Goal: Task Accomplishment & Management: Manage account settings

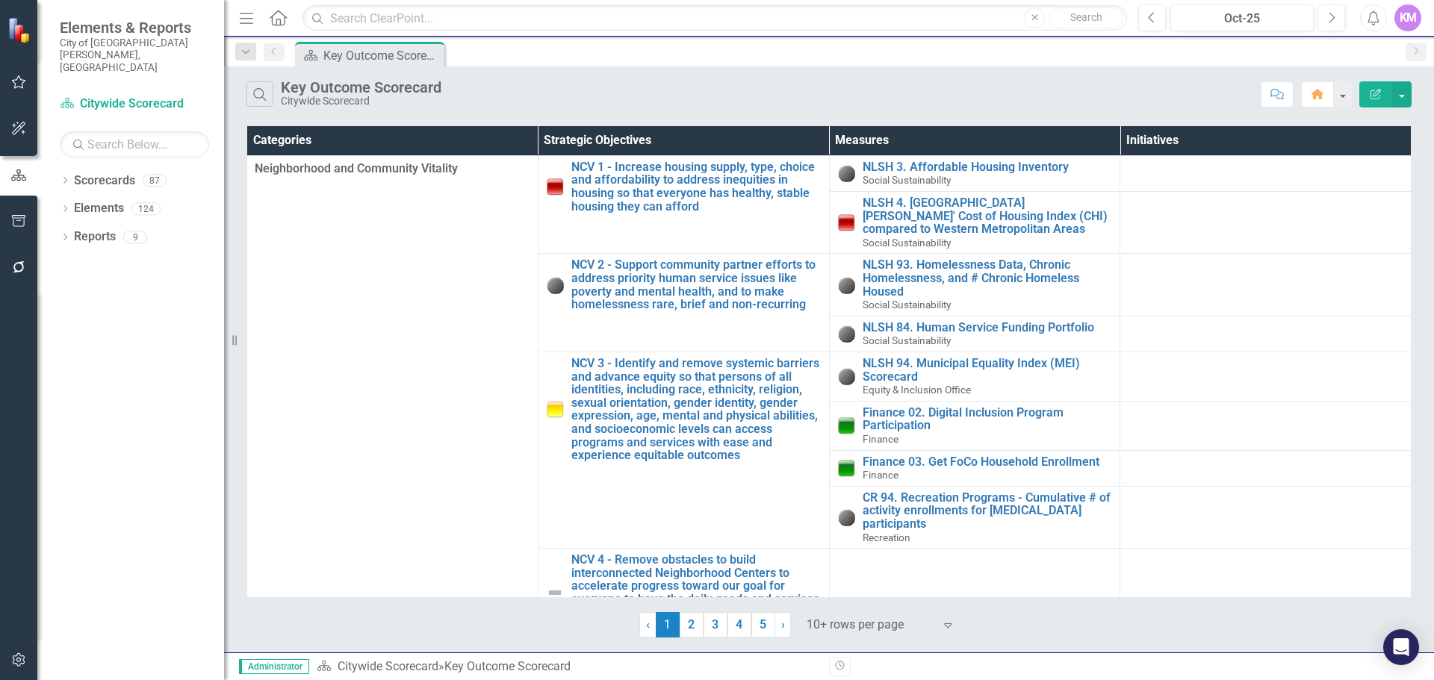
click at [15, 662] on icon "button" at bounding box center [19, 660] width 16 height 12
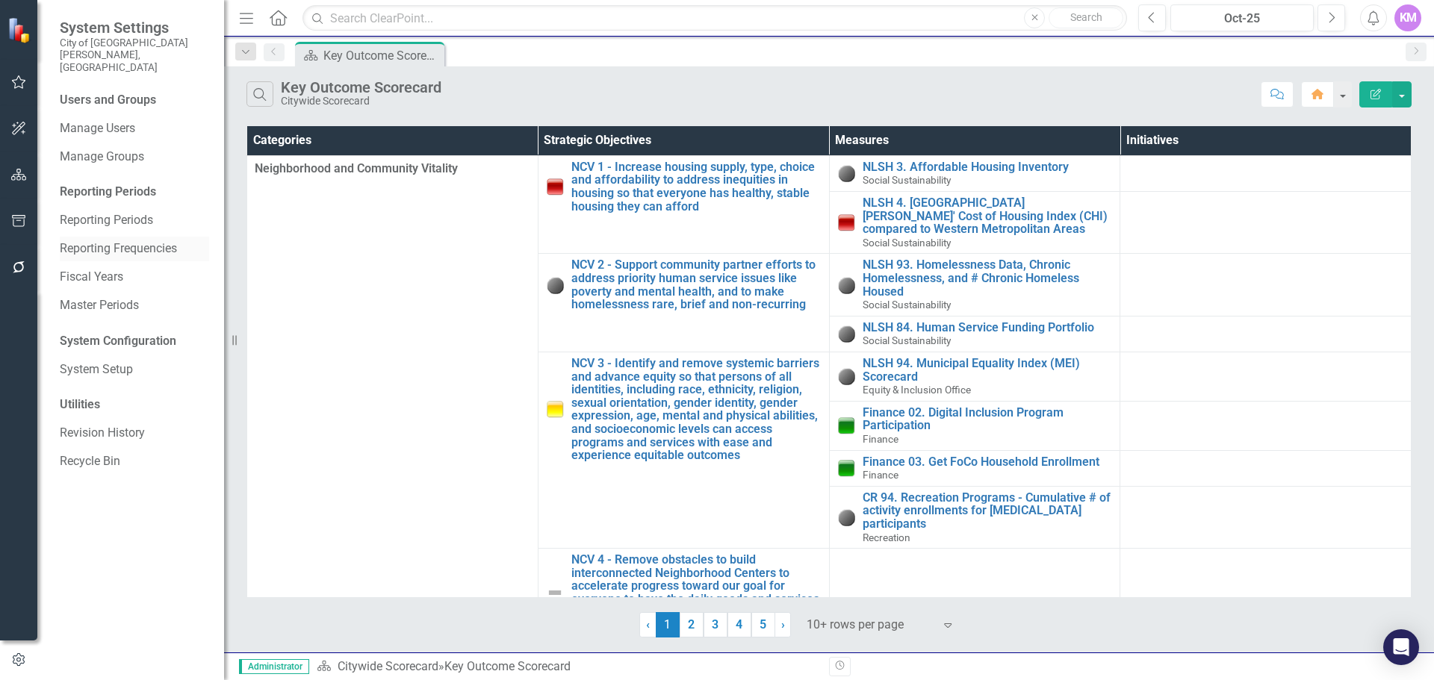
click at [162, 240] on link "Reporting Frequencies" at bounding box center [134, 248] width 149 height 17
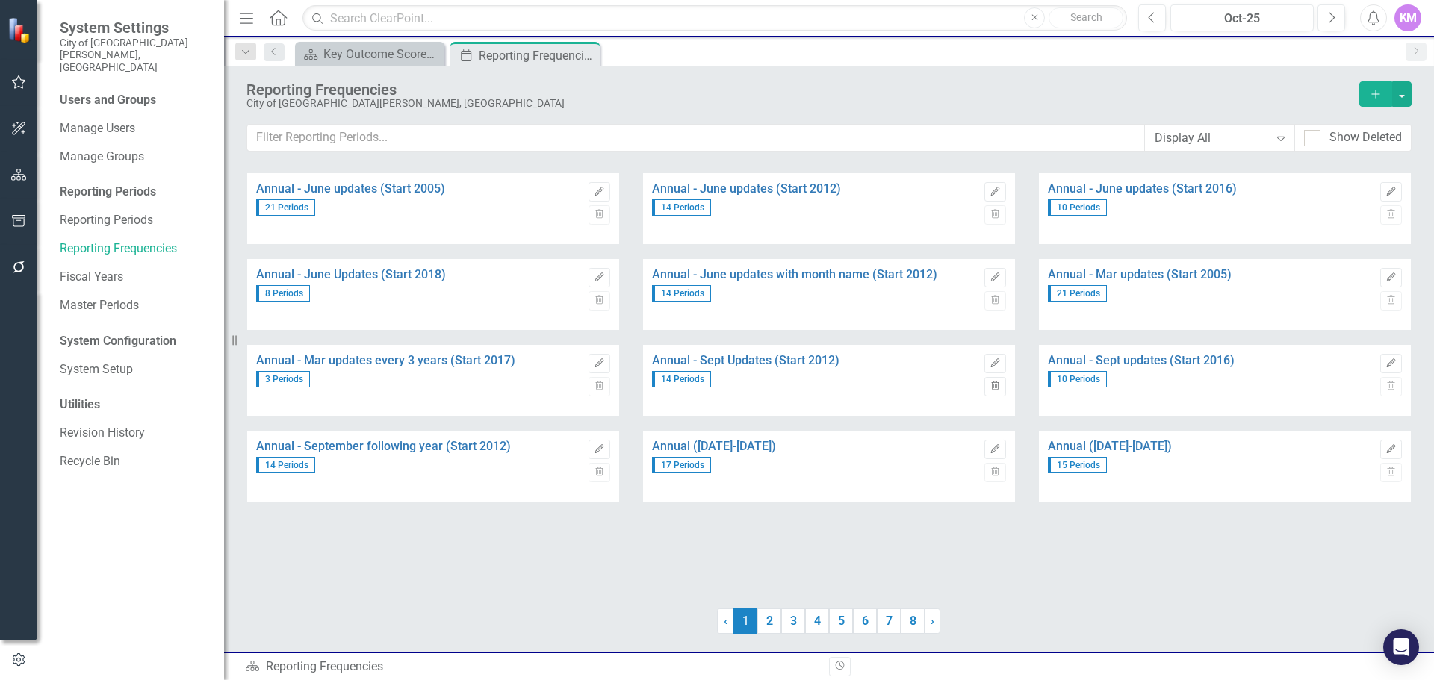
click at [1081, 162] on div "Reporting Frequencies City of [GEOGRAPHIC_DATA][PERSON_NAME], [GEOGRAPHIC_DATA]…" at bounding box center [829, 118] width 1210 height 104
click at [1080, 149] on input "text" at bounding box center [696, 138] width 898 height 28
click at [381, 137] on input "text" at bounding box center [696, 138] width 898 height 28
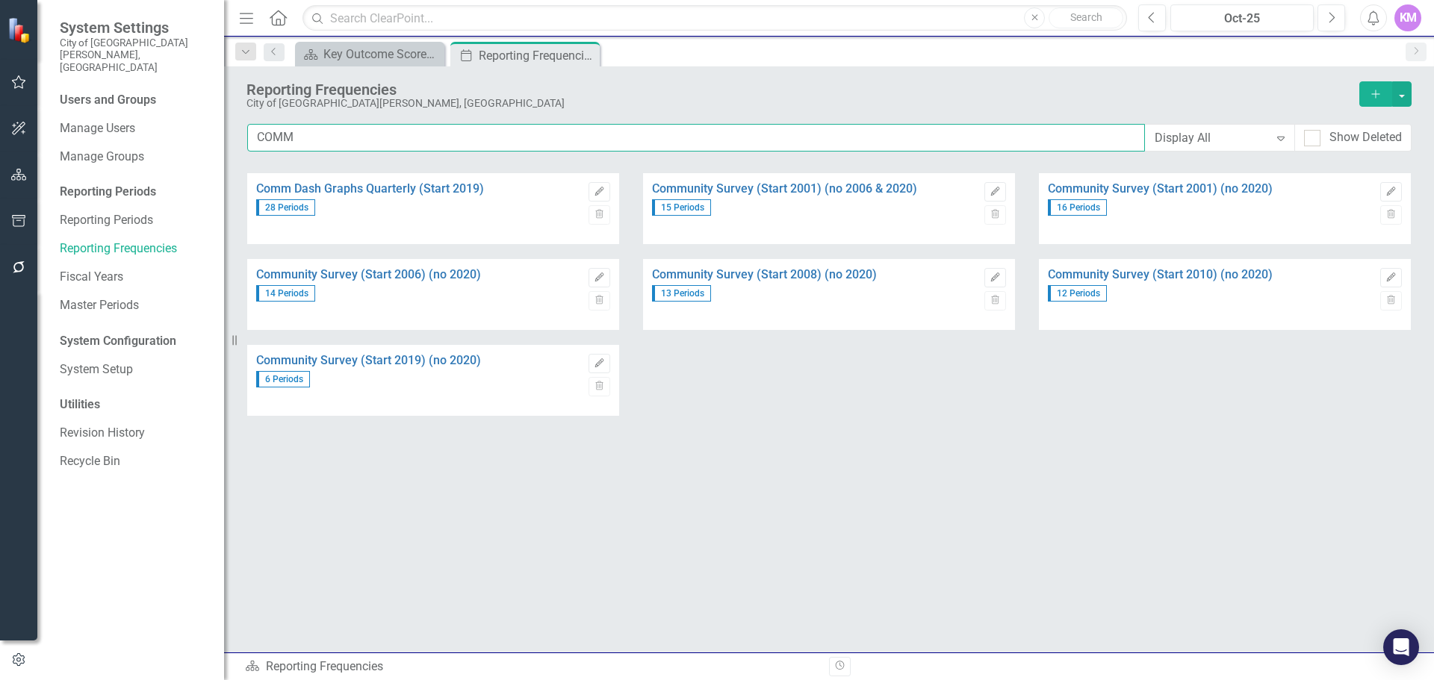
type input "COMM"
click at [449, 223] on div "Comm Dash Graphs Quarterly (Start 2019) 28 Periods" at bounding box center [418, 208] width 325 height 71
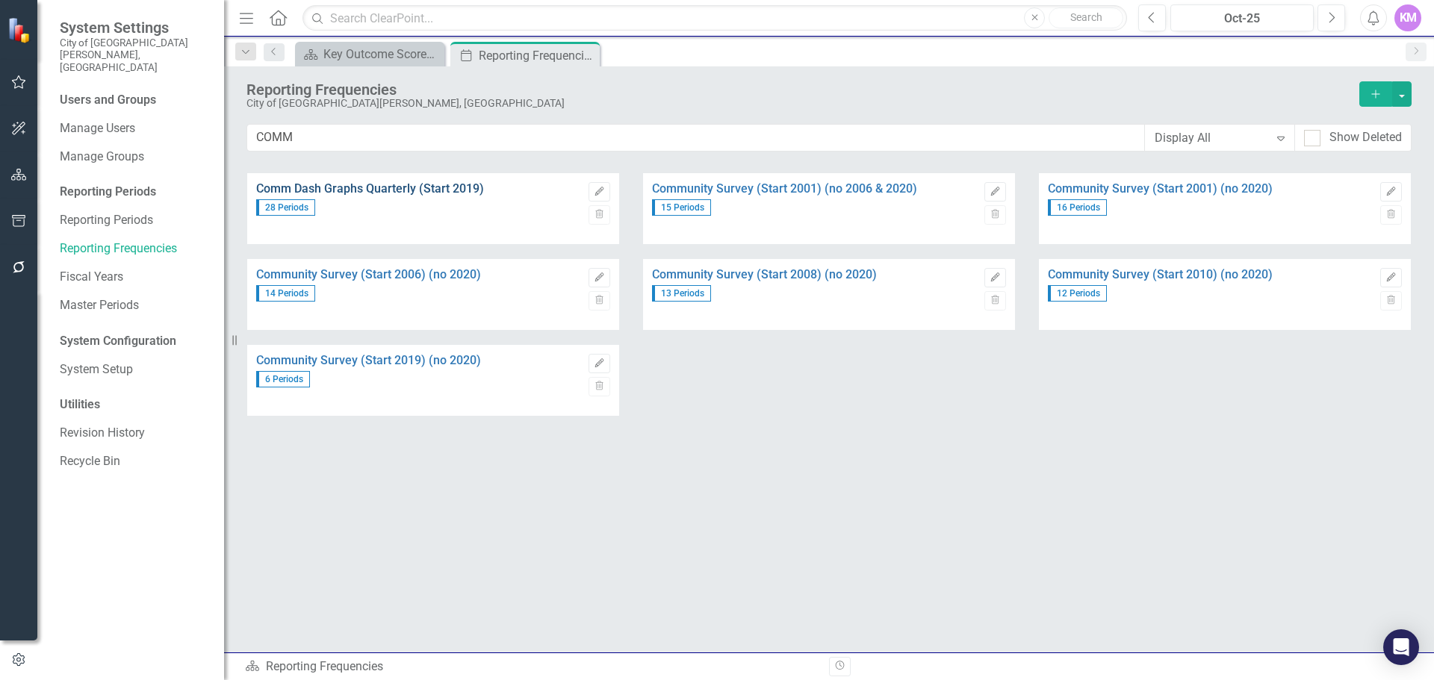
click at [437, 186] on link "Comm Dash Graphs Quarterly (Start 2019)" at bounding box center [418, 188] width 325 height 13
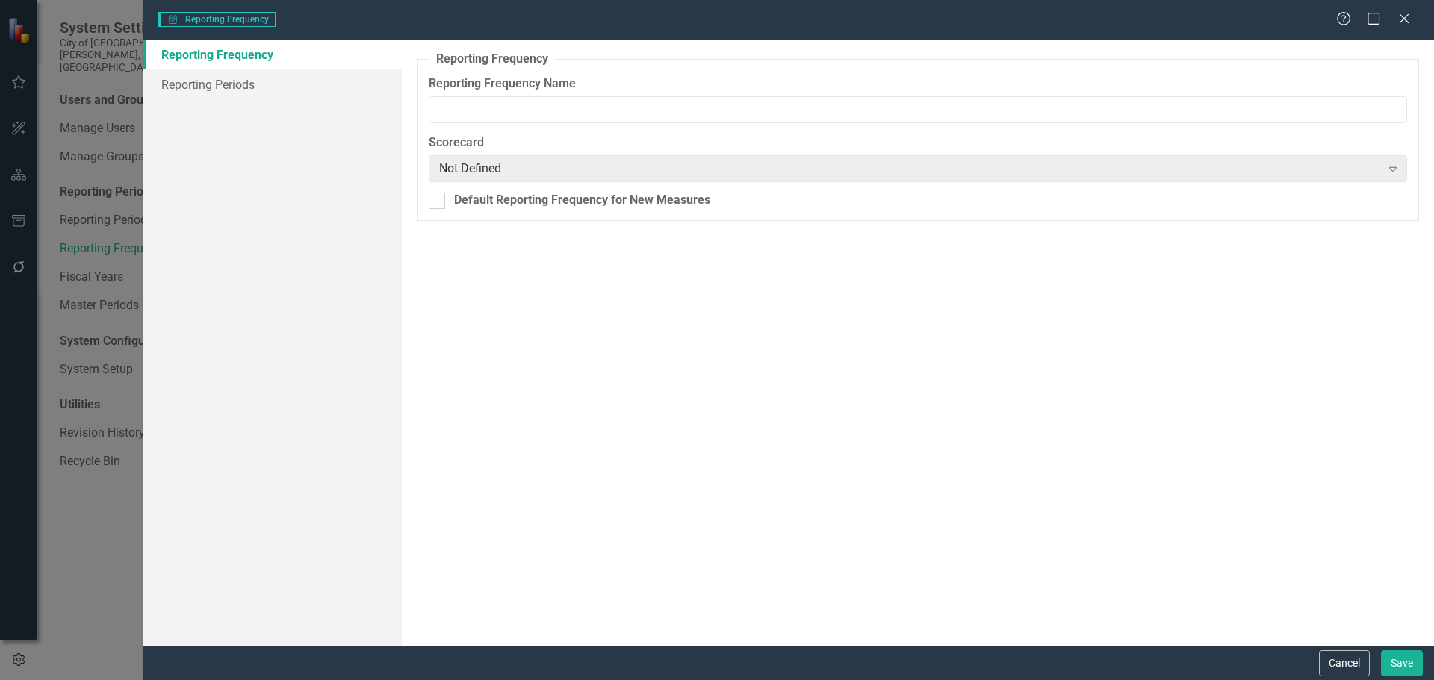
type input "Comm Dash Graphs Quarterly (Start 2019)"
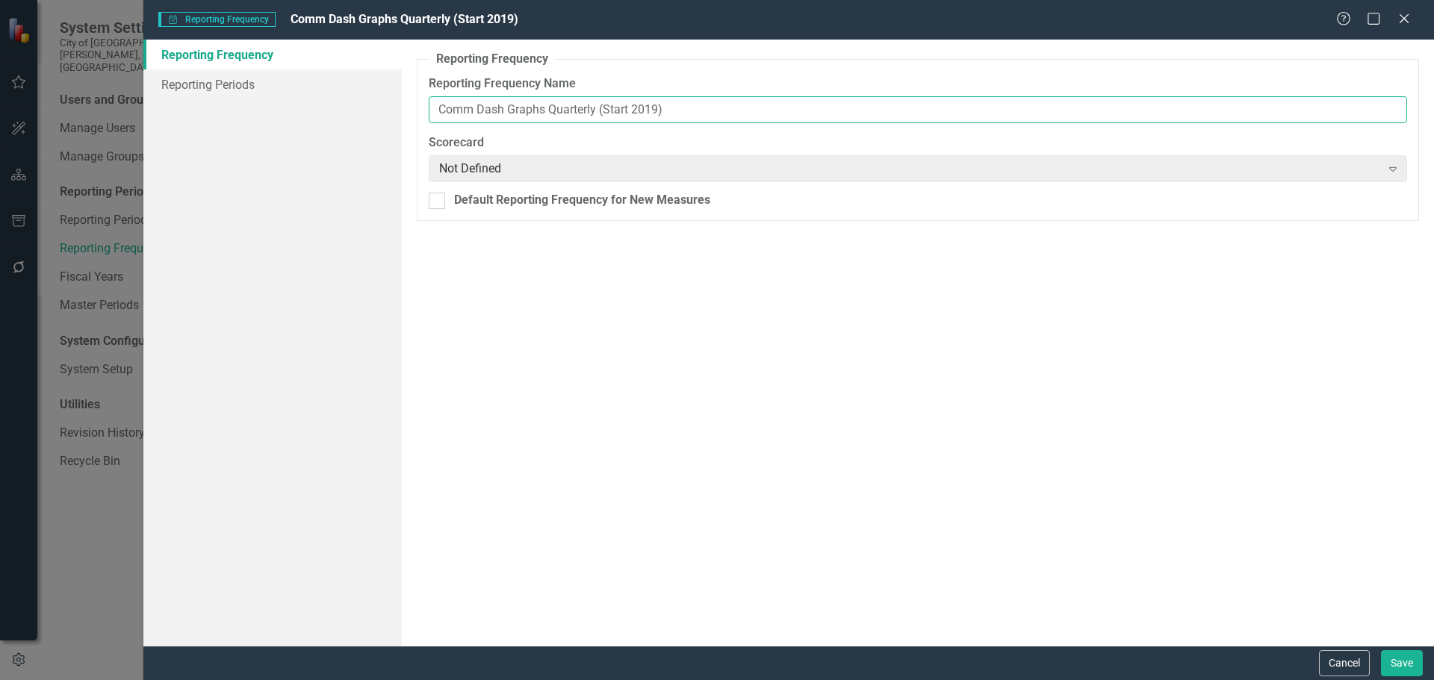
drag, startPoint x: 685, startPoint y: 112, endPoint x: 399, endPoint y: 113, distance: 285.2
click at [399, 113] on div "Reporting Frequency Reporting Periods Reporting Frequency Reporting Frequency N…" at bounding box center [788, 343] width 1290 height 606
click at [640, 109] on input "Comm Dash Graphs Quarterly (Start 2019)" at bounding box center [918, 110] width 978 height 28
click at [659, 107] on input "Comm Dash Graphs Quarterly (Start 2019)" at bounding box center [918, 110] width 978 height 28
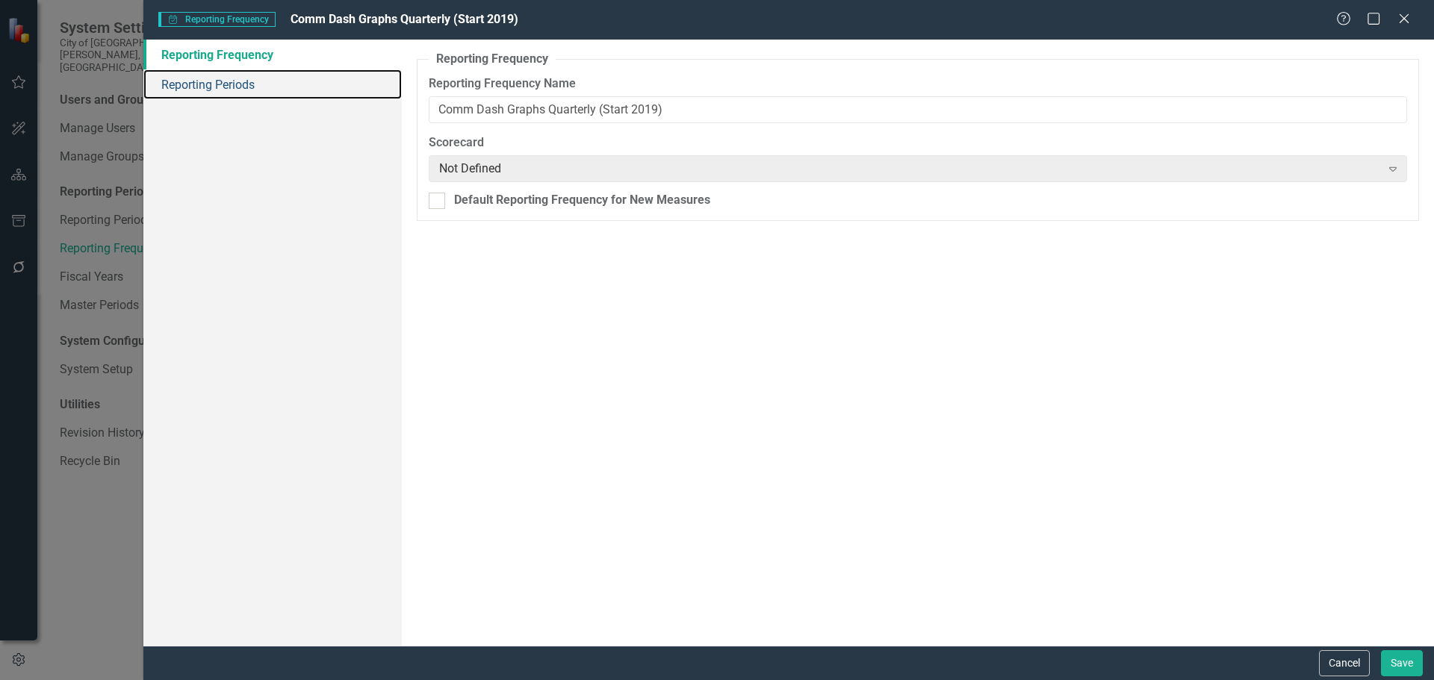
drag, startPoint x: 261, startPoint y: 87, endPoint x: 19, endPoint y: 181, distance: 260.3
click at [261, 87] on link "Reporting Periods" at bounding box center [272, 84] width 258 height 30
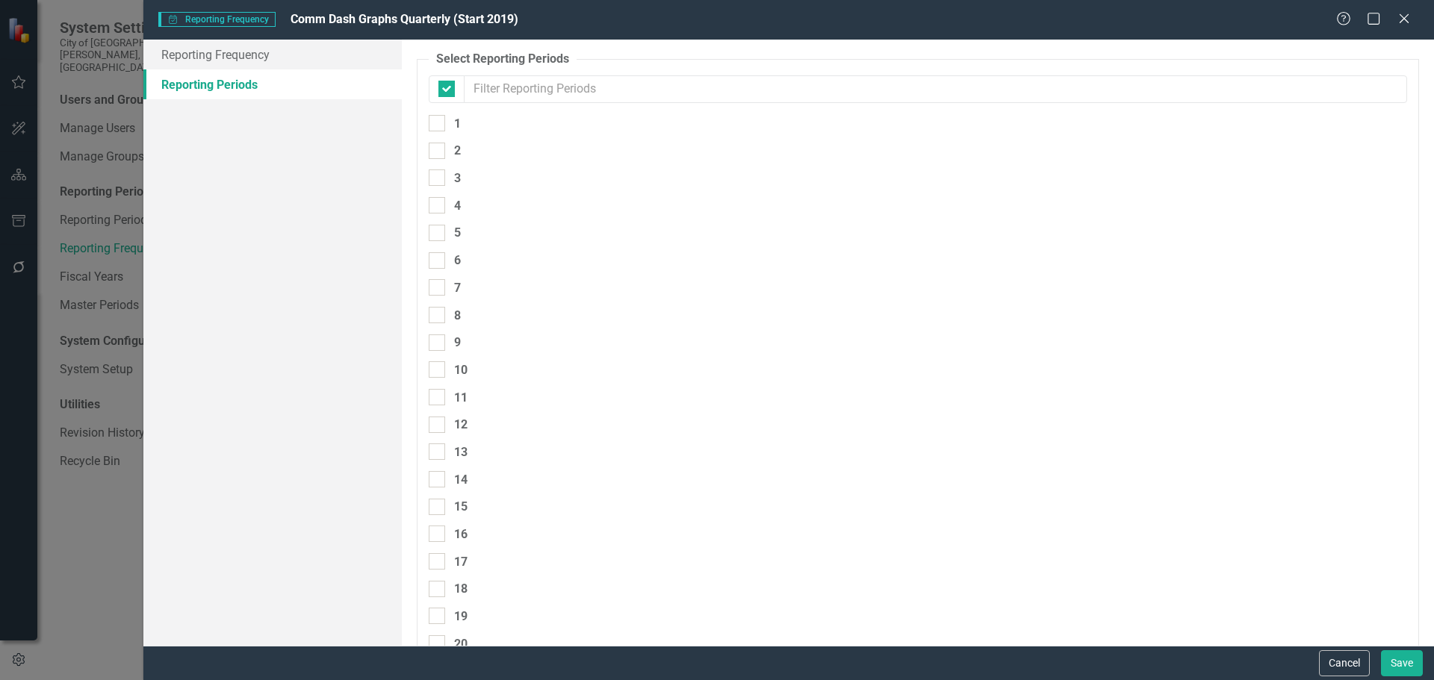
checkbox input "false"
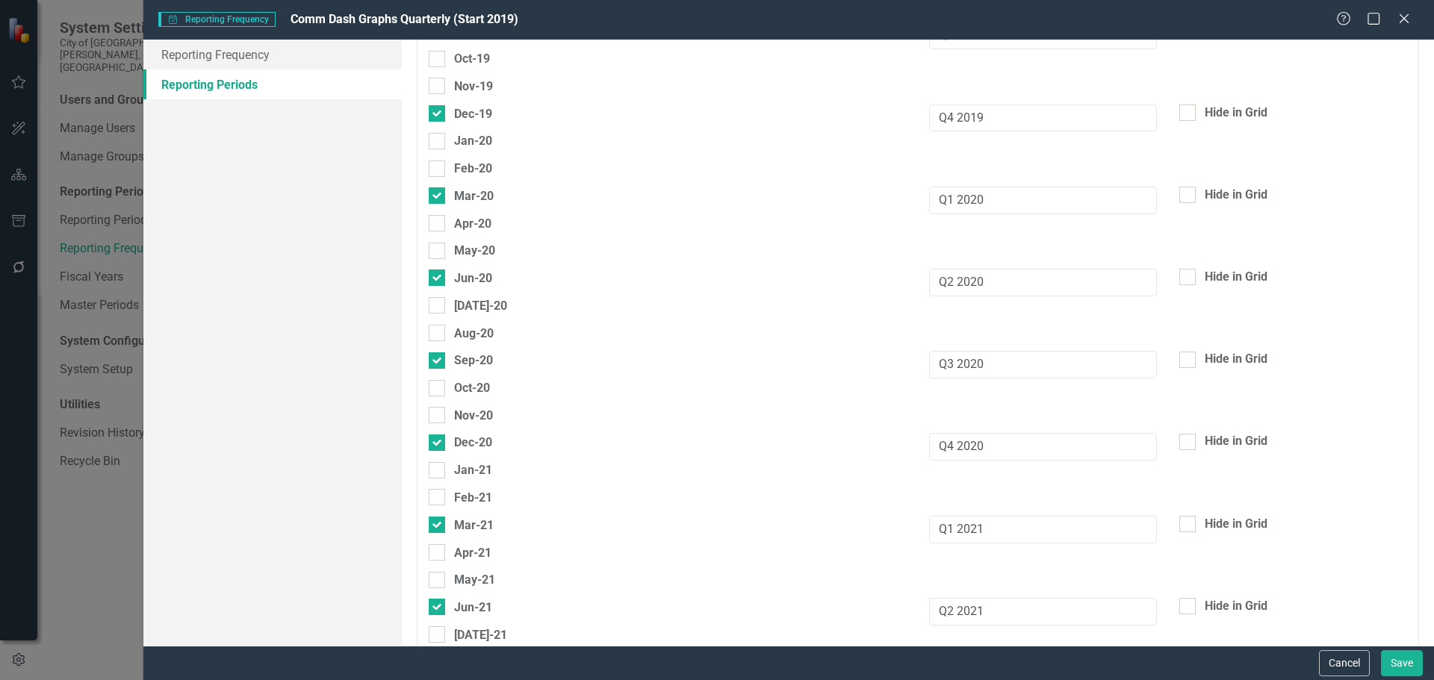
scroll to position [5158, 0]
click at [437, 117] on div at bounding box center [437, 115] width 16 height 16
click at [437, 116] on input "Mar-19" at bounding box center [434, 112] width 10 height 10
click at [440, 110] on div at bounding box center [437, 115] width 16 height 16
click at [438, 110] on input "Mar-19" at bounding box center [434, 112] width 10 height 10
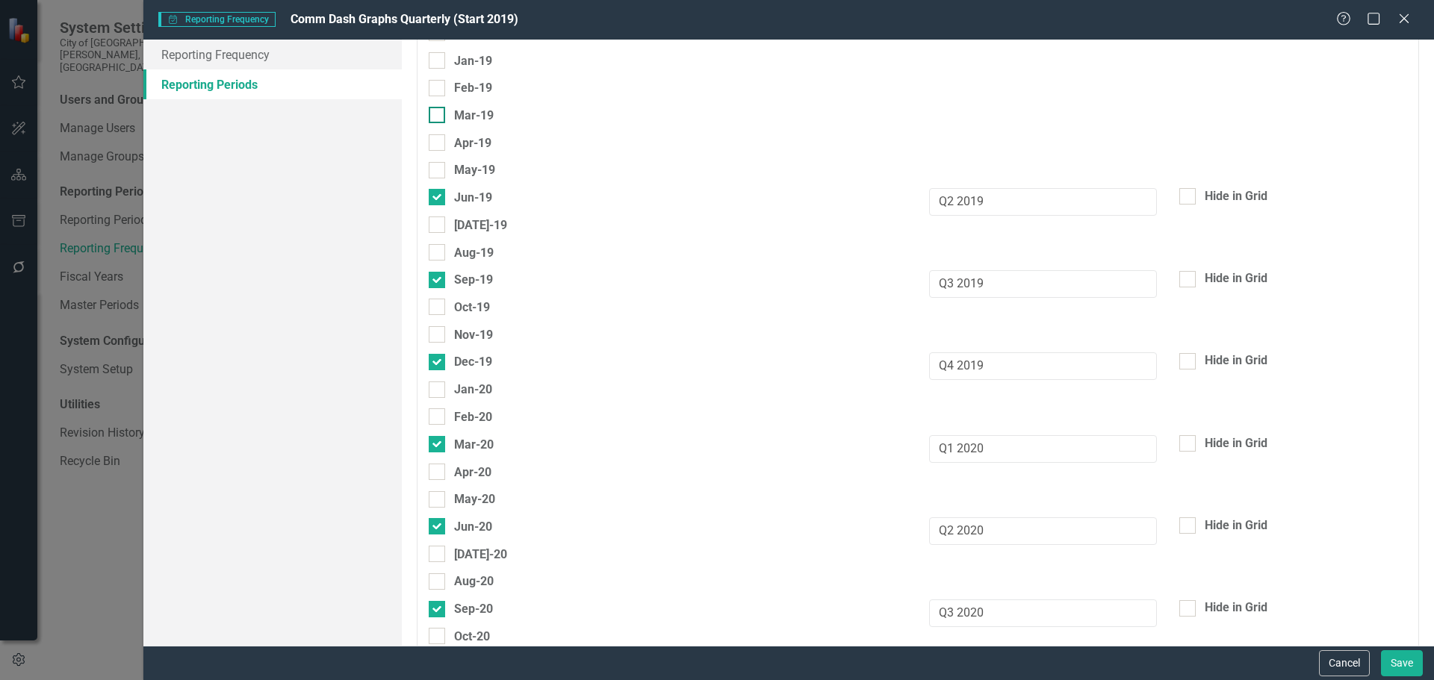
checkbox input "true"
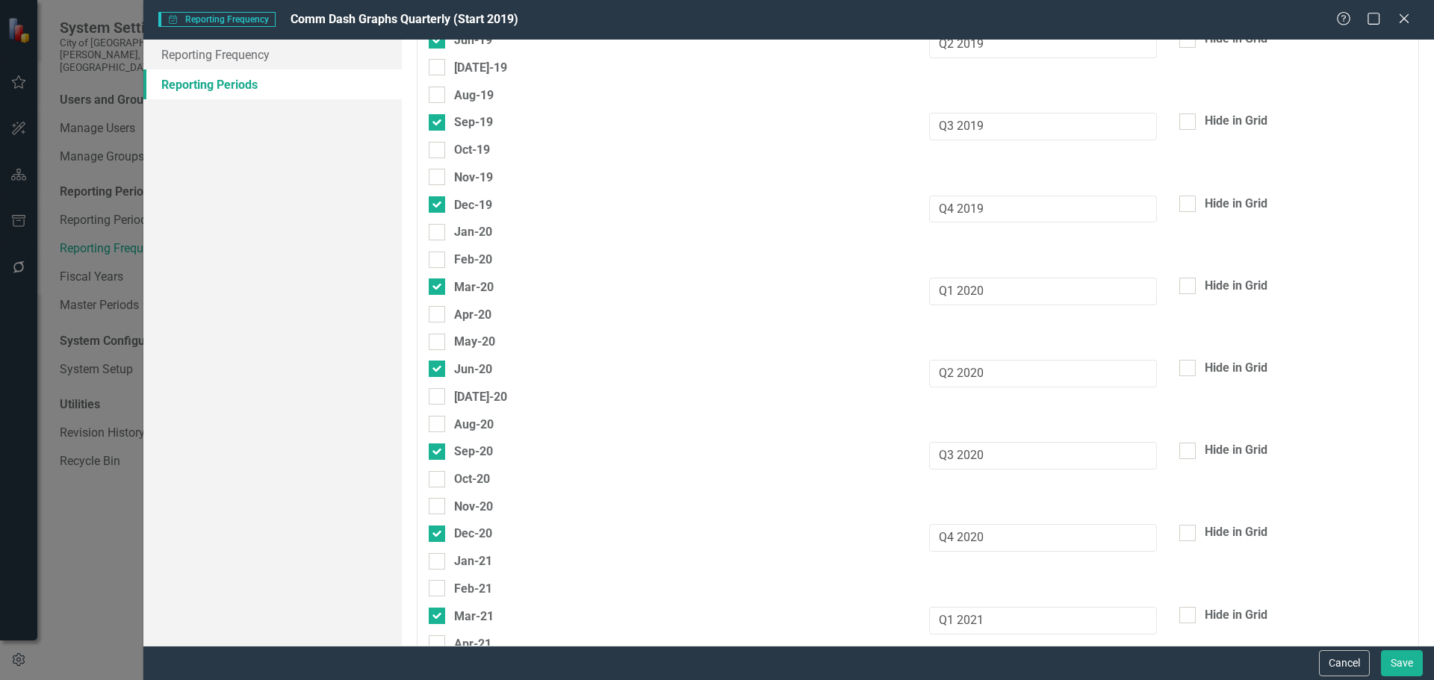
scroll to position [5407, 0]
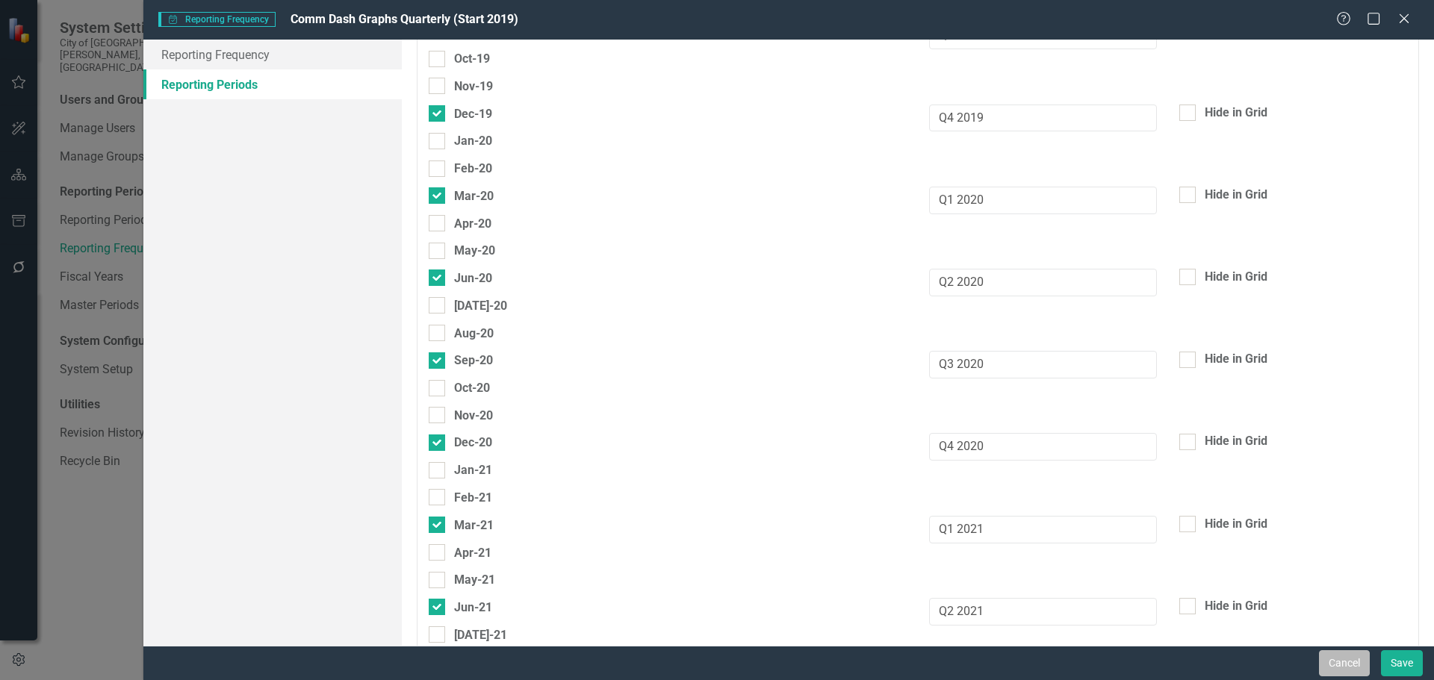
click at [1358, 665] on button "Cancel" at bounding box center [1344, 663] width 51 height 26
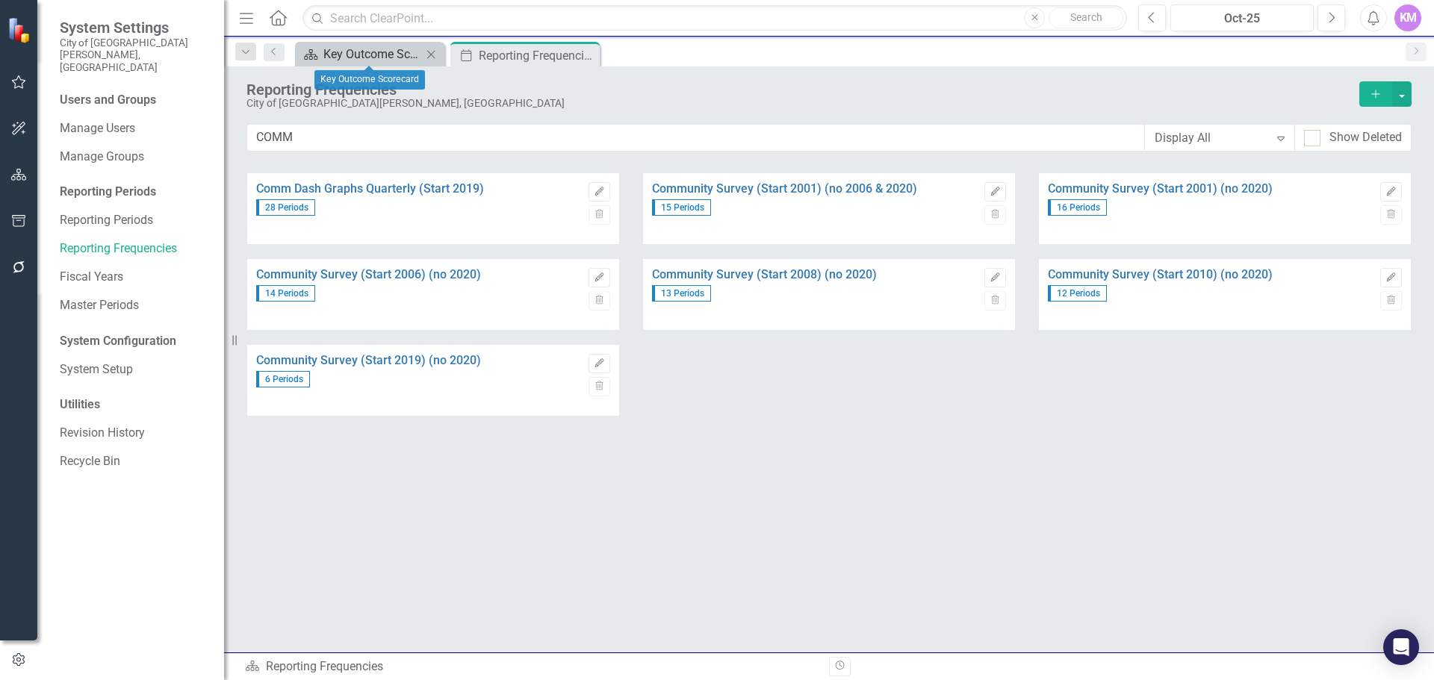
click at [385, 56] on div "Key Outcome Scorecard" at bounding box center [372, 54] width 99 height 19
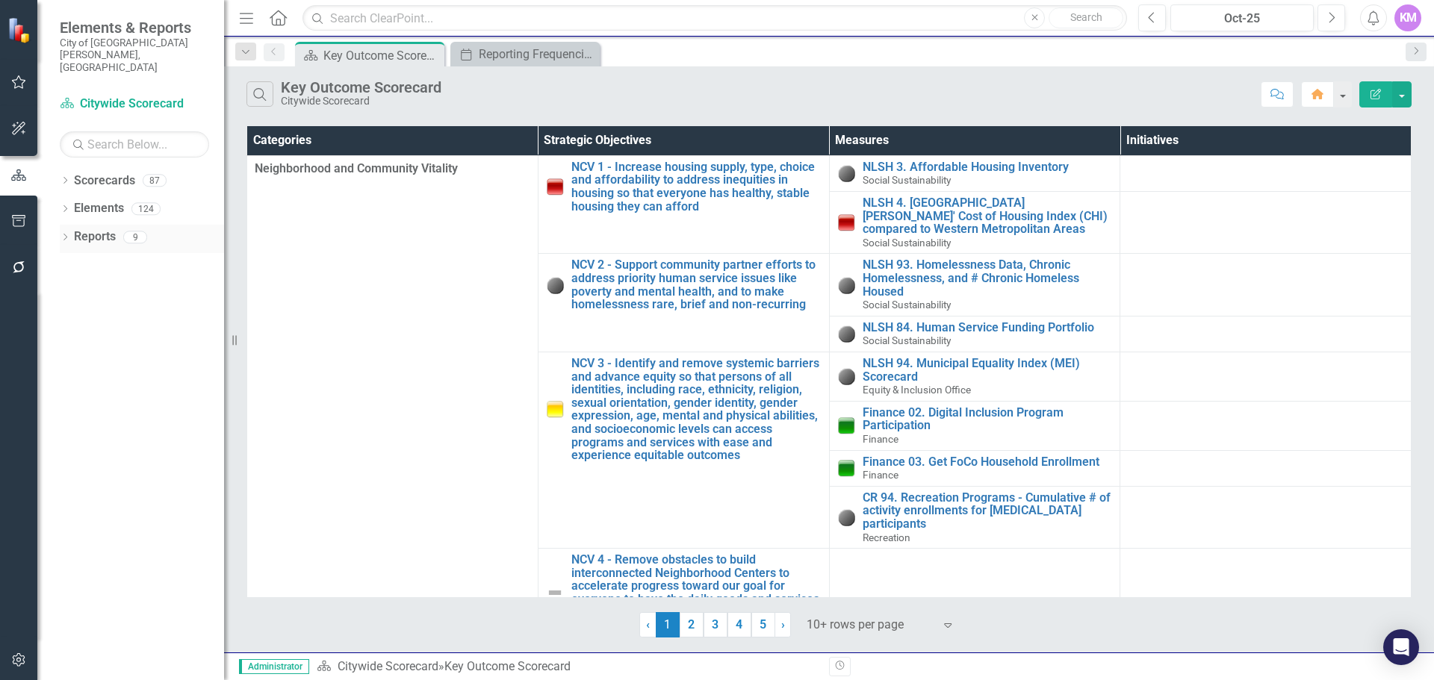
click at [81, 228] on link "Reports" at bounding box center [95, 236] width 42 height 17
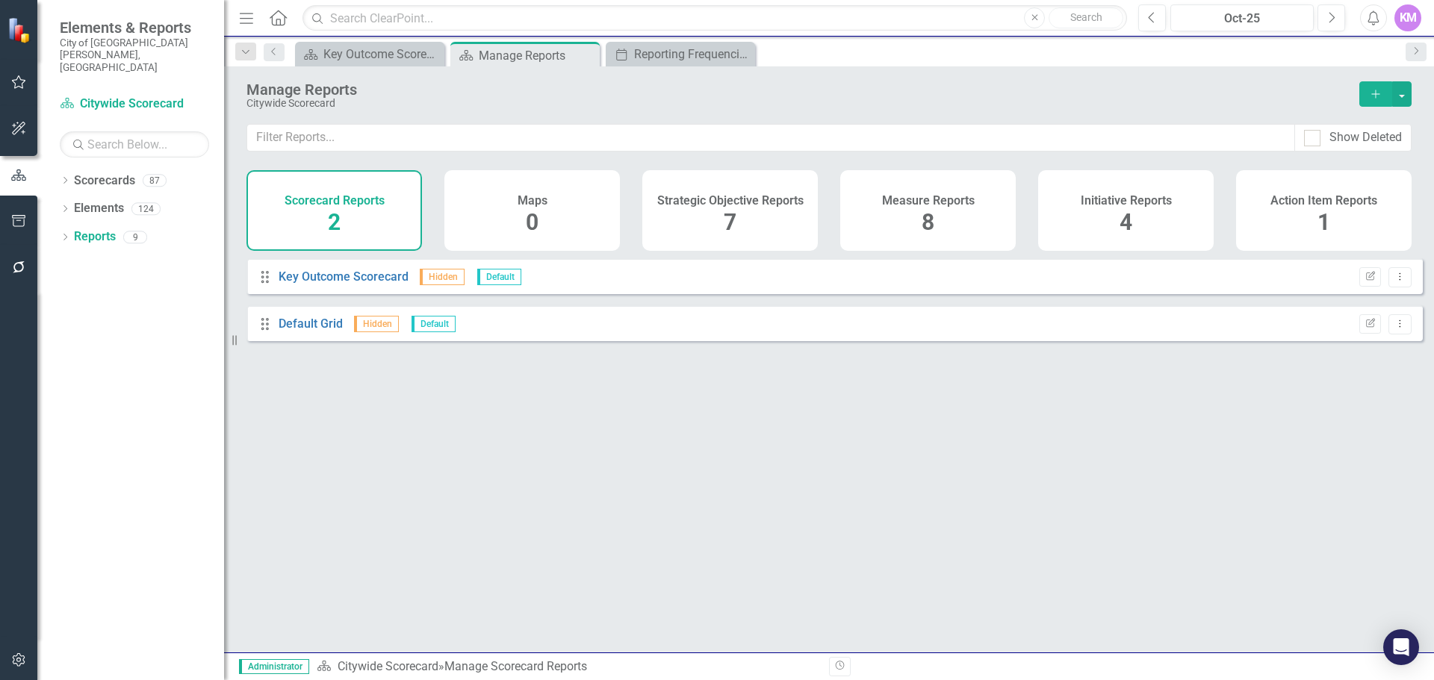
click at [898, 219] on div "Measure Reports 8" at bounding box center [927, 210] width 175 height 81
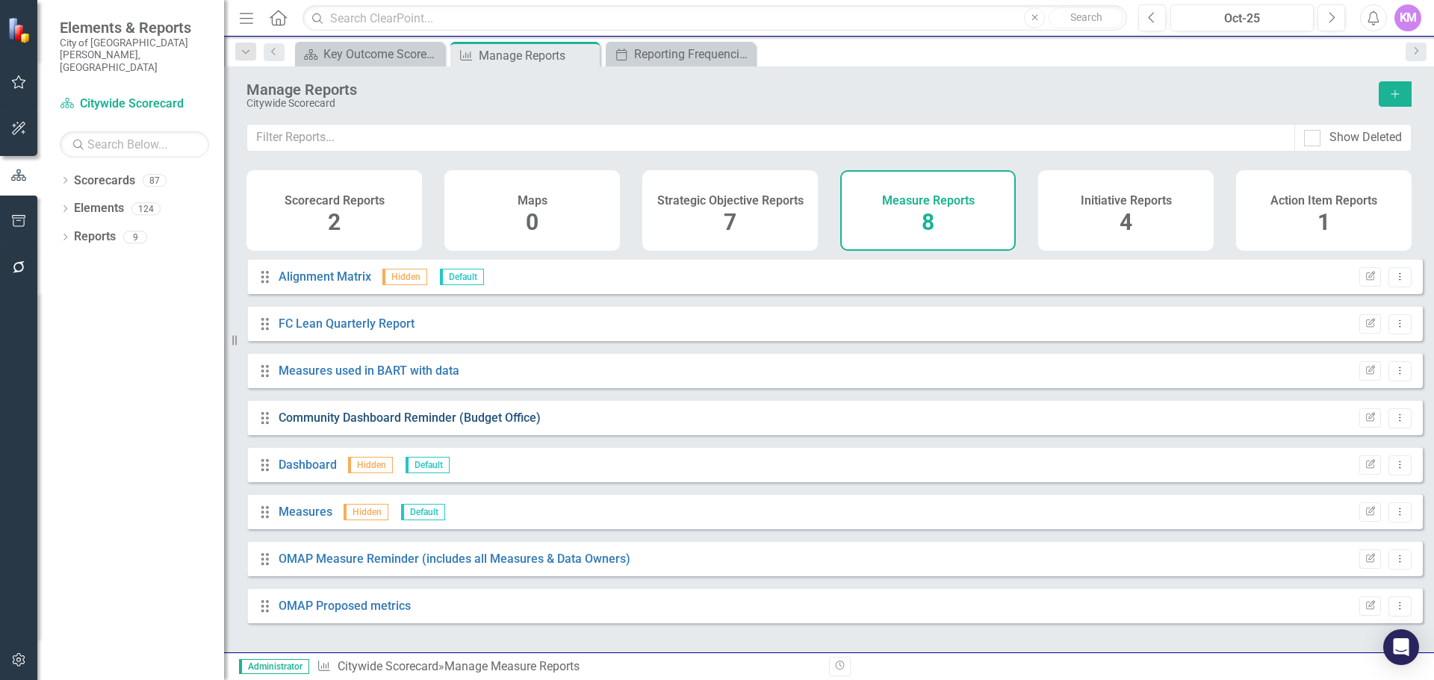
click at [498, 425] on link "Community Dashboard Reminder (Budget Office)" at bounding box center [410, 418] width 262 height 14
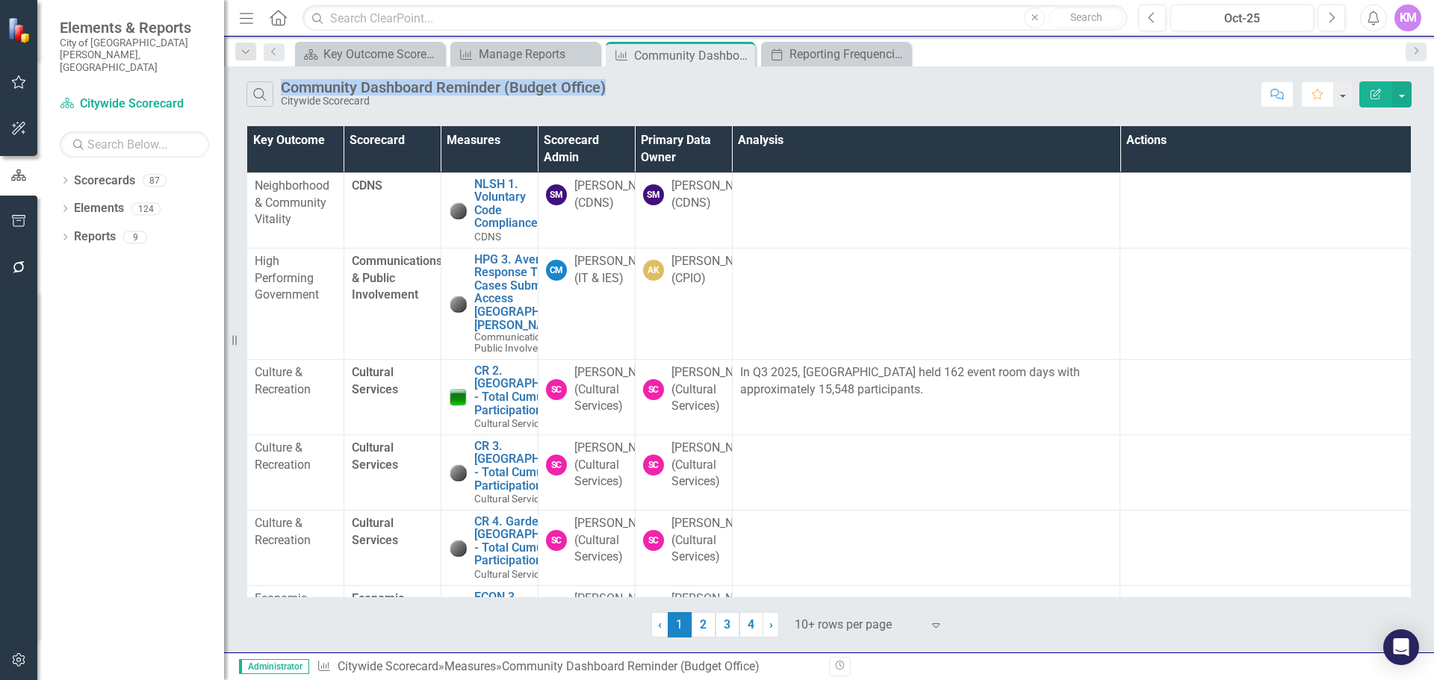
drag, startPoint x: 626, startPoint y: 87, endPoint x: 279, endPoint y: 78, distance: 347.3
click at [279, 78] on div "Search Community Dashboard Reminder (Budget Office) Citywide Scorecard Comment …" at bounding box center [829, 90] width 1210 height 49
copy div "Community Dashboard Reminder (Budget Office)"
click at [795, 96] on div "Search Community Dashboard Reminder (Budget Office) Citywide Scorecard" at bounding box center [749, 93] width 1007 height 25
click at [1381, 92] on icon "Edit Report" at bounding box center [1375, 94] width 13 height 10
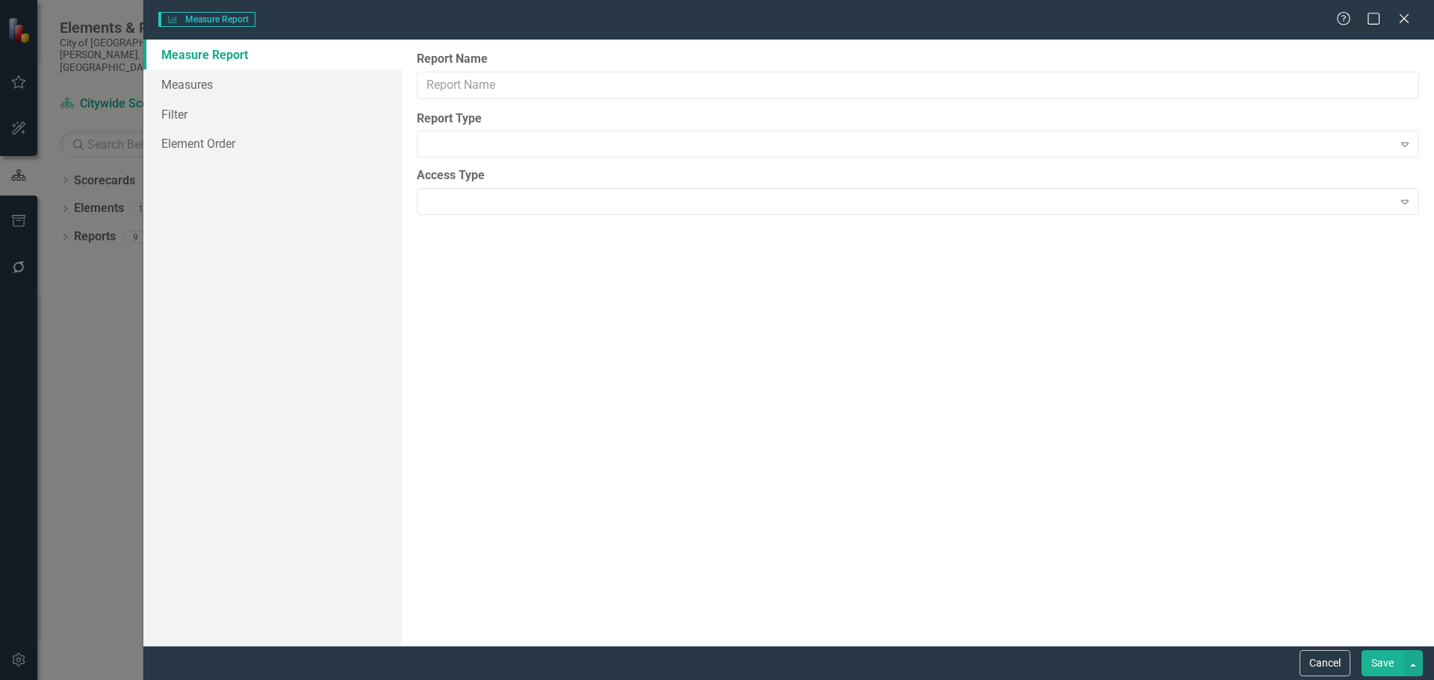
type input "Community Dashboard Reminder (Budget Office)"
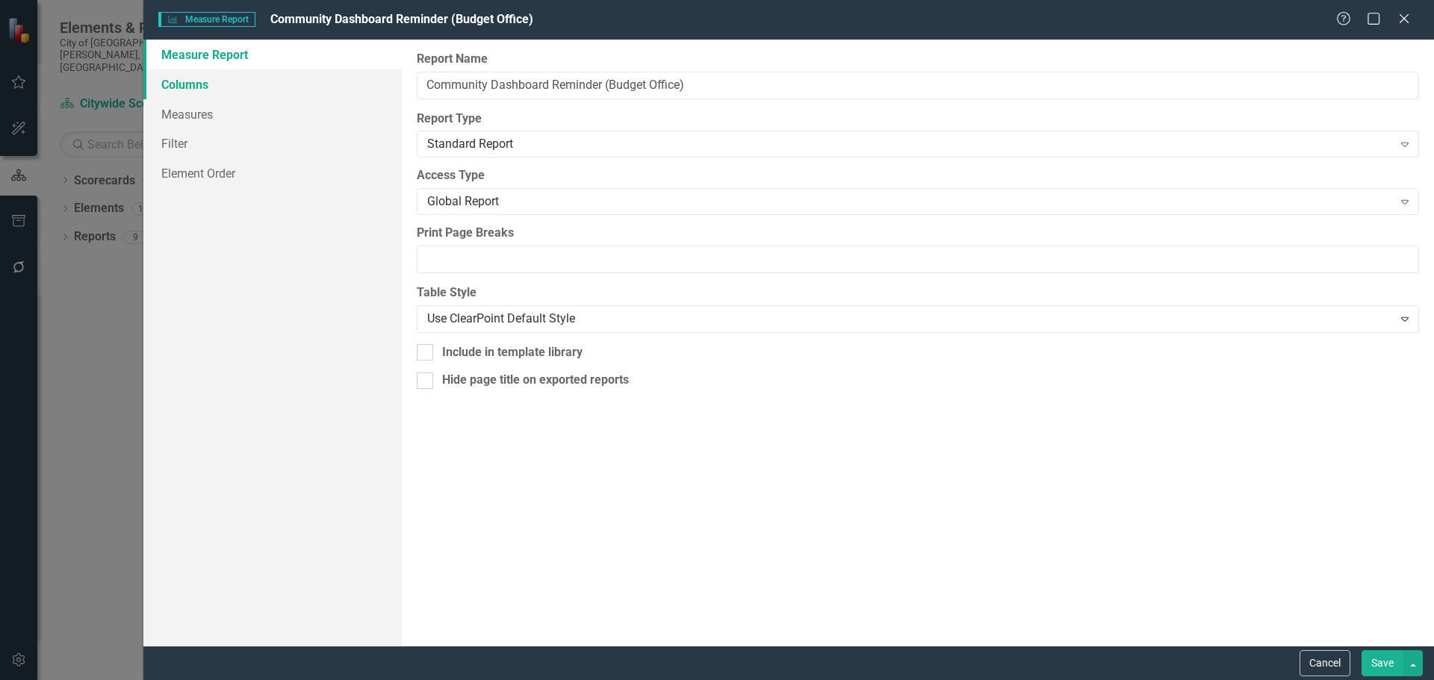
click at [165, 91] on link "Columns" at bounding box center [272, 84] width 258 height 30
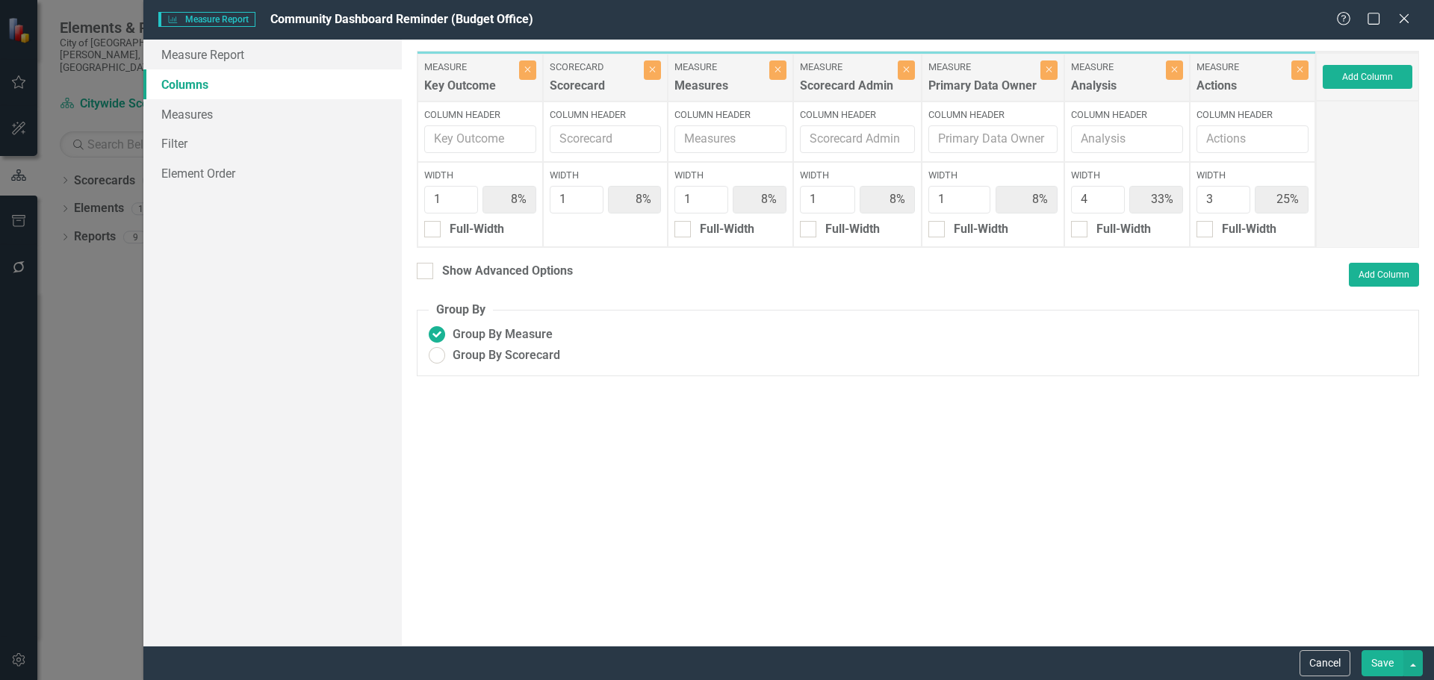
click at [1337, 93] on div "Add Column" at bounding box center [1367, 77] width 103 height 48
click at [1349, 84] on button "Add Column" at bounding box center [1367, 77] width 90 height 24
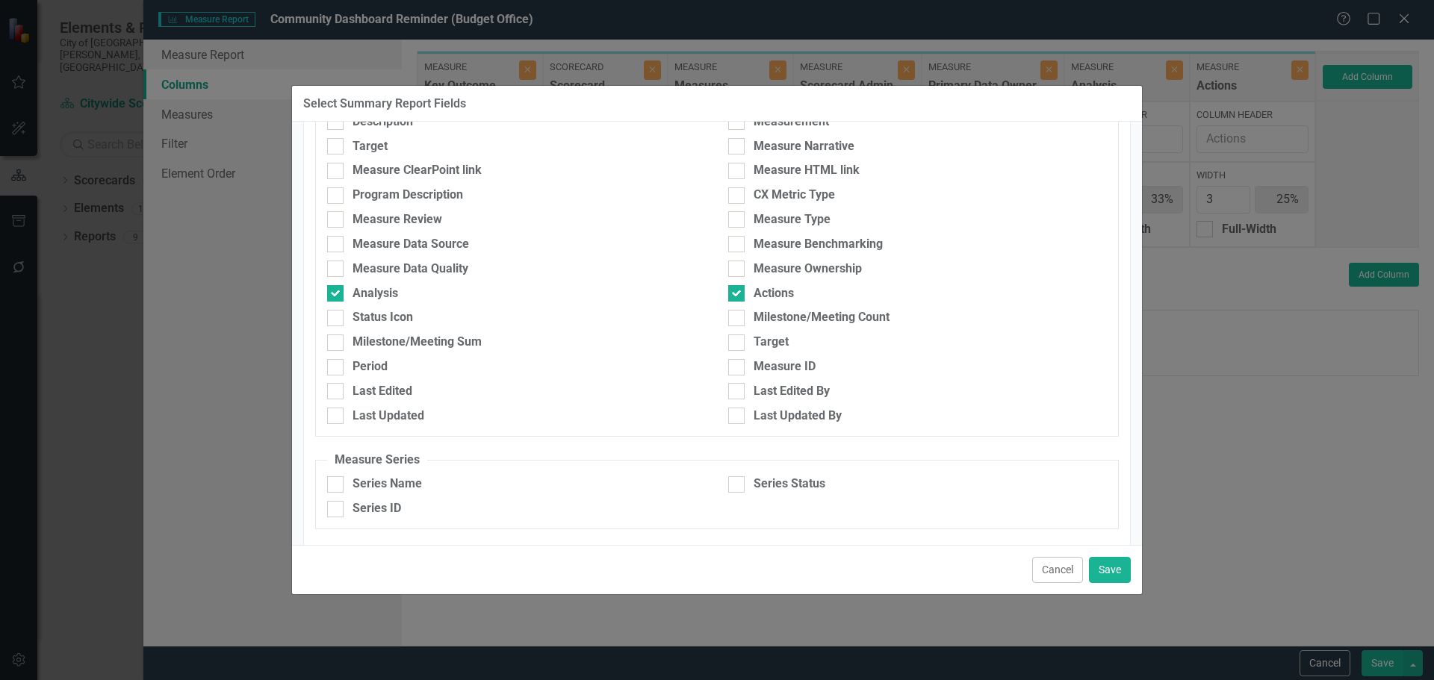
scroll to position [700, 0]
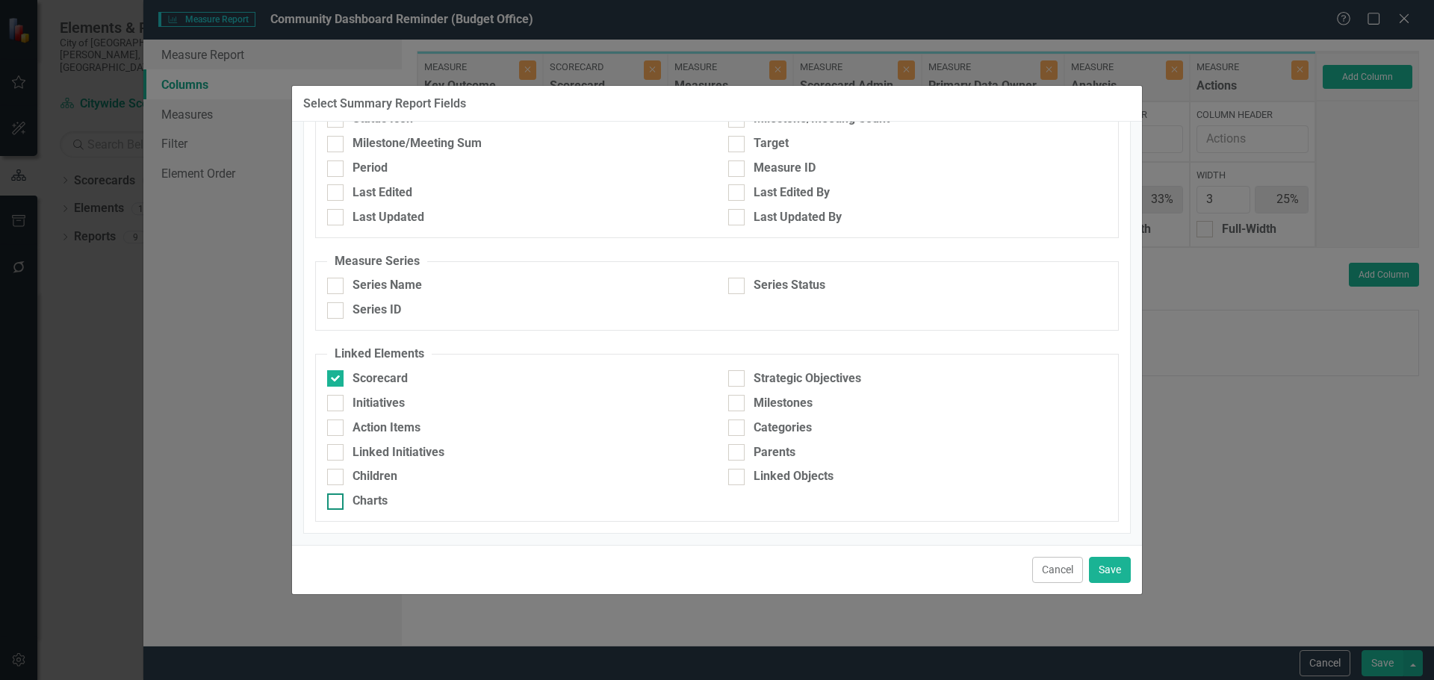
click at [344, 504] on div "Charts" at bounding box center [516, 501] width 379 height 17
click at [337, 503] on input "Charts" at bounding box center [332, 499] width 10 height 10
checkbox input "true"
click at [1117, 570] on button "Save" at bounding box center [1110, 570] width 42 height 26
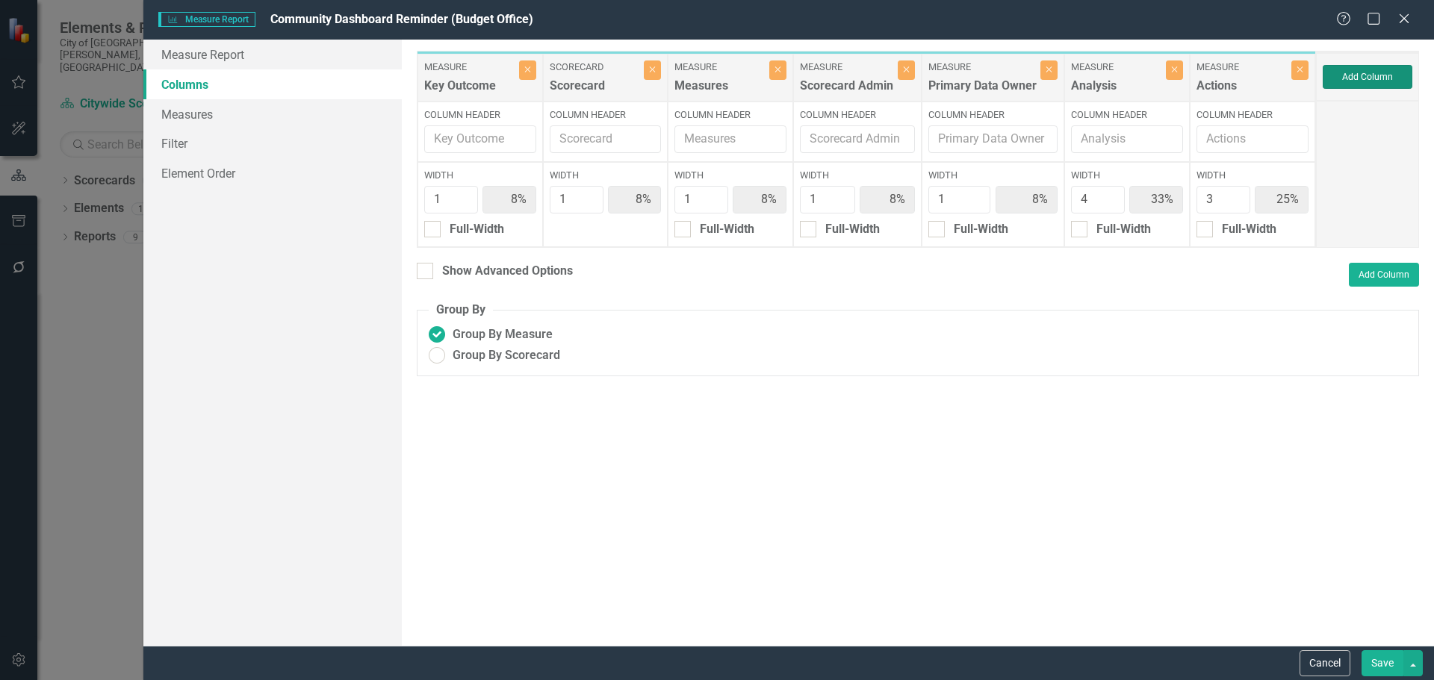
type input "31%"
type input "23%"
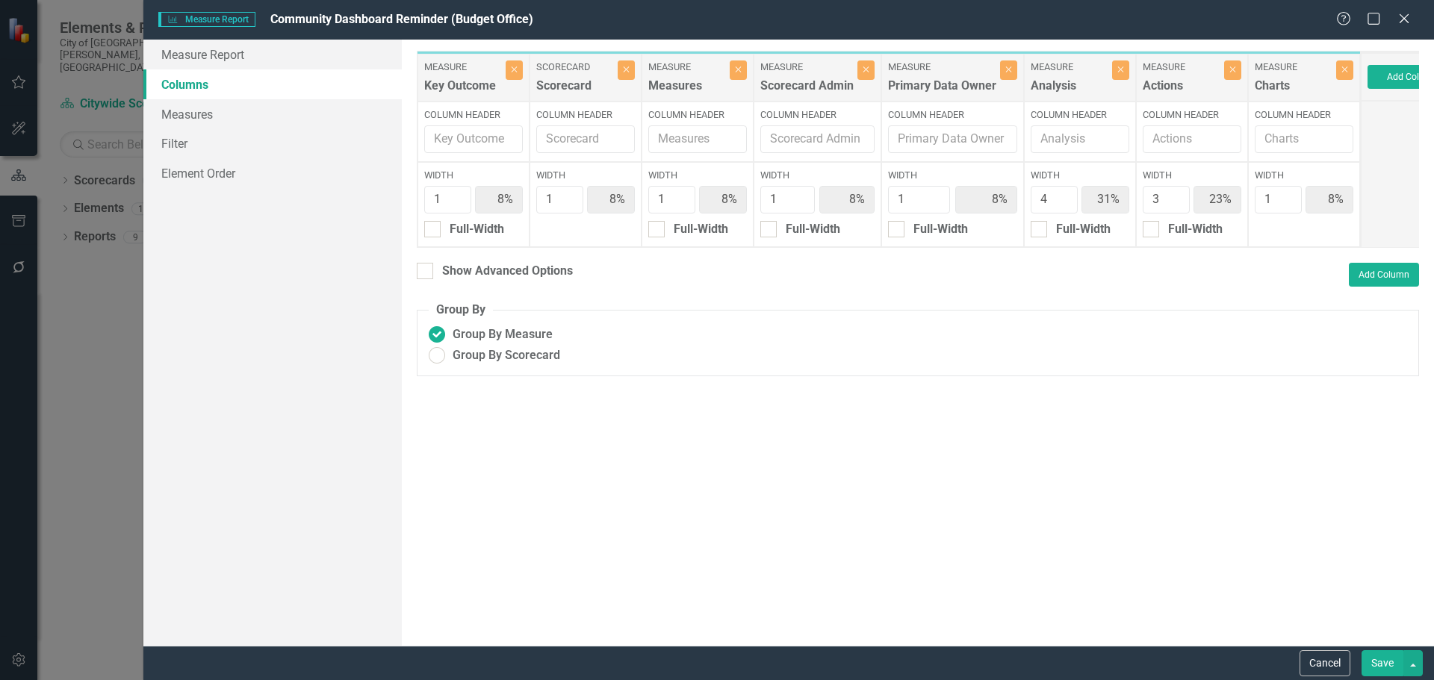
click at [1380, 673] on button "Save" at bounding box center [1382, 663] width 42 height 26
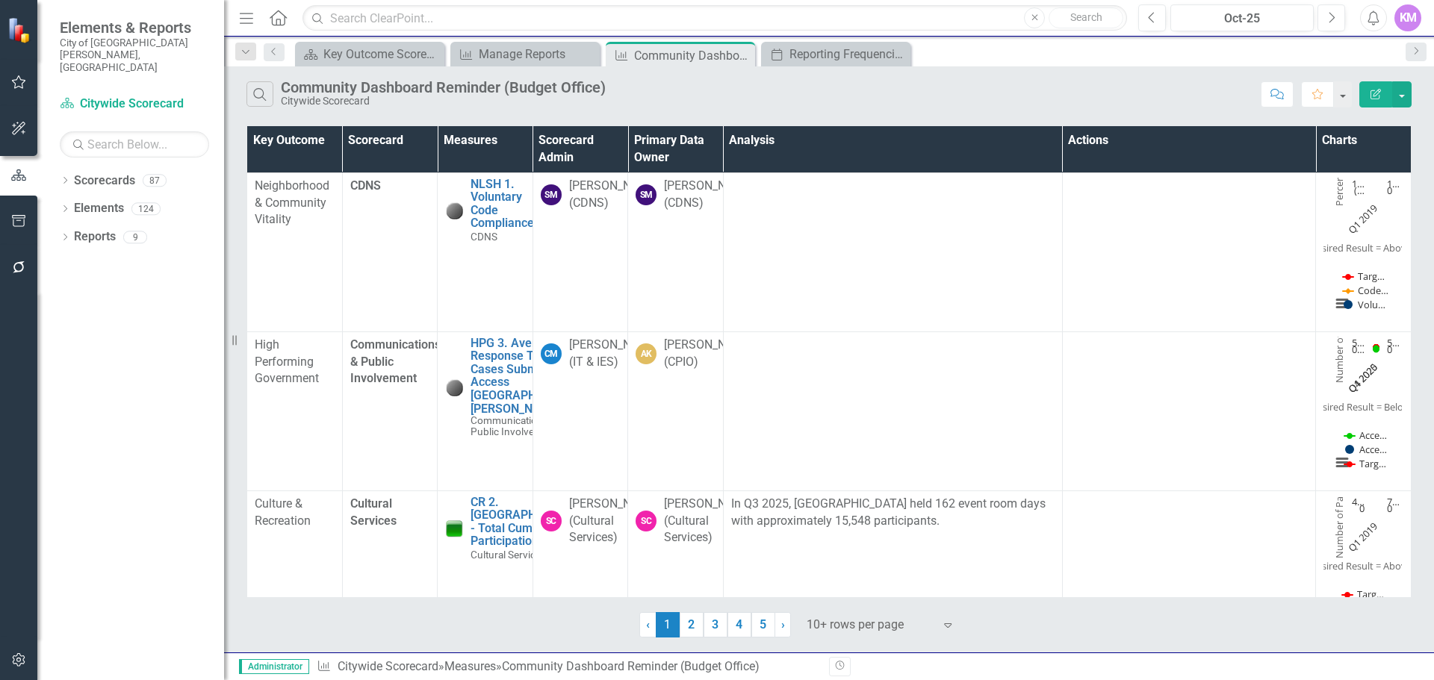
scroll to position [498, 0]
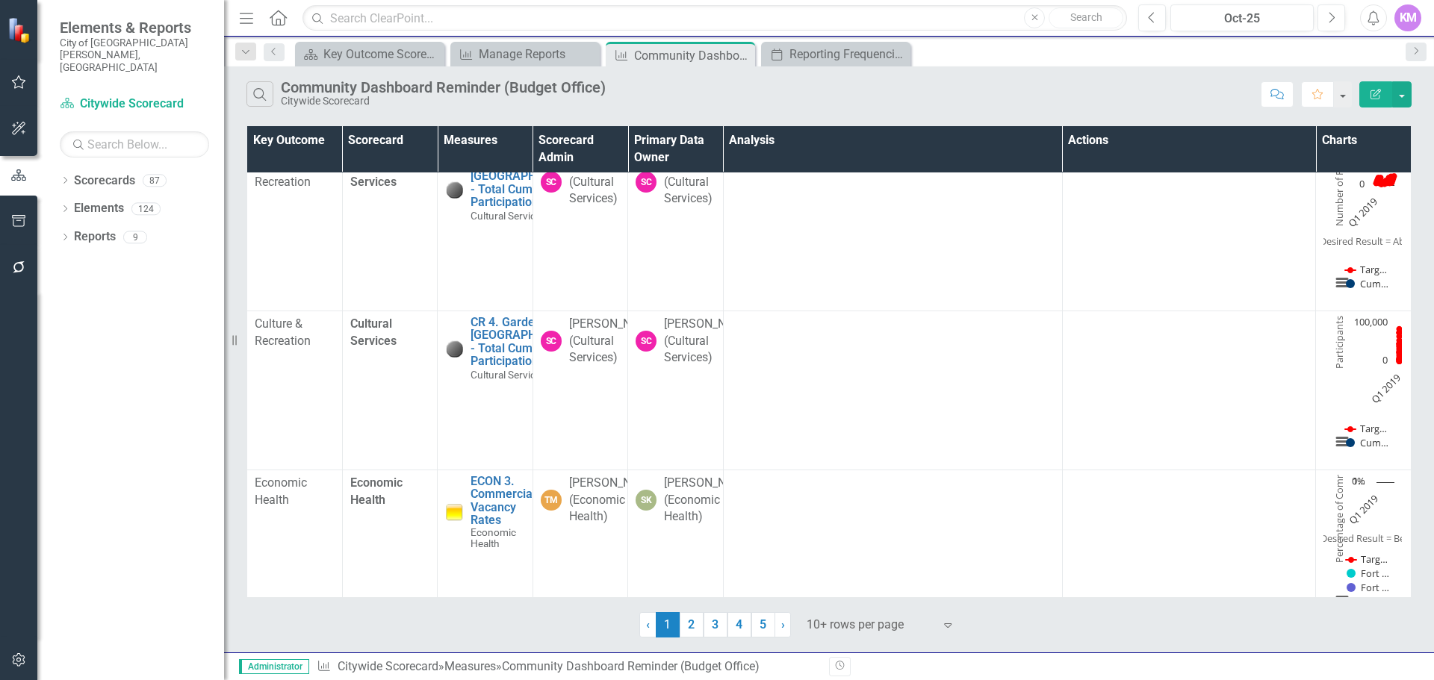
click at [1304, 149] on th "Actions" at bounding box center [1189, 149] width 254 height 46
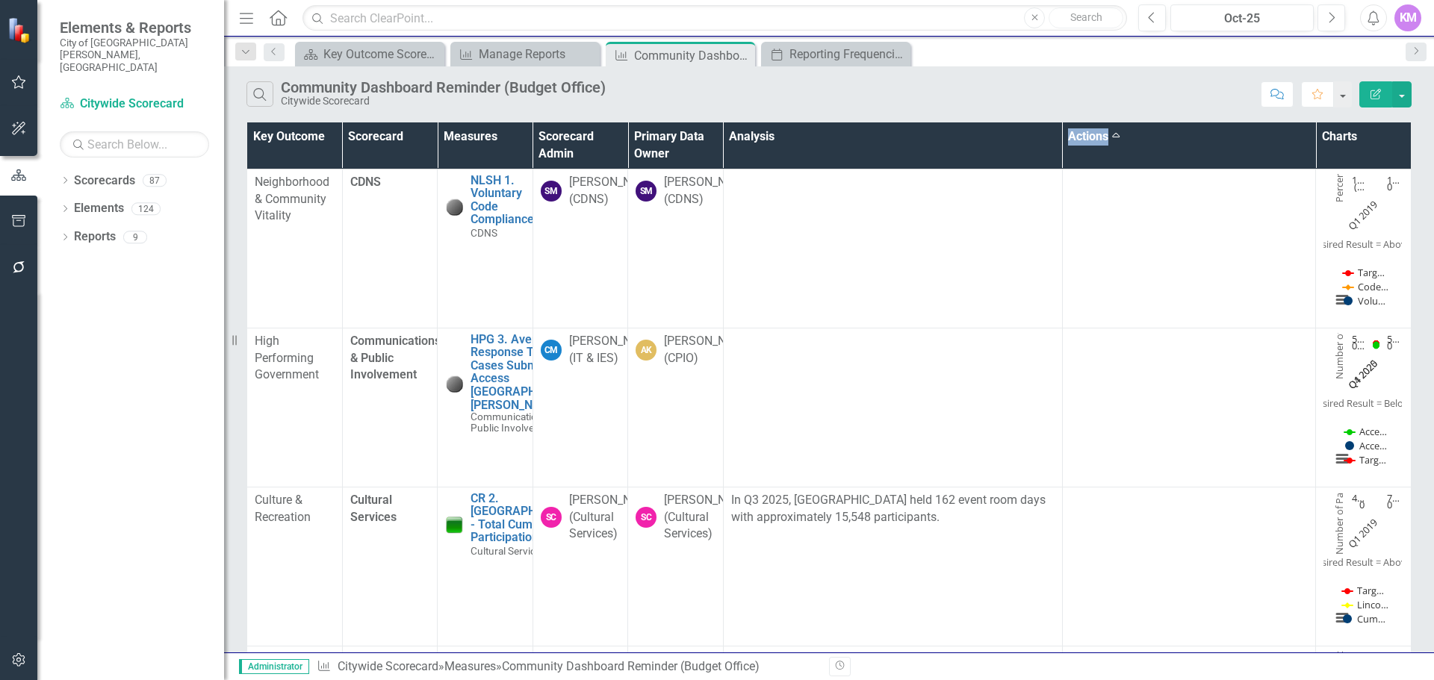
drag, startPoint x: 1305, startPoint y: 154, endPoint x: 1146, endPoint y: 149, distance: 159.1
click at [1158, 122] on tr "Key Outcome Scorecard Measures Scorecard Admin Primary Data Owner Analysis Acti…" at bounding box center [829, 122] width 1164 height 0
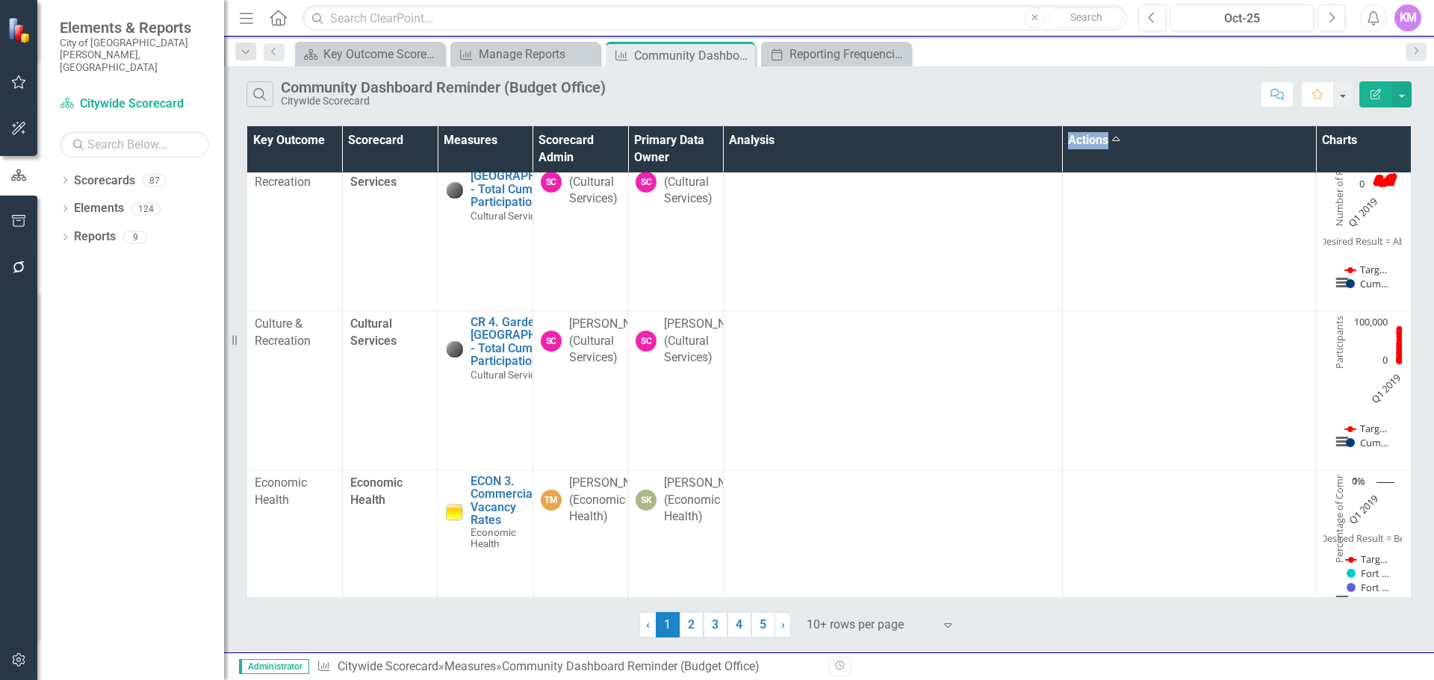
scroll to position [0, 0]
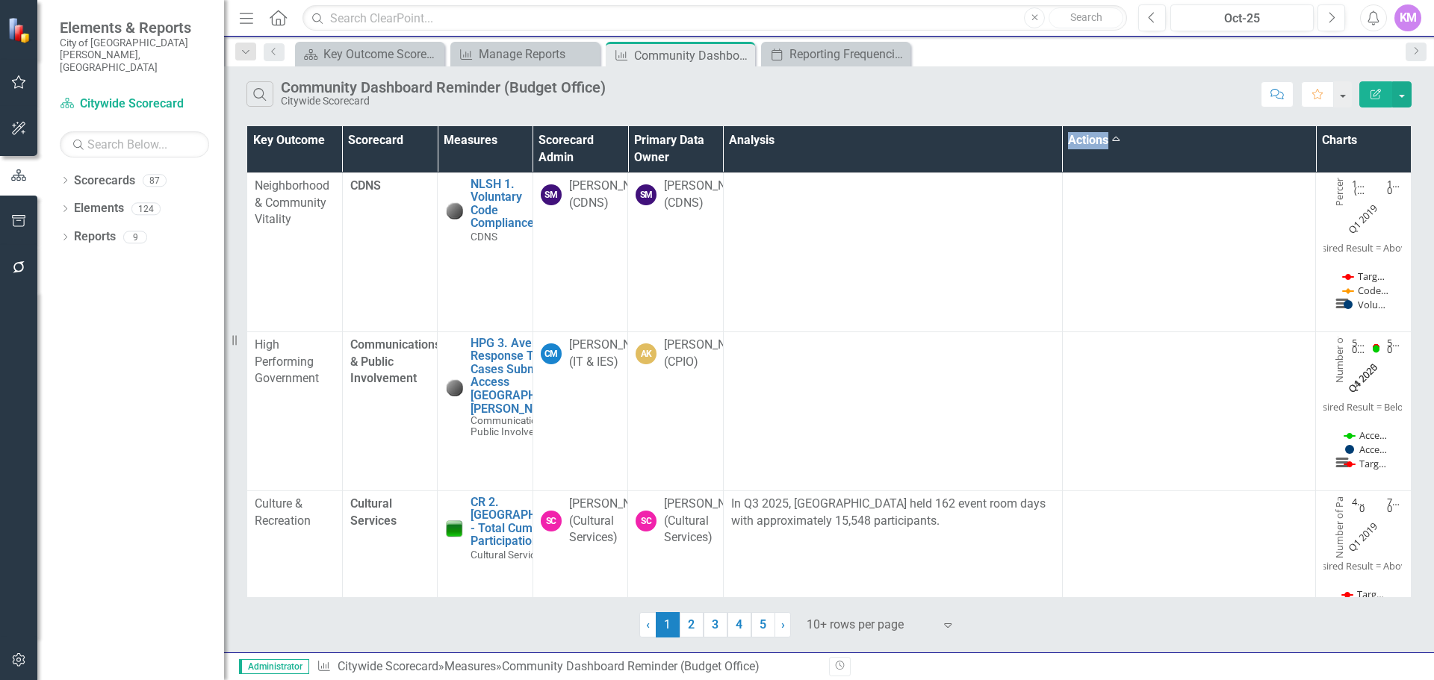
click at [1378, 93] on icon "Edit Report" at bounding box center [1375, 94] width 13 height 10
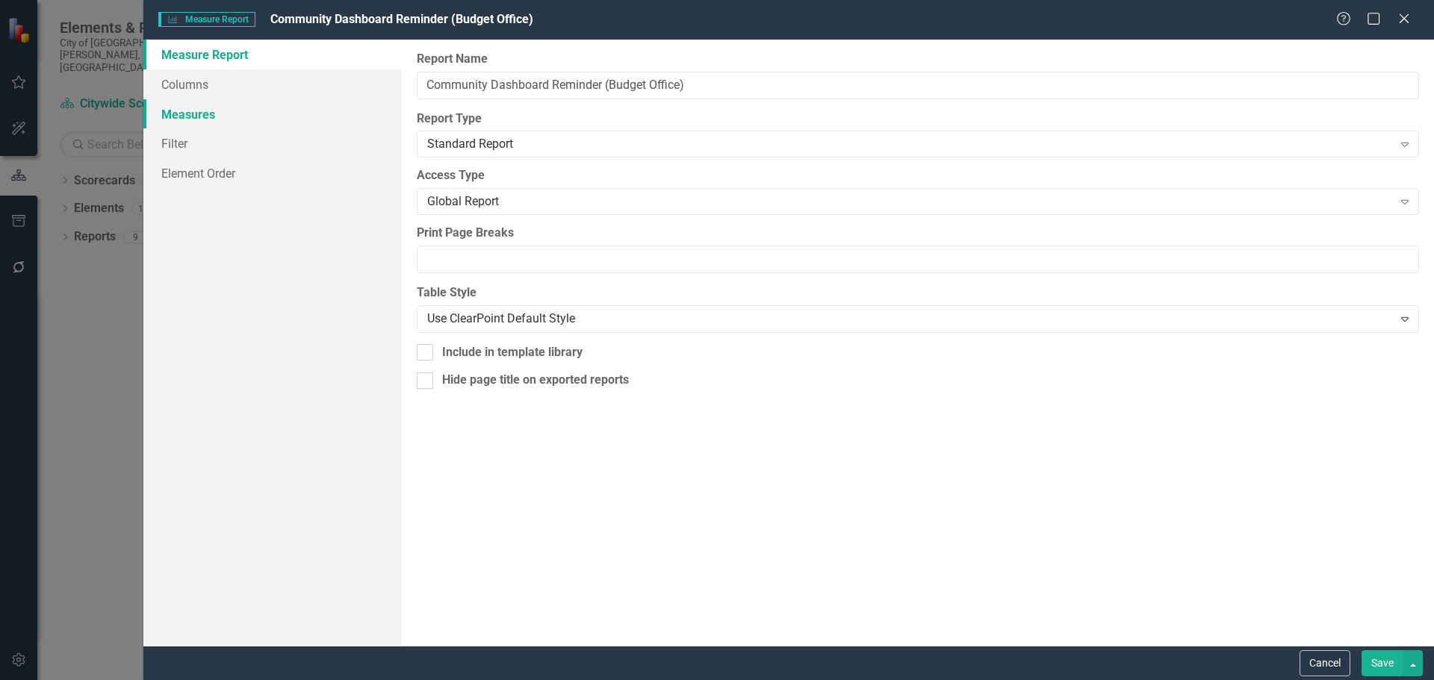
click at [184, 113] on link "Measures" at bounding box center [272, 114] width 258 height 30
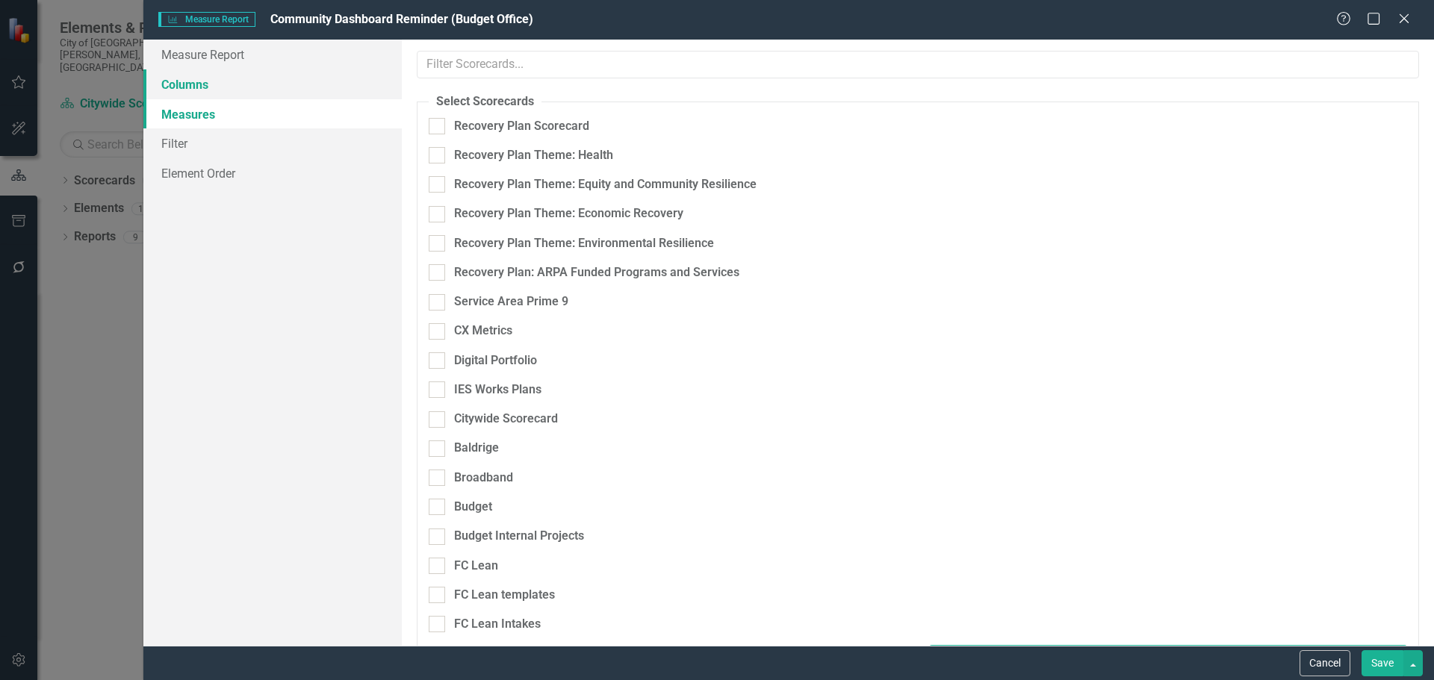
click at [205, 89] on link "Columns" at bounding box center [272, 84] width 258 height 30
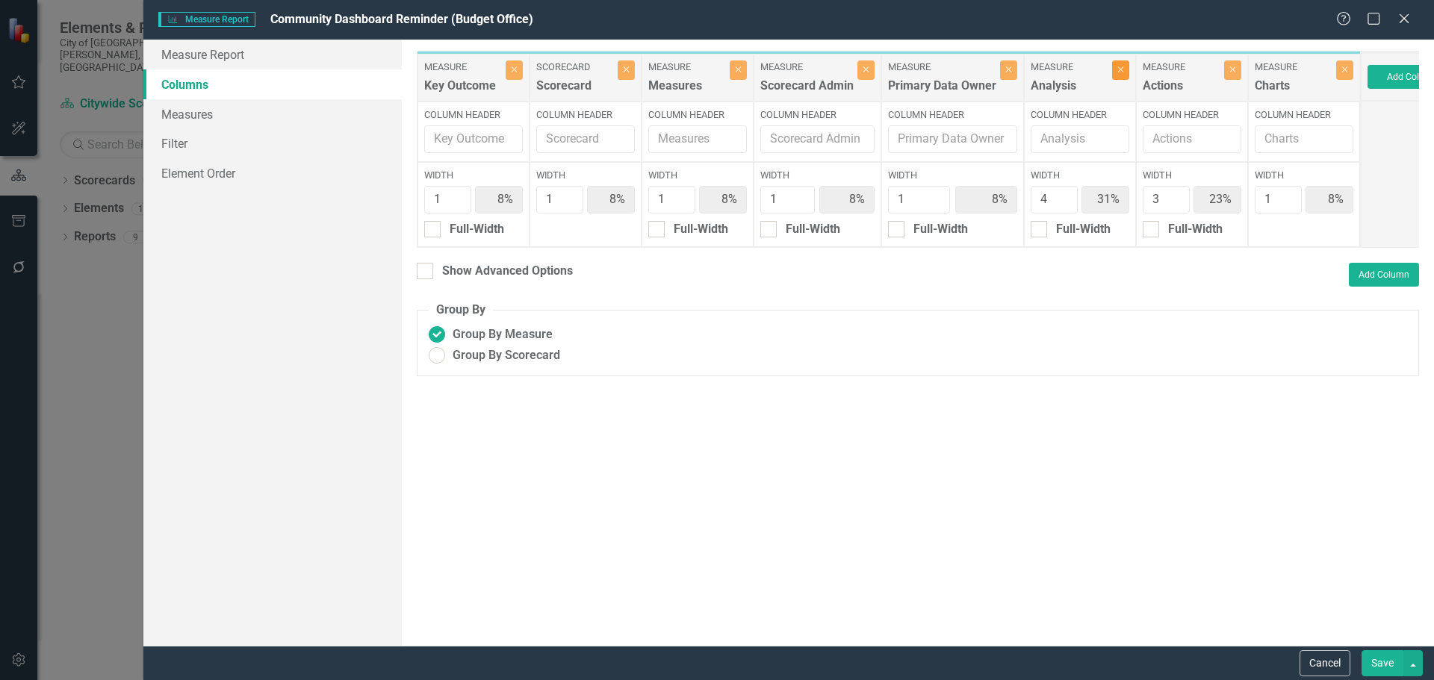
drag, startPoint x: 1110, startPoint y: 66, endPoint x: 1122, endPoint y: 66, distance: 11.9
click at [1112, 66] on button "Close" at bounding box center [1120, 69] width 17 height 19
type input "11%"
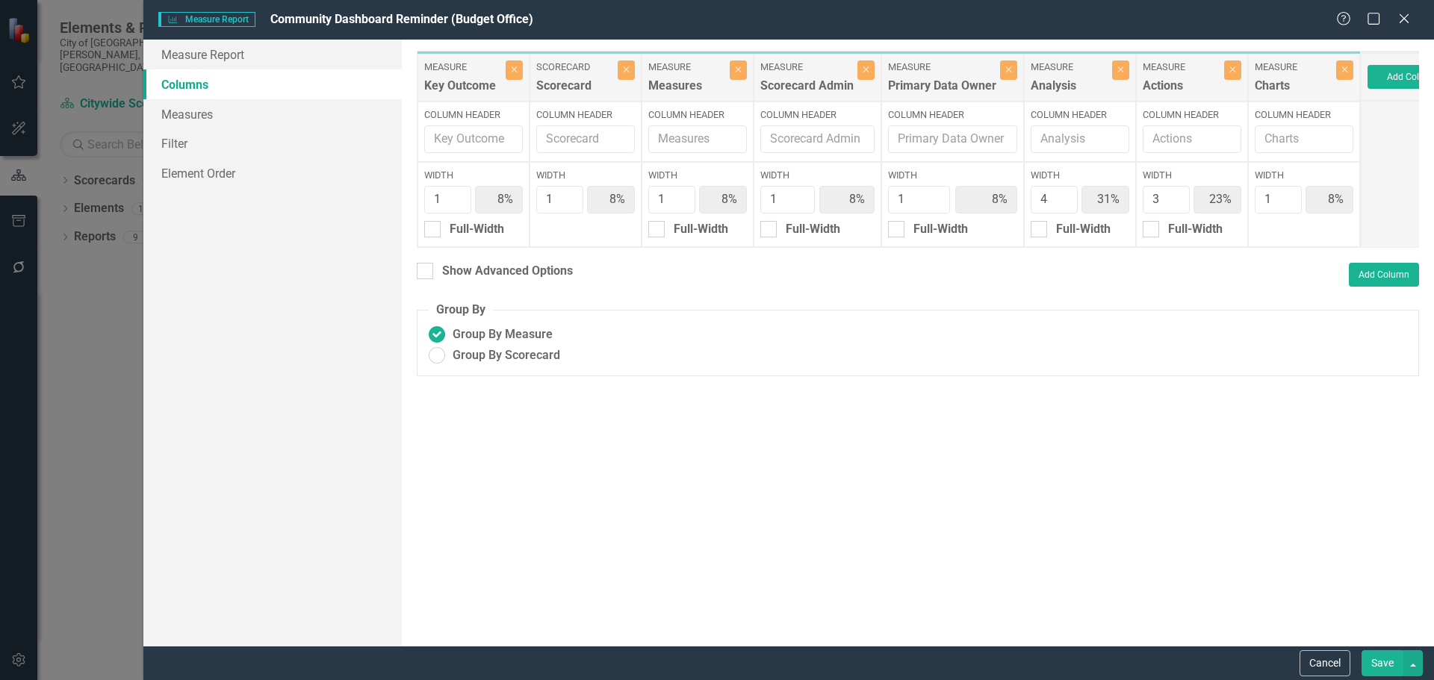
type input "11%"
type input "33%"
type input "11%"
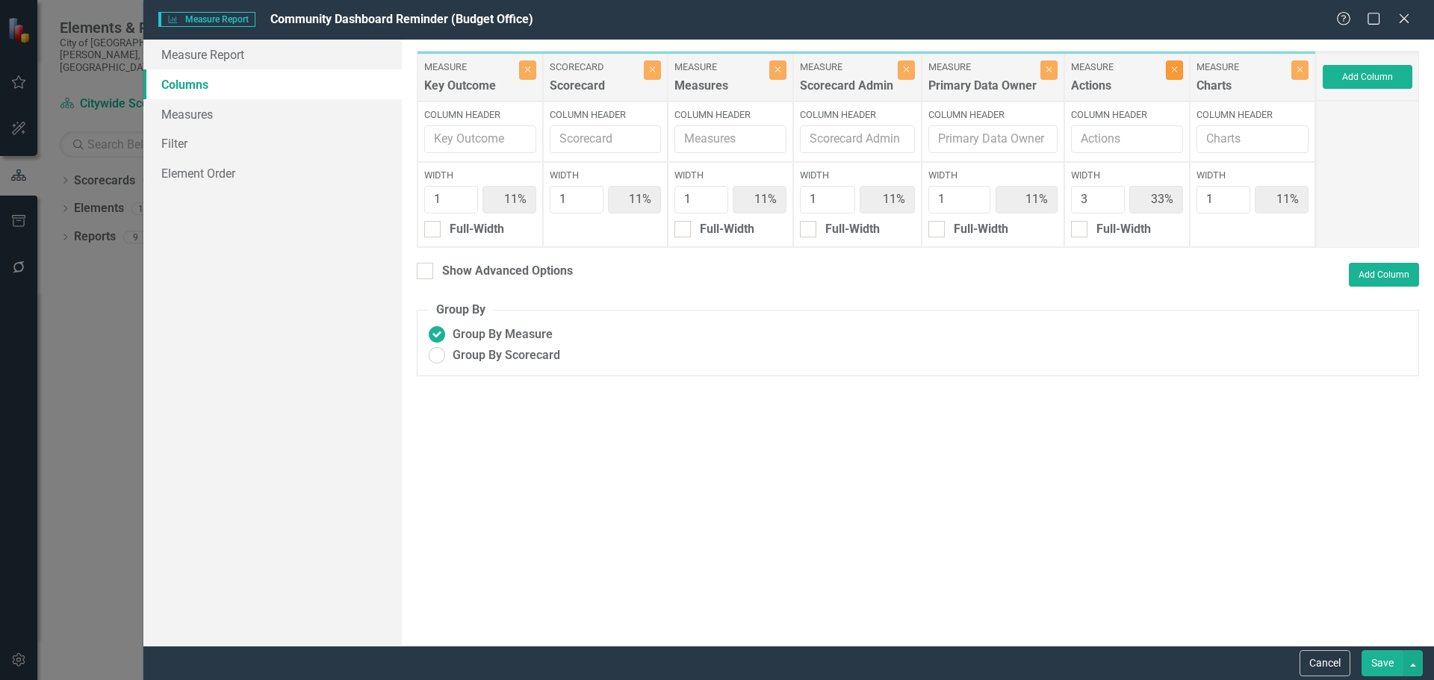
click at [1175, 72] on icon "Close" at bounding box center [1174, 69] width 7 height 9
type input "17%"
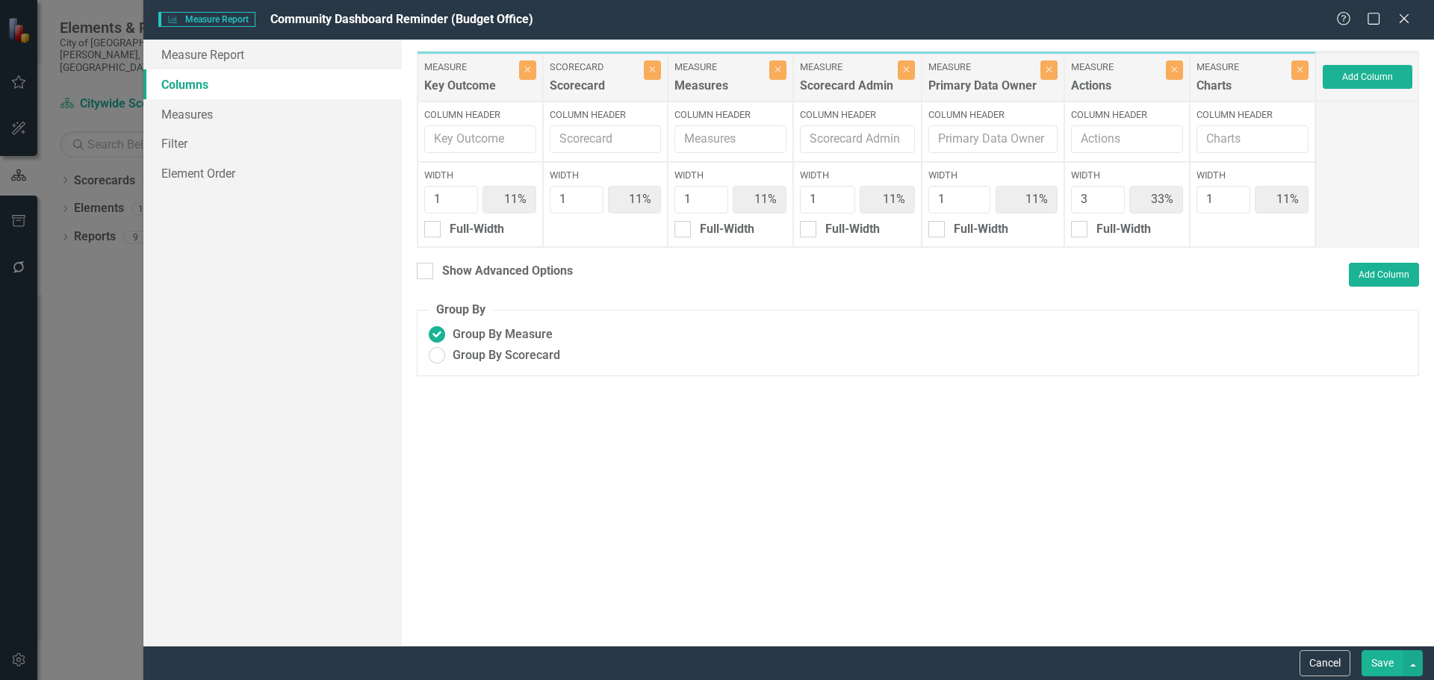
type input "17%"
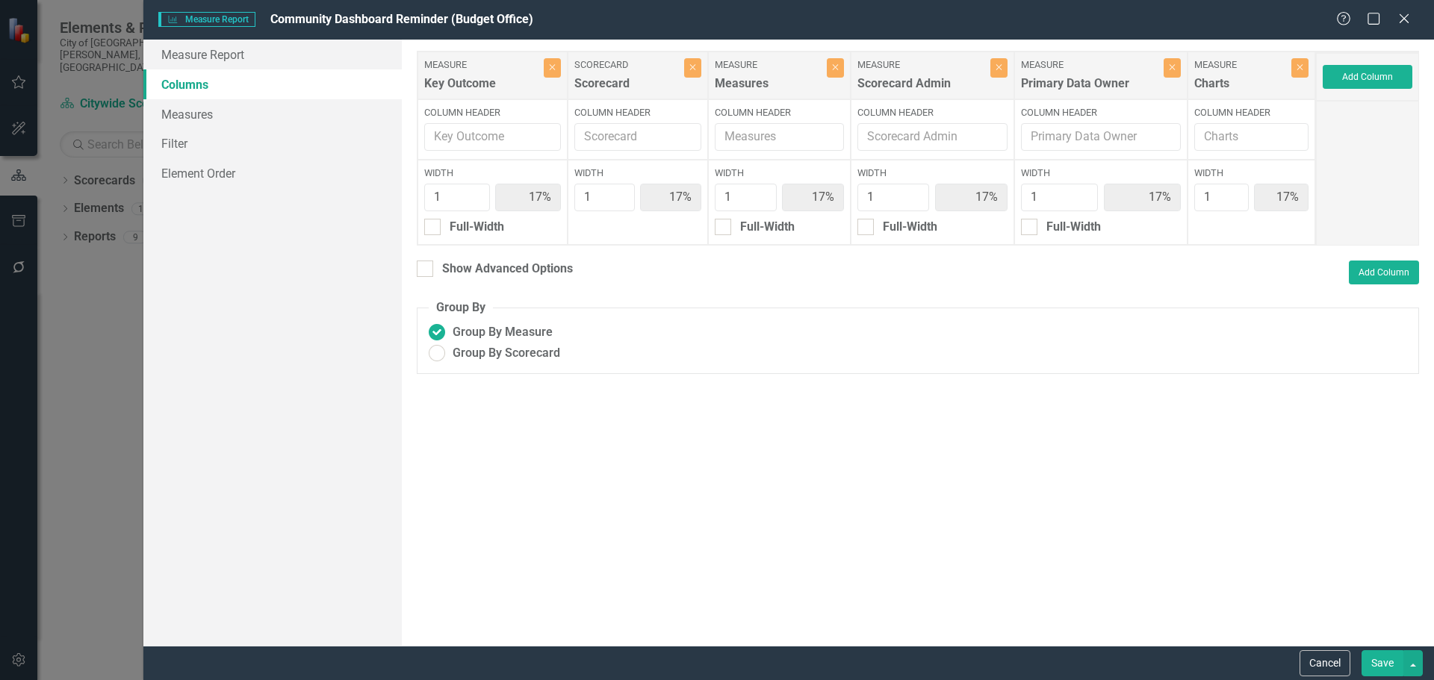
click at [1370, 665] on button "Save" at bounding box center [1382, 663] width 42 height 26
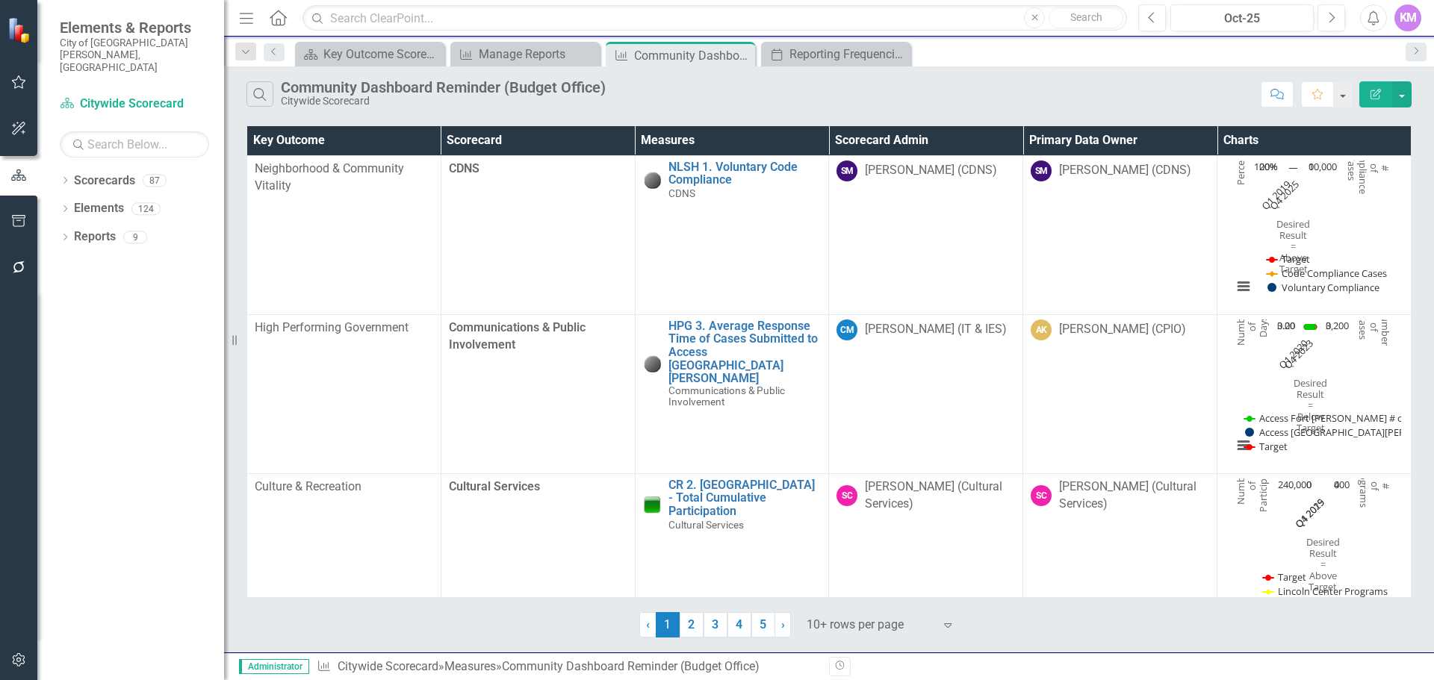
click at [1366, 91] on button "Edit Report" at bounding box center [1375, 94] width 33 height 26
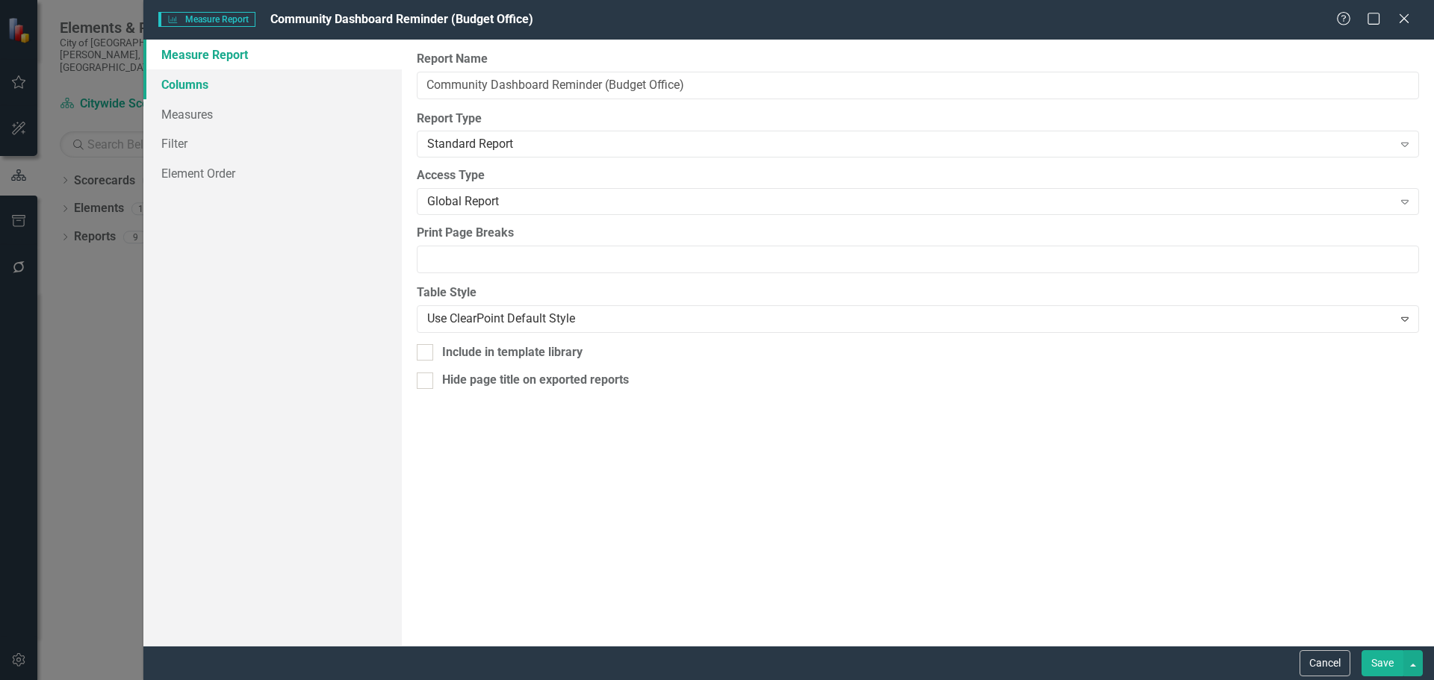
click at [251, 79] on link "Columns" at bounding box center [272, 84] width 258 height 30
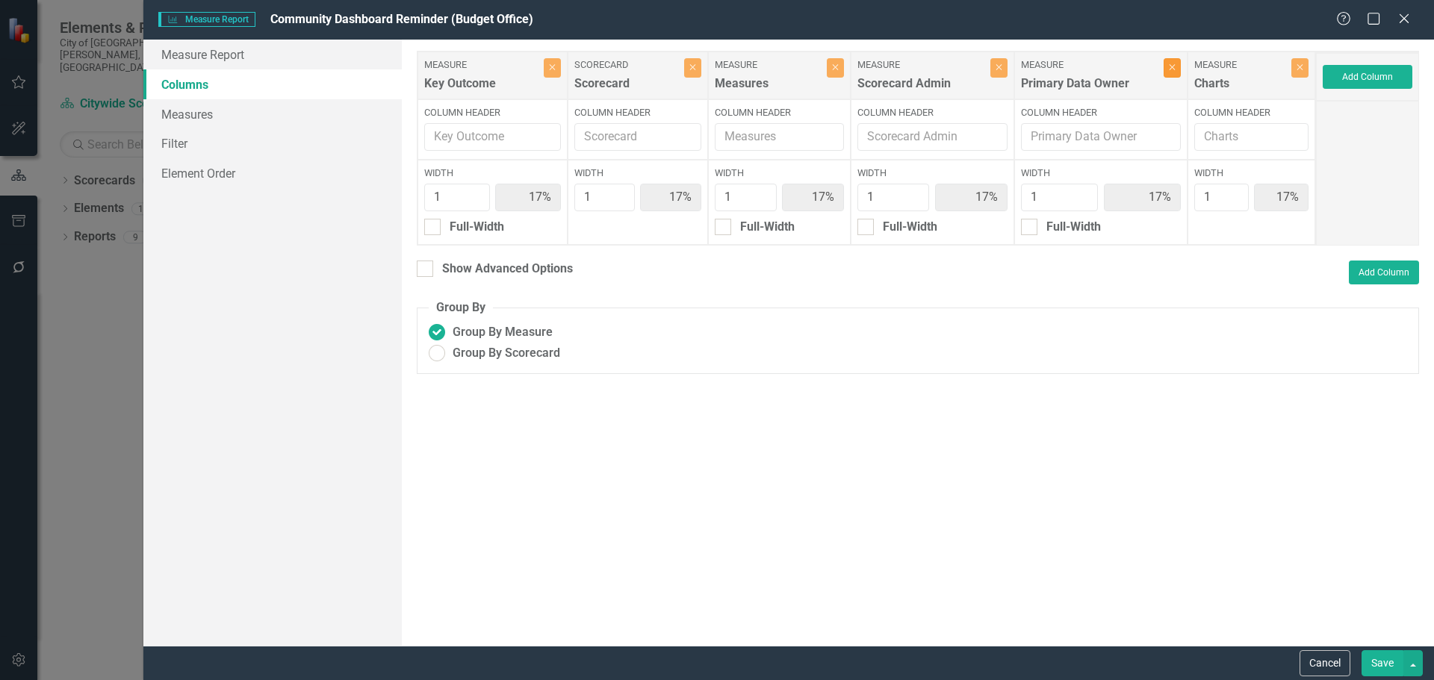
click at [1169, 66] on icon "Close" at bounding box center [1172, 67] width 7 height 9
type input "20%"
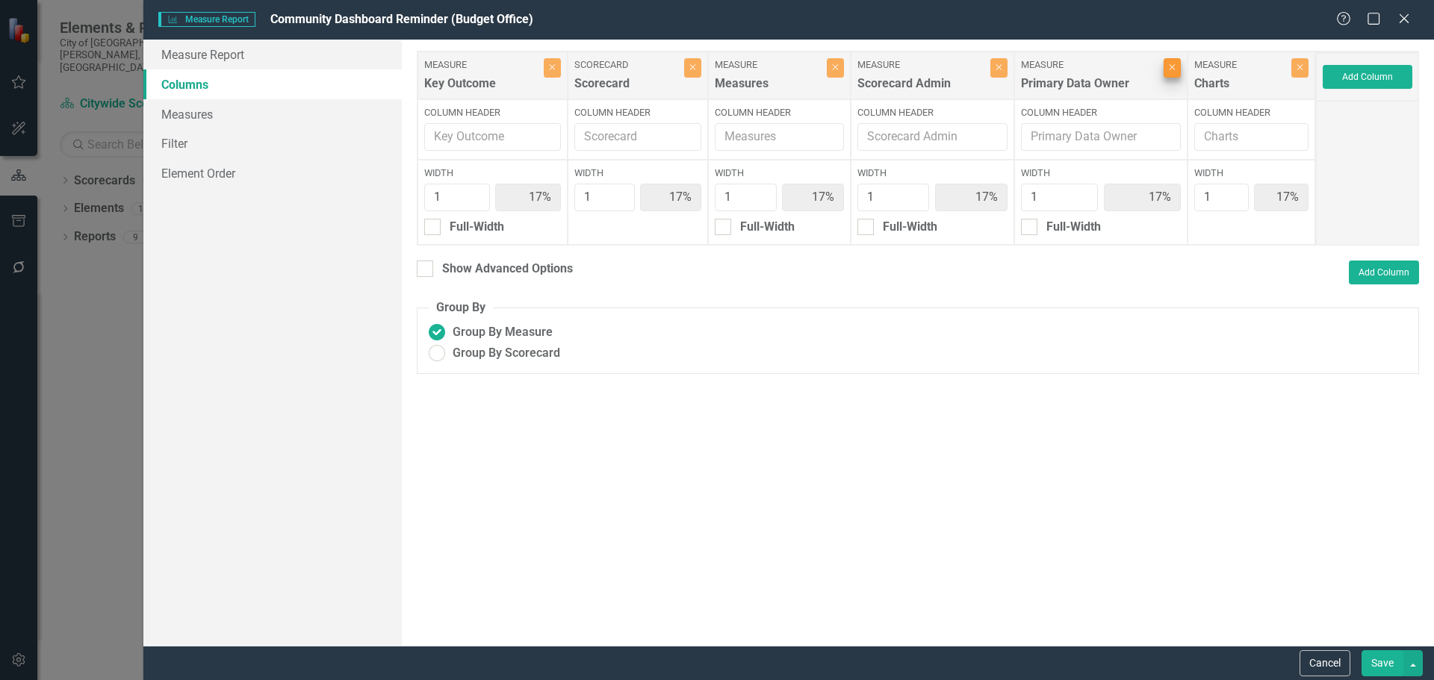
type input "20%"
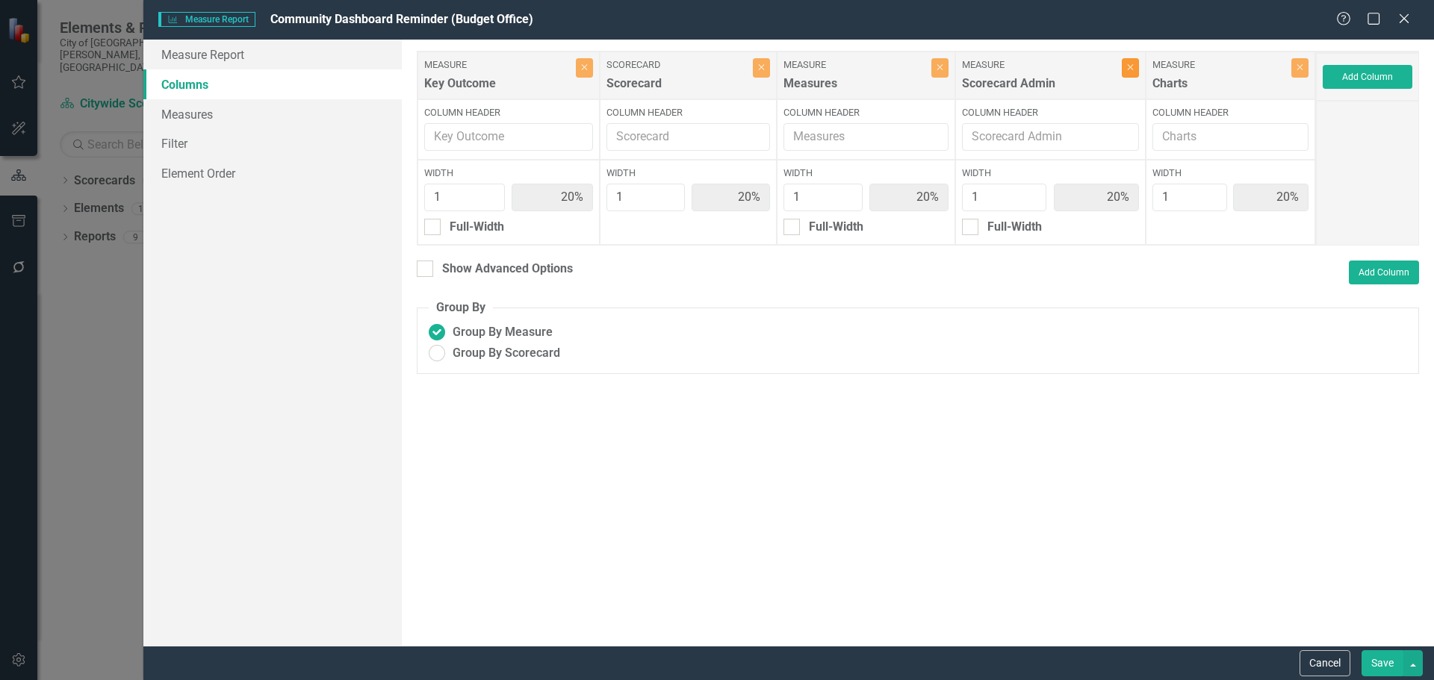
click at [1127, 72] on icon "Close" at bounding box center [1130, 67] width 7 height 9
type input "25%"
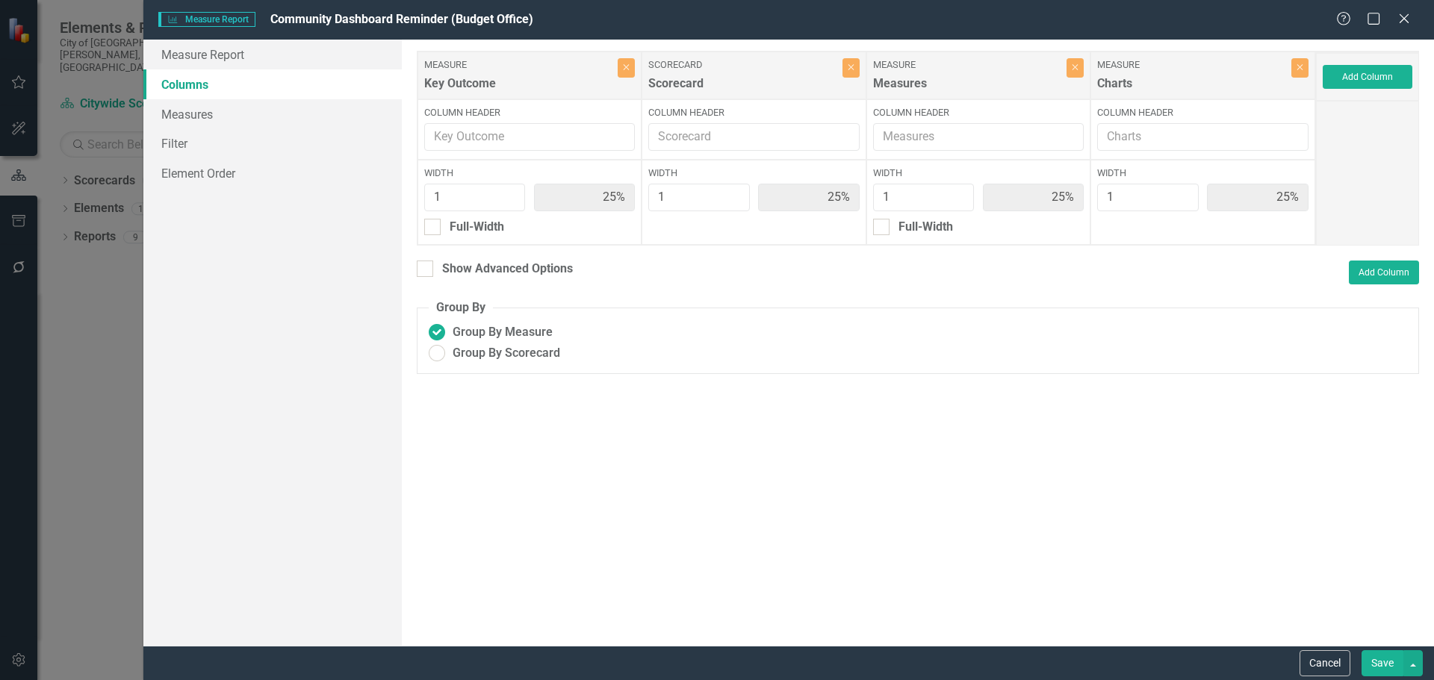
click at [1380, 662] on button "Save" at bounding box center [1382, 663] width 42 height 26
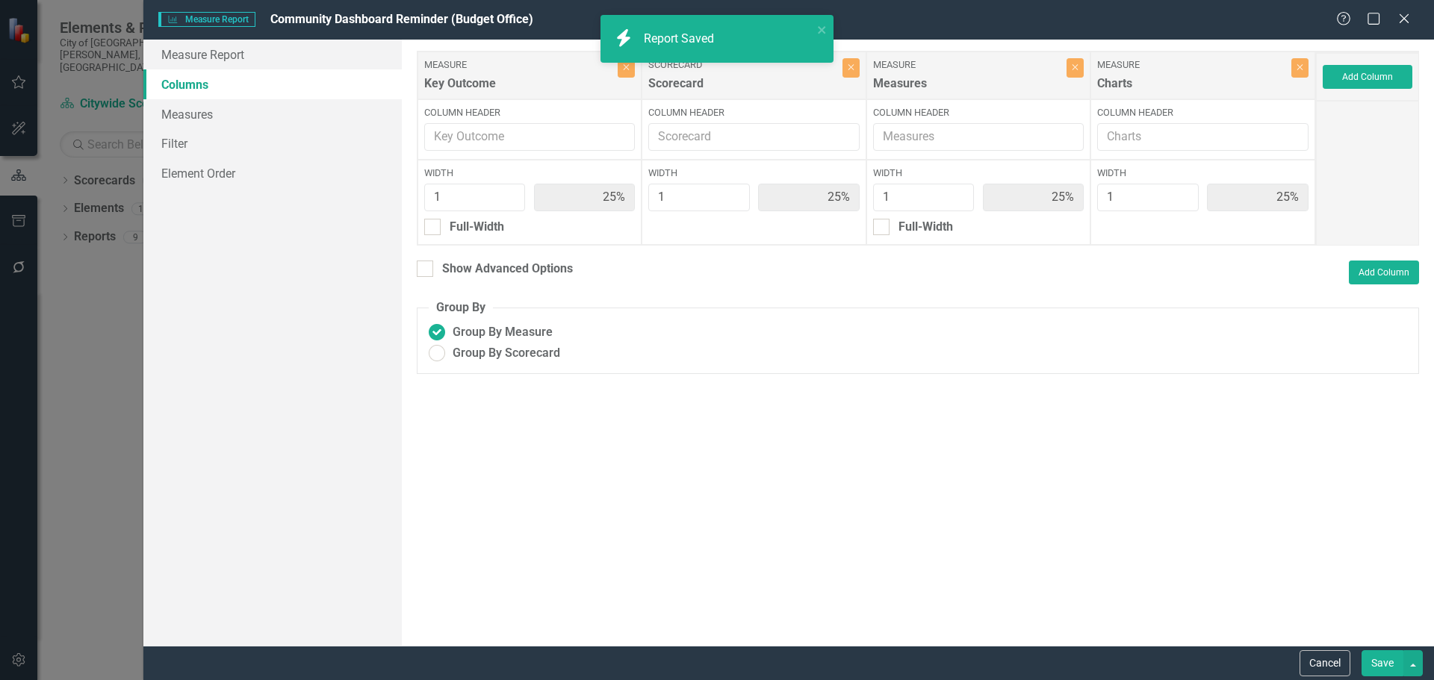
click at [1372, 91] on icon "Edit Report" at bounding box center [1375, 94] width 13 height 10
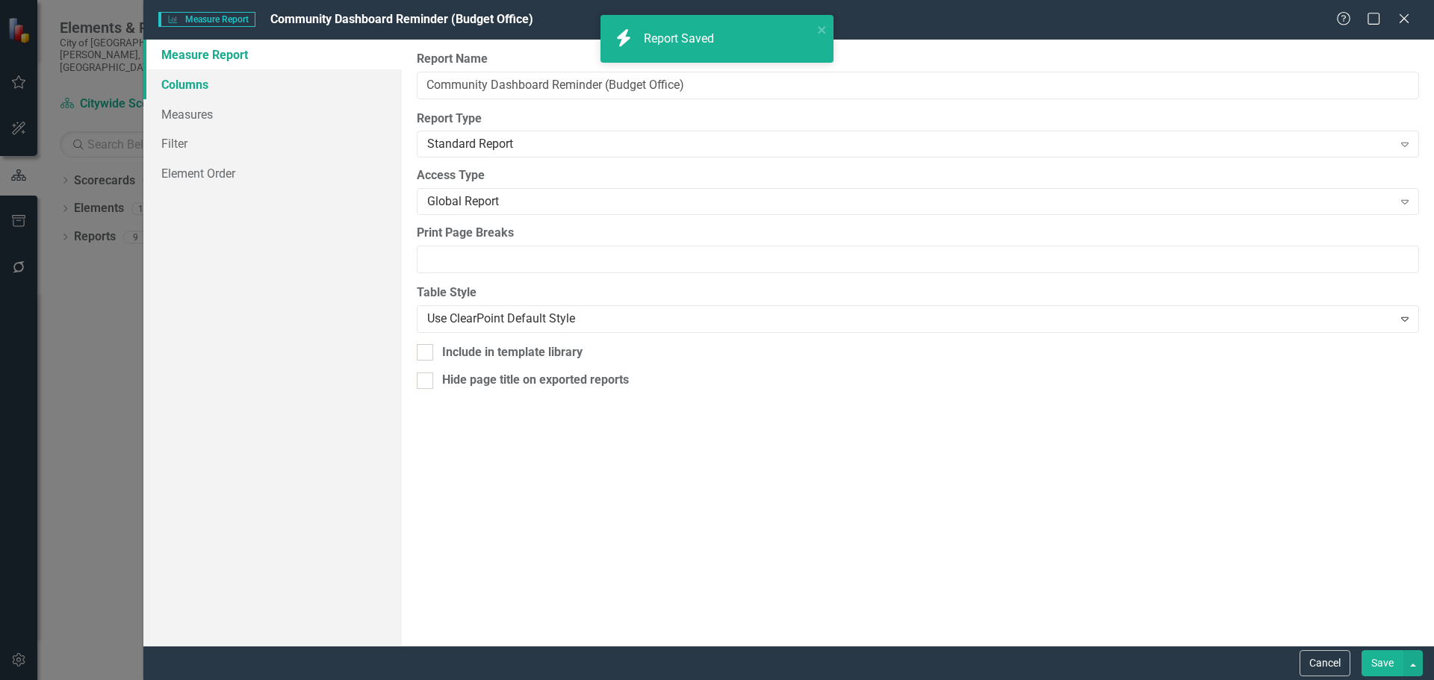
click at [311, 87] on link "Columns" at bounding box center [272, 84] width 258 height 30
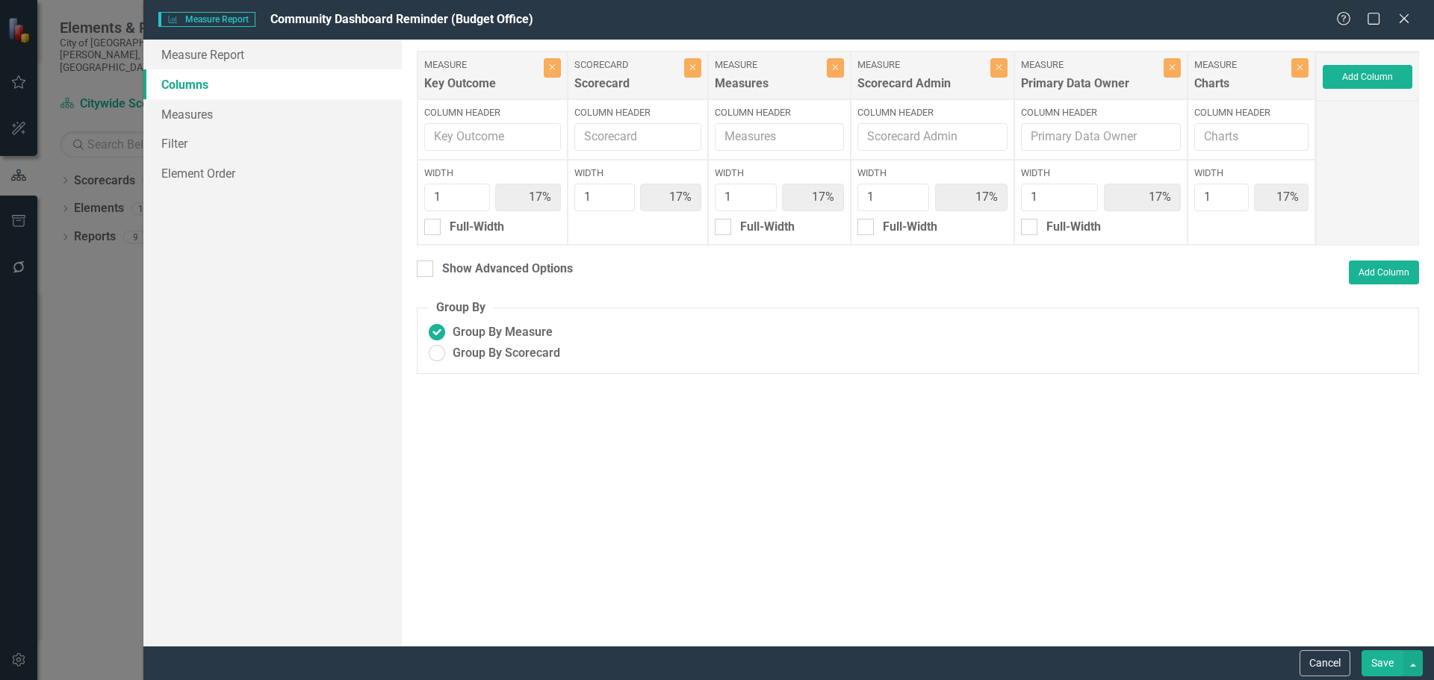
click at [215, 85] on link "Columns" at bounding box center [272, 84] width 258 height 30
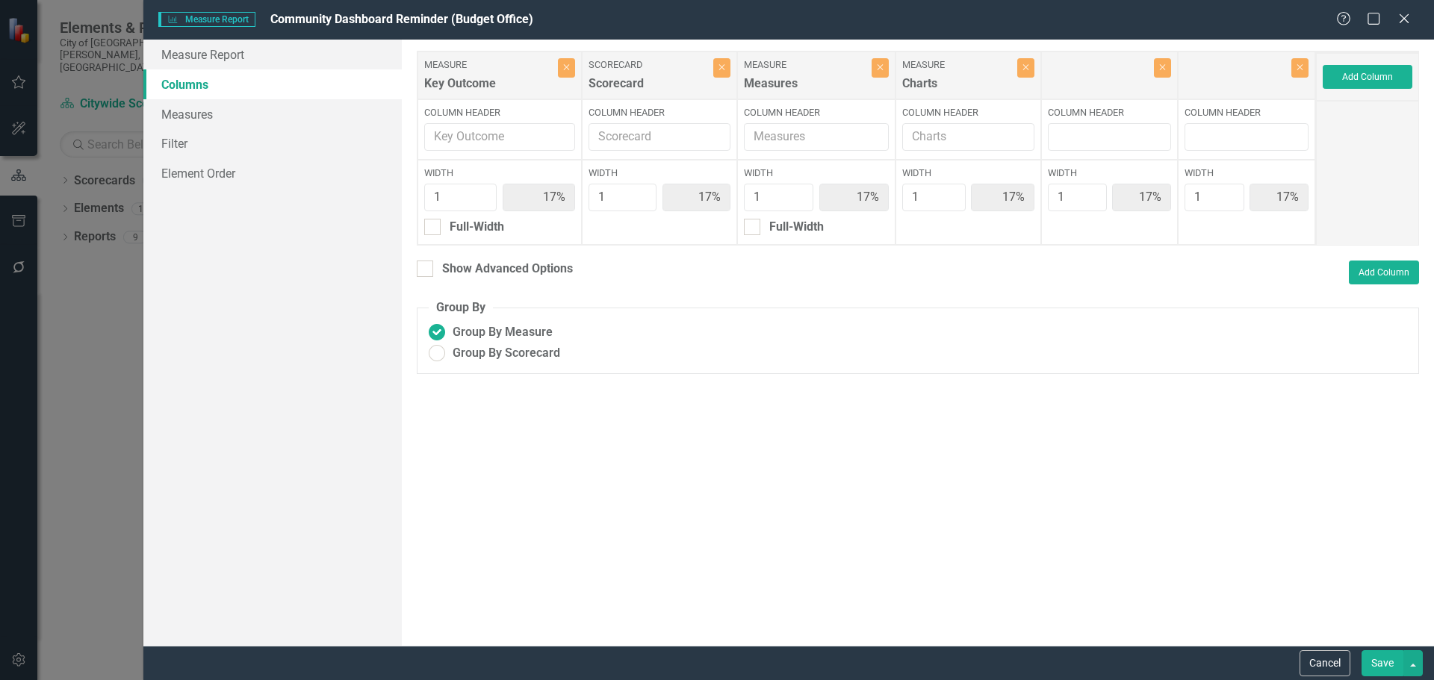
click at [1201, 222] on div "Width 1 17%" at bounding box center [1246, 202] width 137 height 85
click at [1201, 201] on input "1" at bounding box center [1213, 198] width 59 height 28
drag, startPoint x: 1198, startPoint y: 201, endPoint x: 1161, endPoint y: 201, distance: 37.3
click at [1178, 201] on div "Width 1 17%" at bounding box center [1246, 202] width 137 height 85
click at [912, 201] on input "1" at bounding box center [933, 198] width 63 height 28
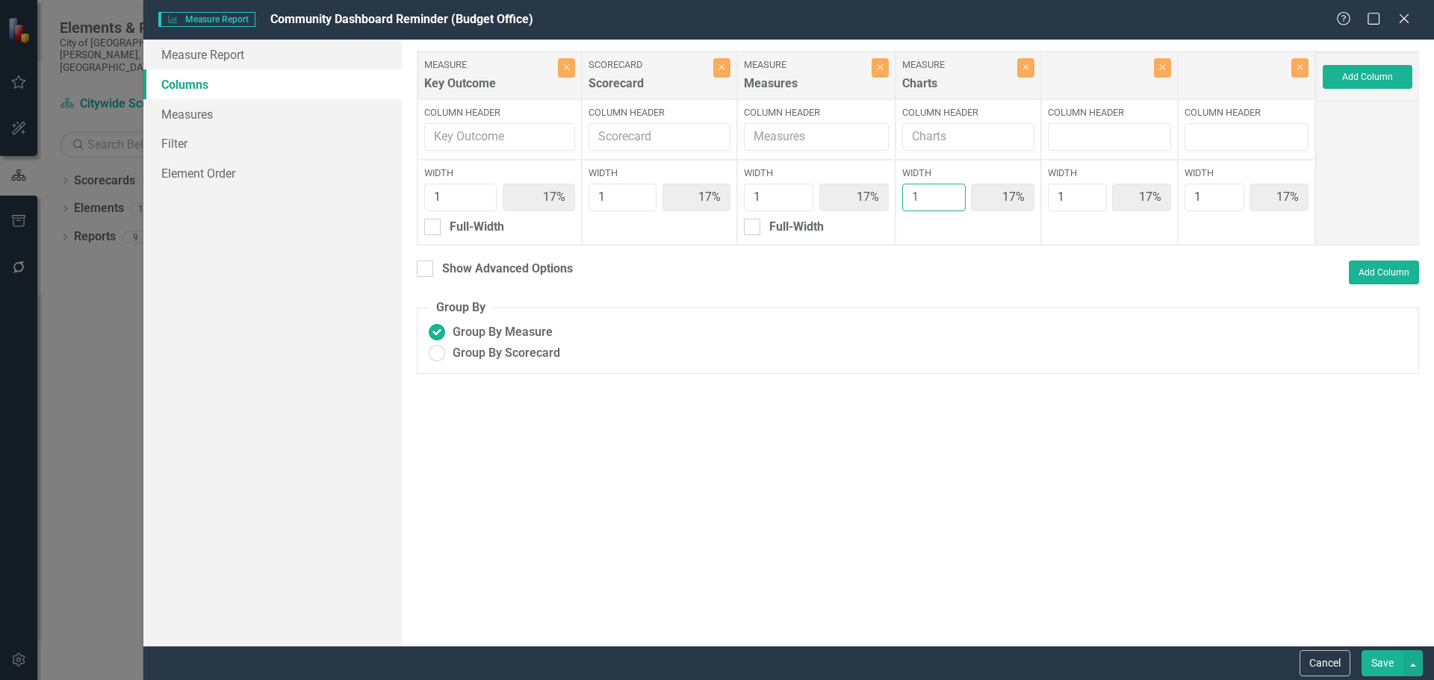
click at [842, 190] on div "Measure Key Outcome Close Column Header Width 1 17% Full-Width Scorecard Scorec…" at bounding box center [866, 148] width 899 height 195
type input "10"
type input "7%"
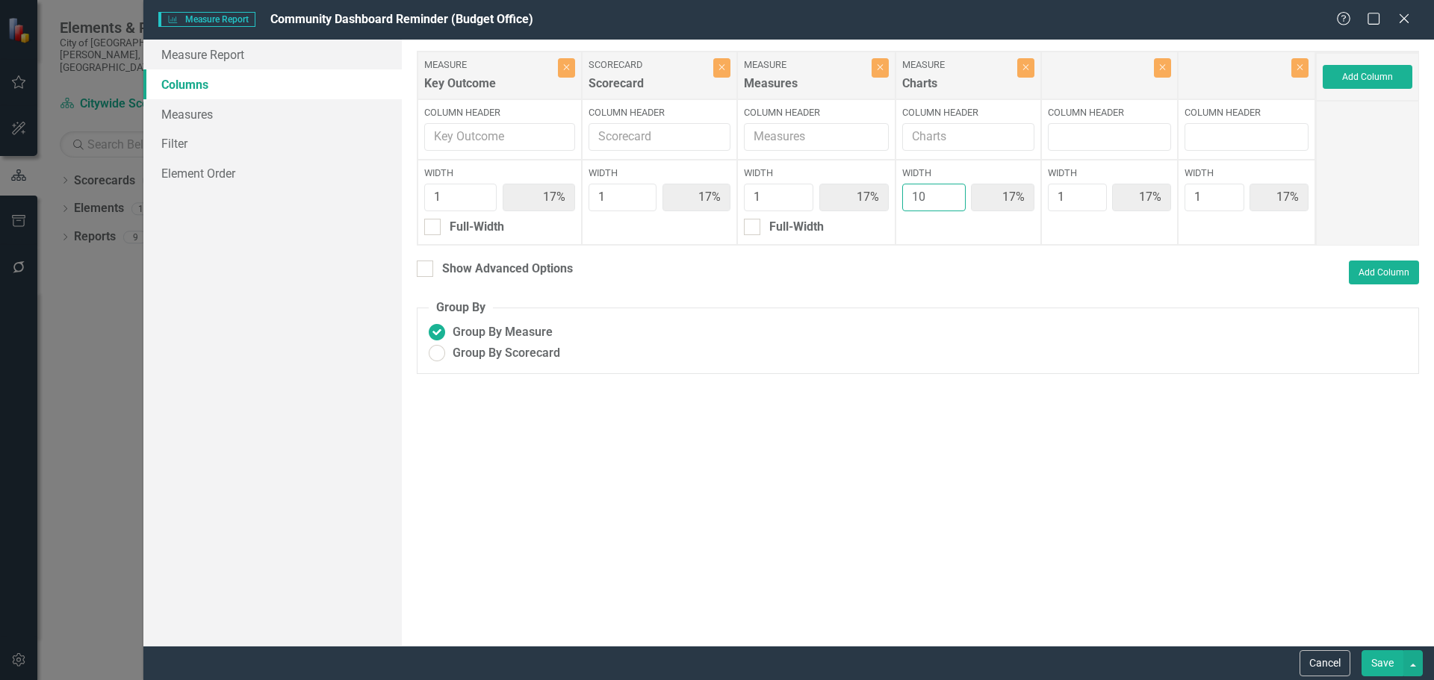
type input "67%"
type input "7%"
type input "10"
click at [1389, 668] on button "Save" at bounding box center [1382, 663] width 42 height 26
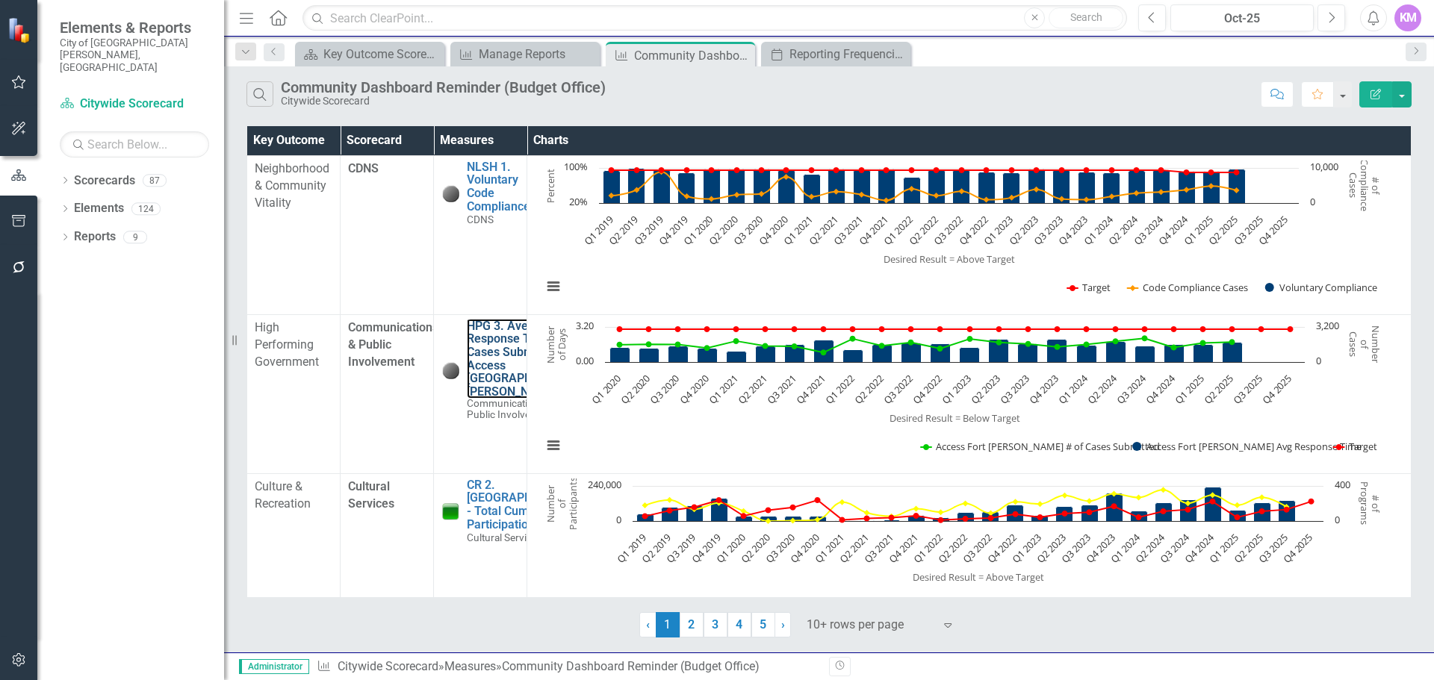
drag, startPoint x: 485, startPoint y: 357, endPoint x: 116, endPoint y: 479, distance: 388.4
click at [485, 357] on link "HPG 3. Average Response Time of Cases Submitted to Access [GEOGRAPHIC_DATA][PER…" at bounding box center [524, 359] width 115 height 79
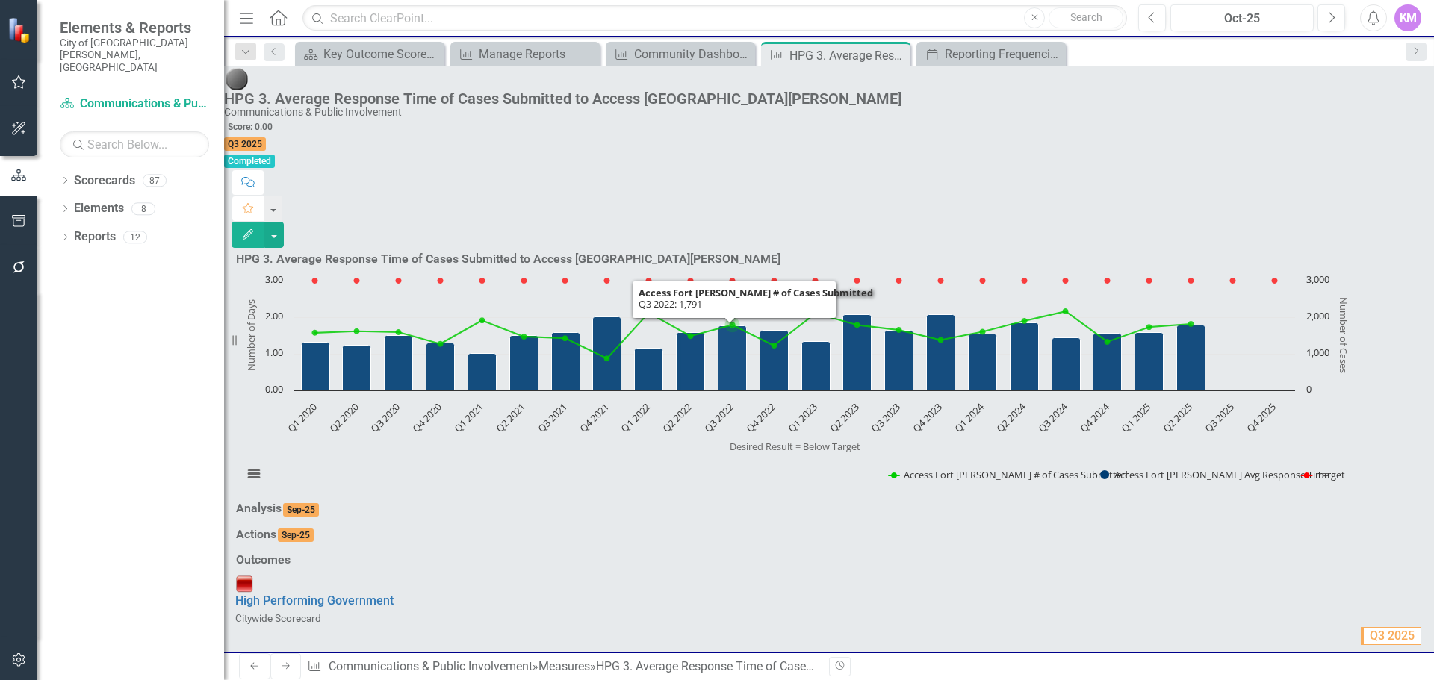
click at [774, 312] on icon "Interactive chart" at bounding box center [753, 335] width 876 height 47
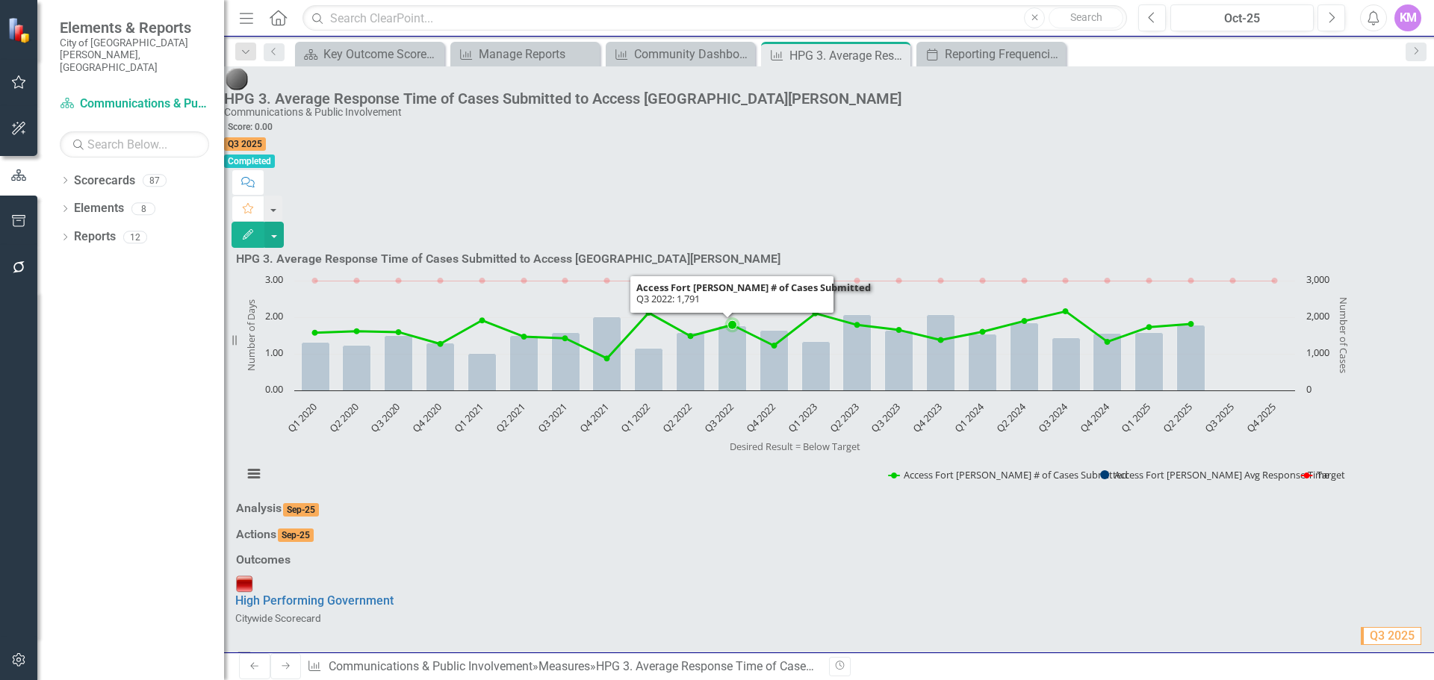
click at [774, 312] on icon "Interactive chart" at bounding box center [753, 335] width 876 height 47
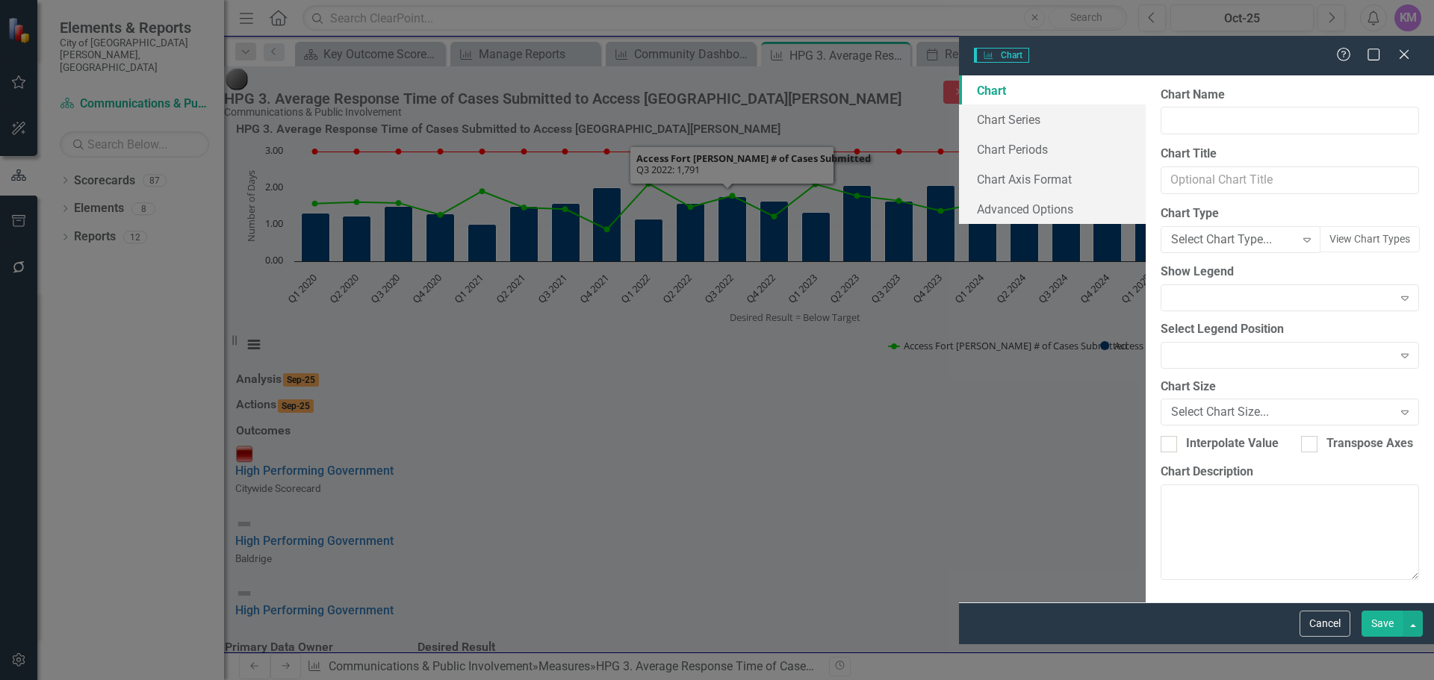
type input "HPG 3. Average Response Time of Cases Submitted to Access [GEOGRAPHIC_DATA][PER…"
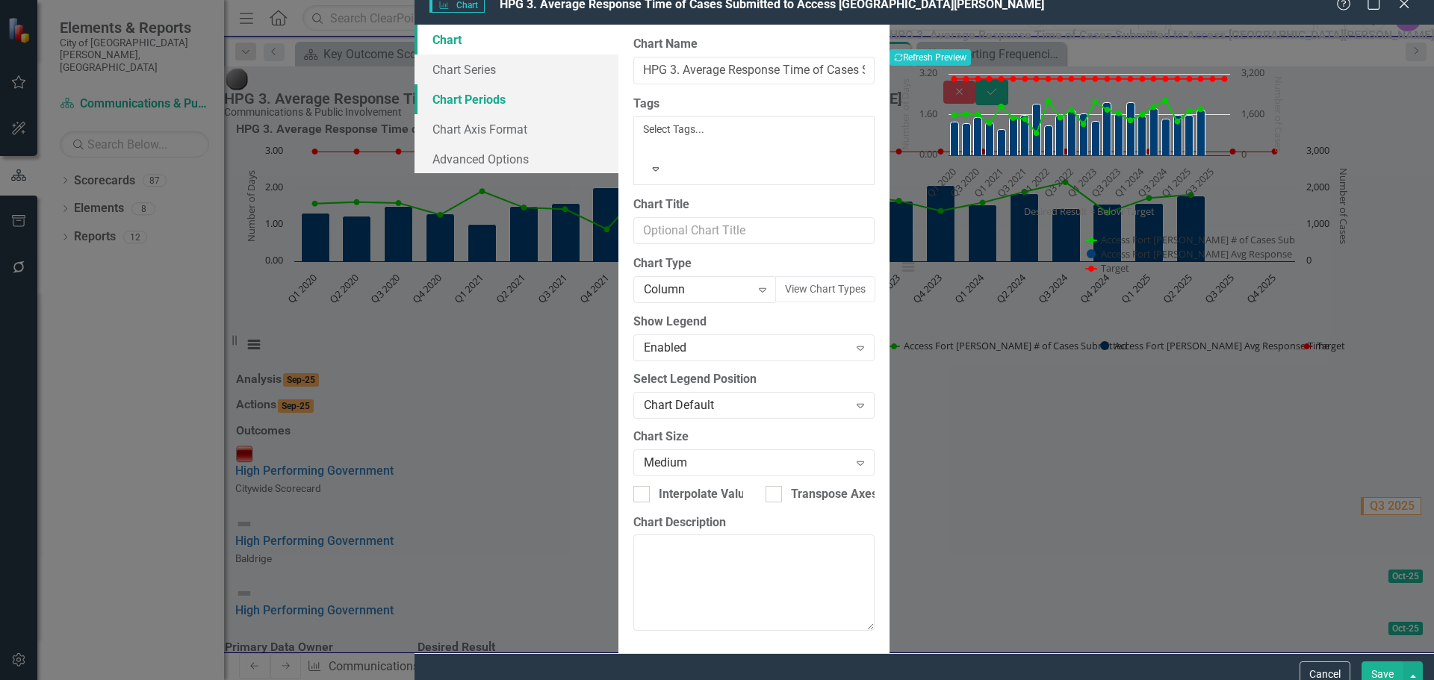
click at [420, 114] on link "Chart Periods" at bounding box center [516, 99] width 204 height 30
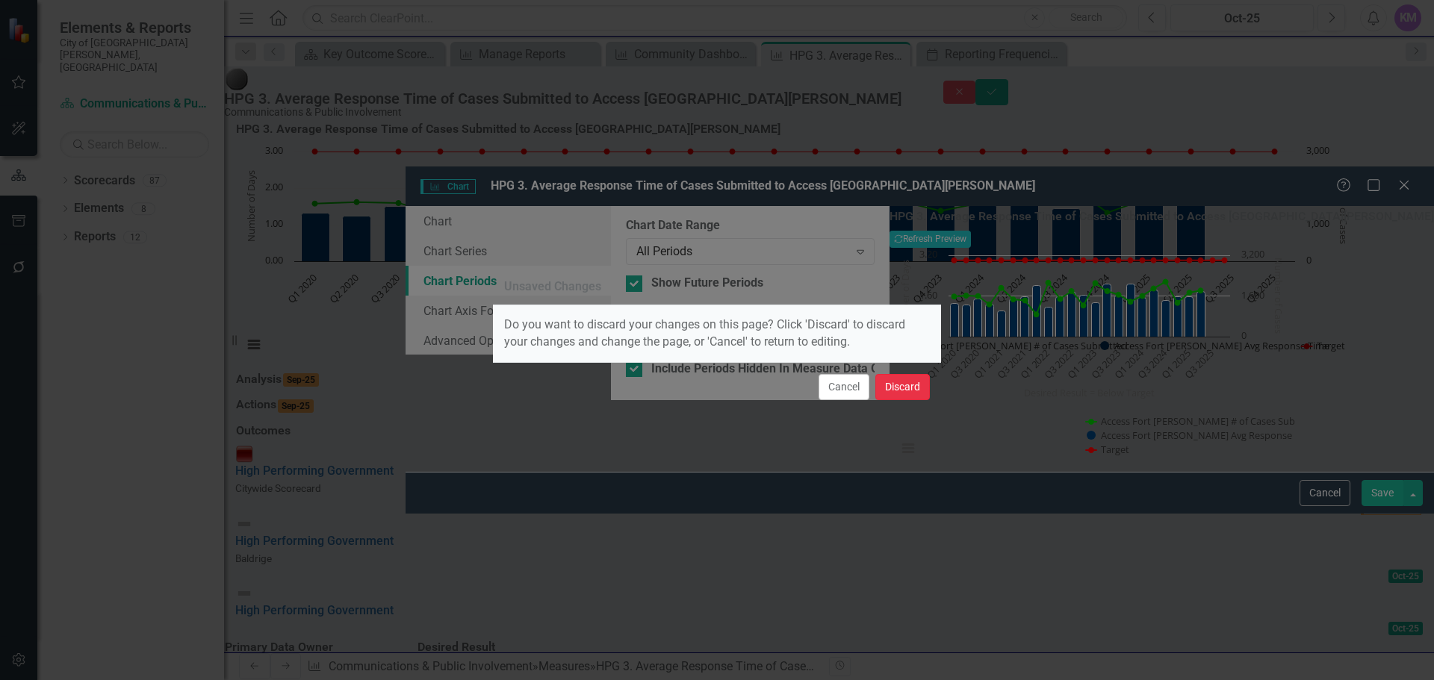
click at [892, 386] on button "Discard" at bounding box center [902, 387] width 55 height 26
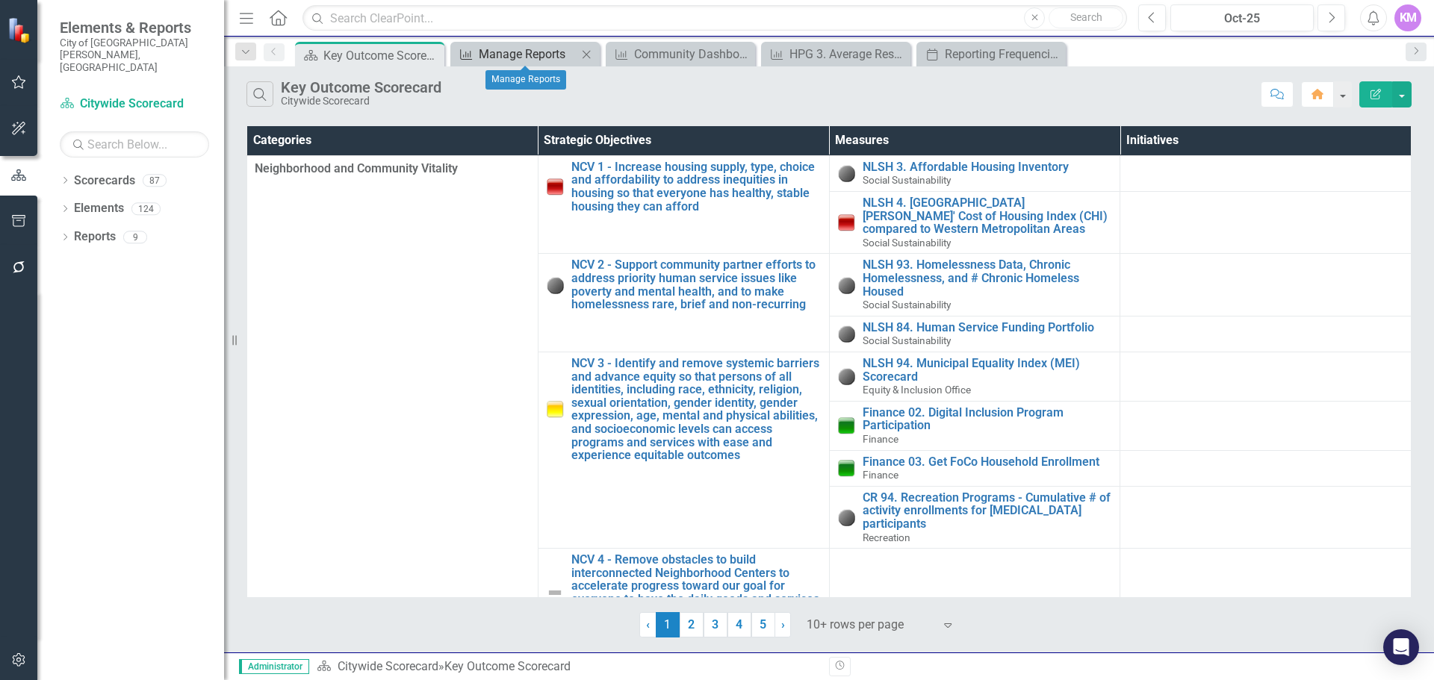
click at [533, 55] on div "Manage Reports" at bounding box center [528, 54] width 99 height 19
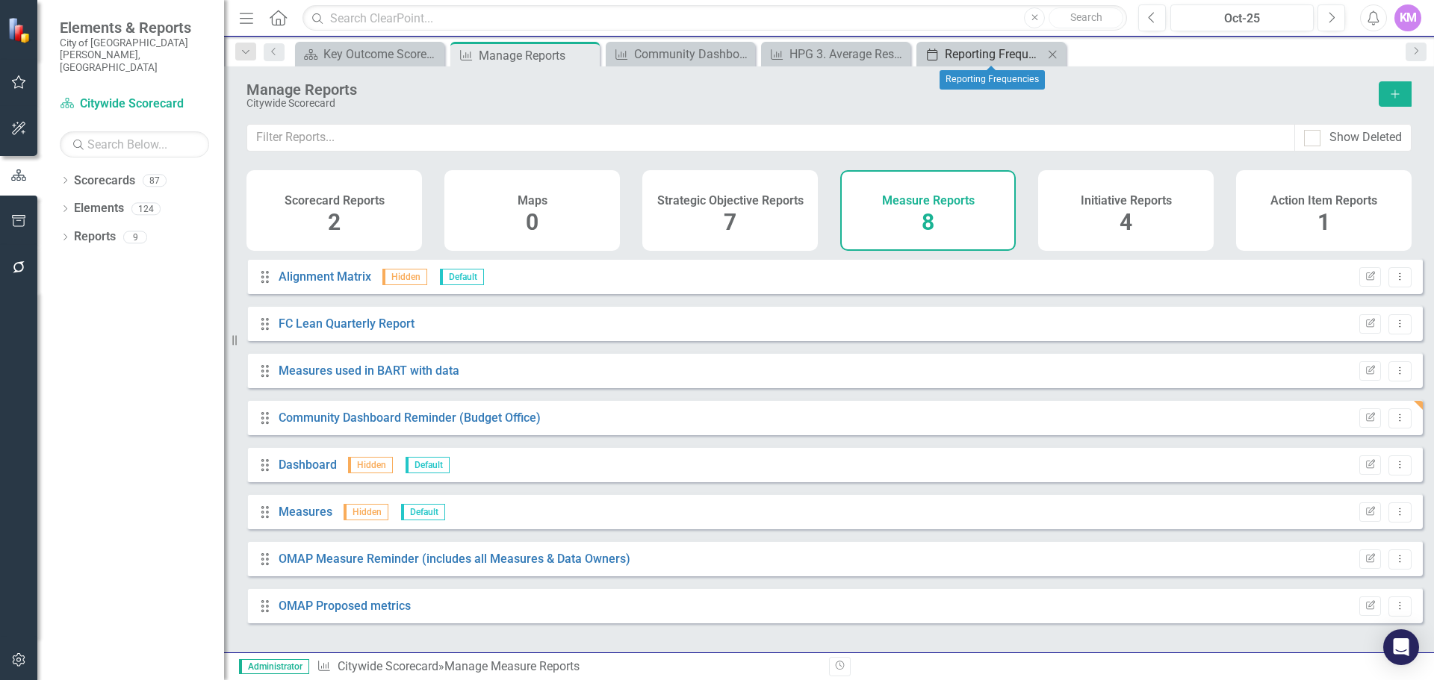
click at [971, 53] on div "Reporting Frequencies" at bounding box center [994, 54] width 99 height 19
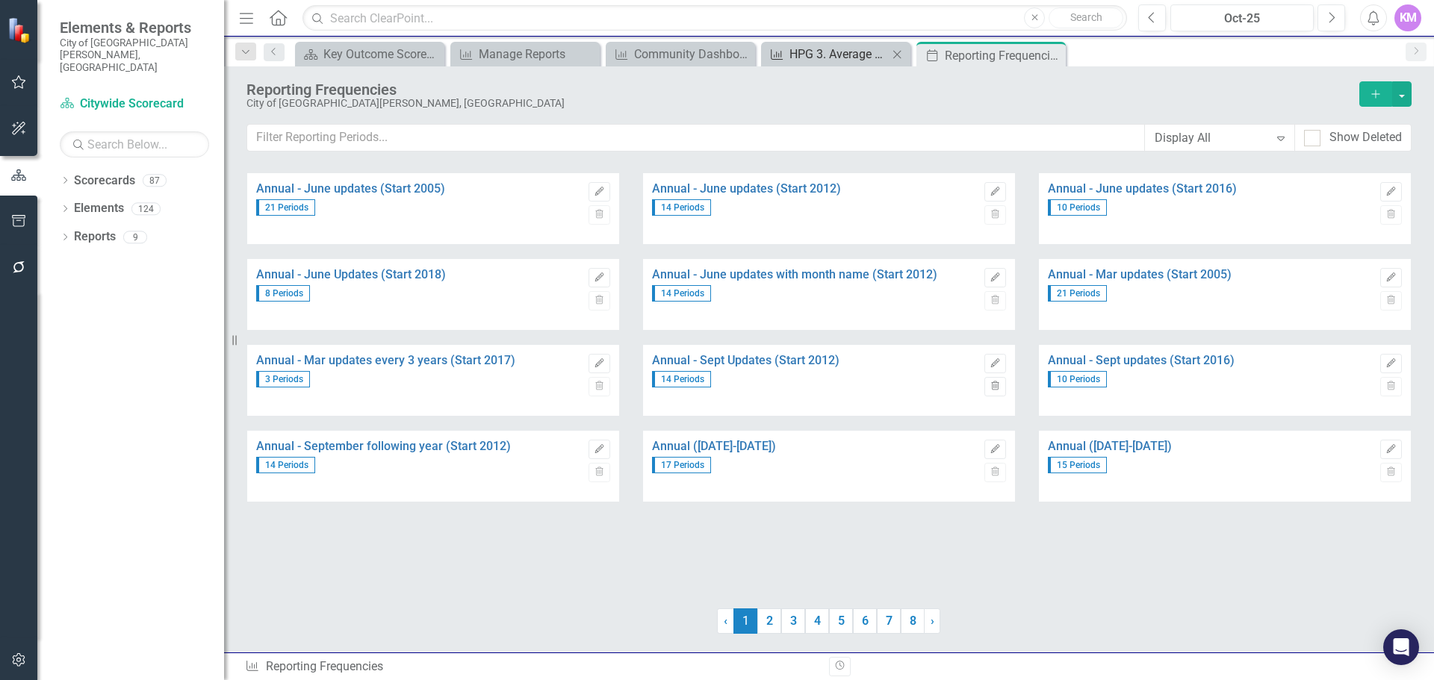
click at [856, 51] on div "HPG 3. Average Response Time of Cases Submitted to Access [GEOGRAPHIC_DATA][PER…" at bounding box center [838, 54] width 99 height 19
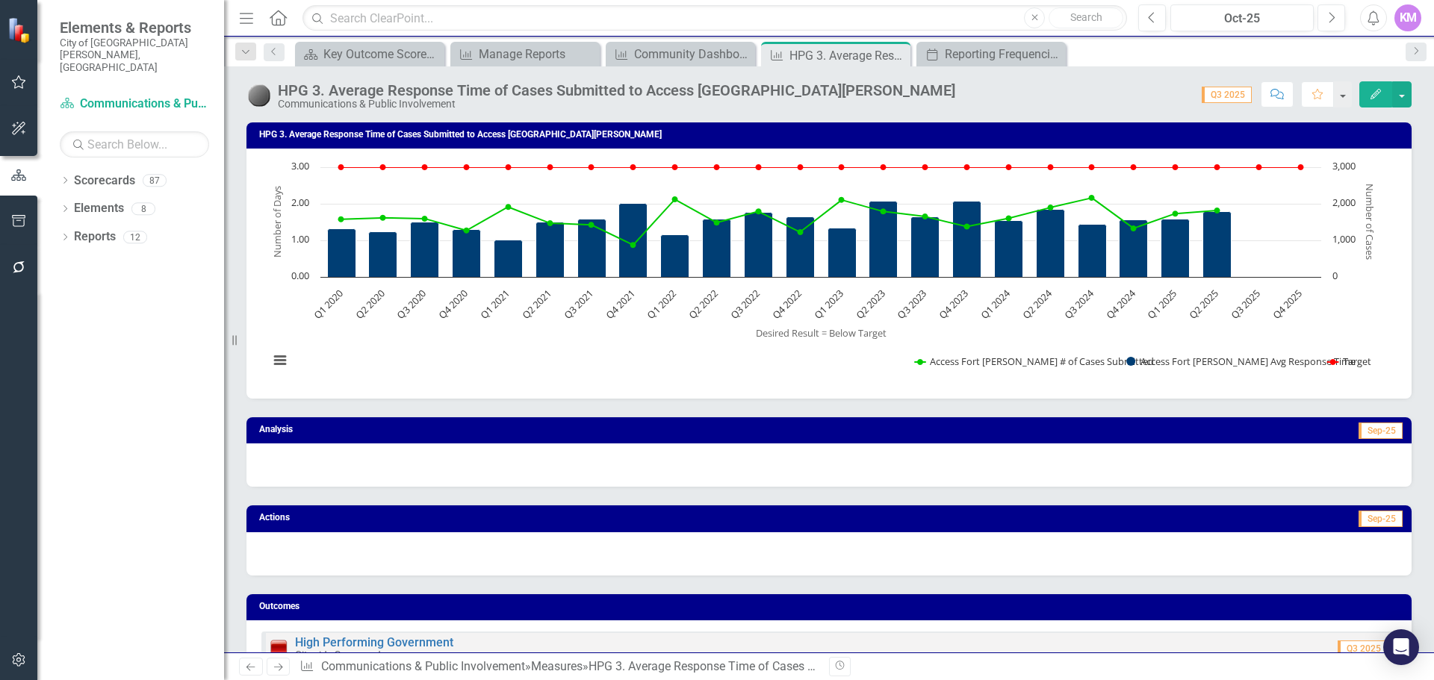
click at [1104, 209] on icon "Interactive chart" at bounding box center [779, 221] width 876 height 47
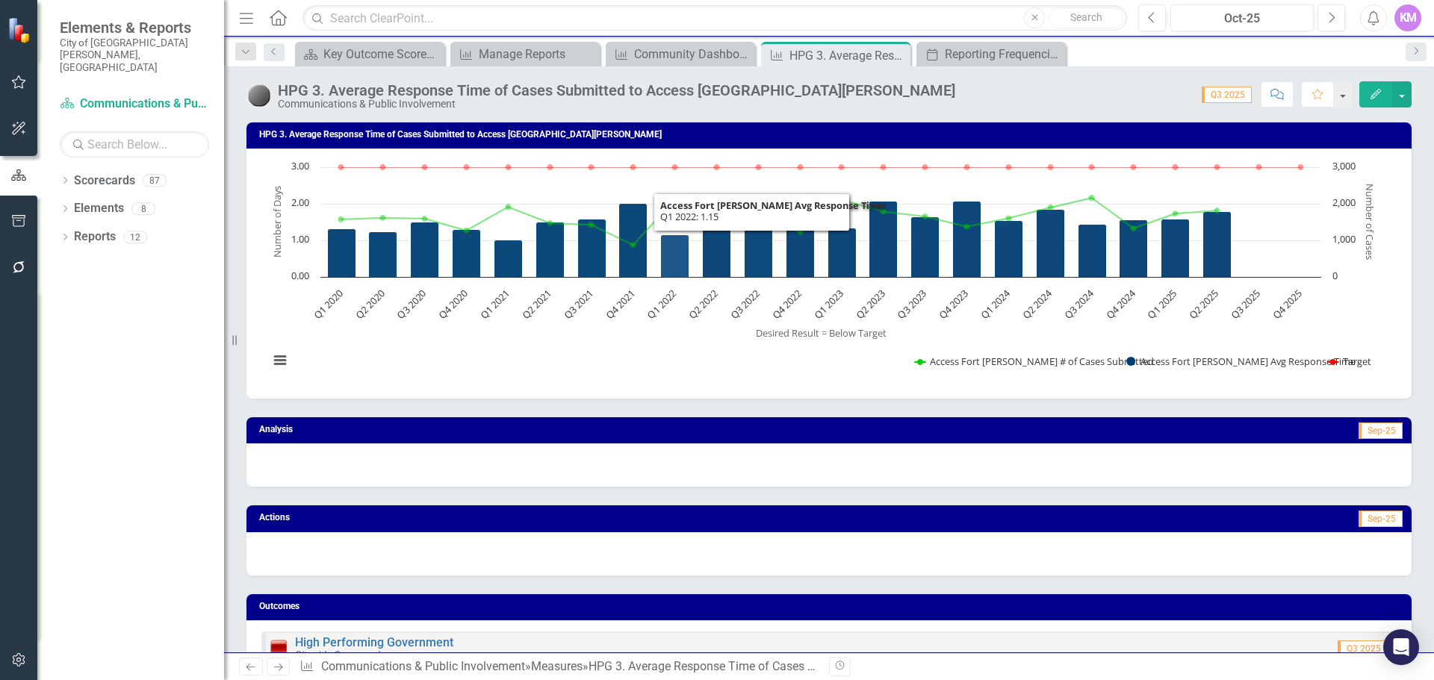
click at [679, 241] on icon "Q1 2022, 1.15. Access Fort Collins Avg Response Time." at bounding box center [675, 256] width 28 height 43
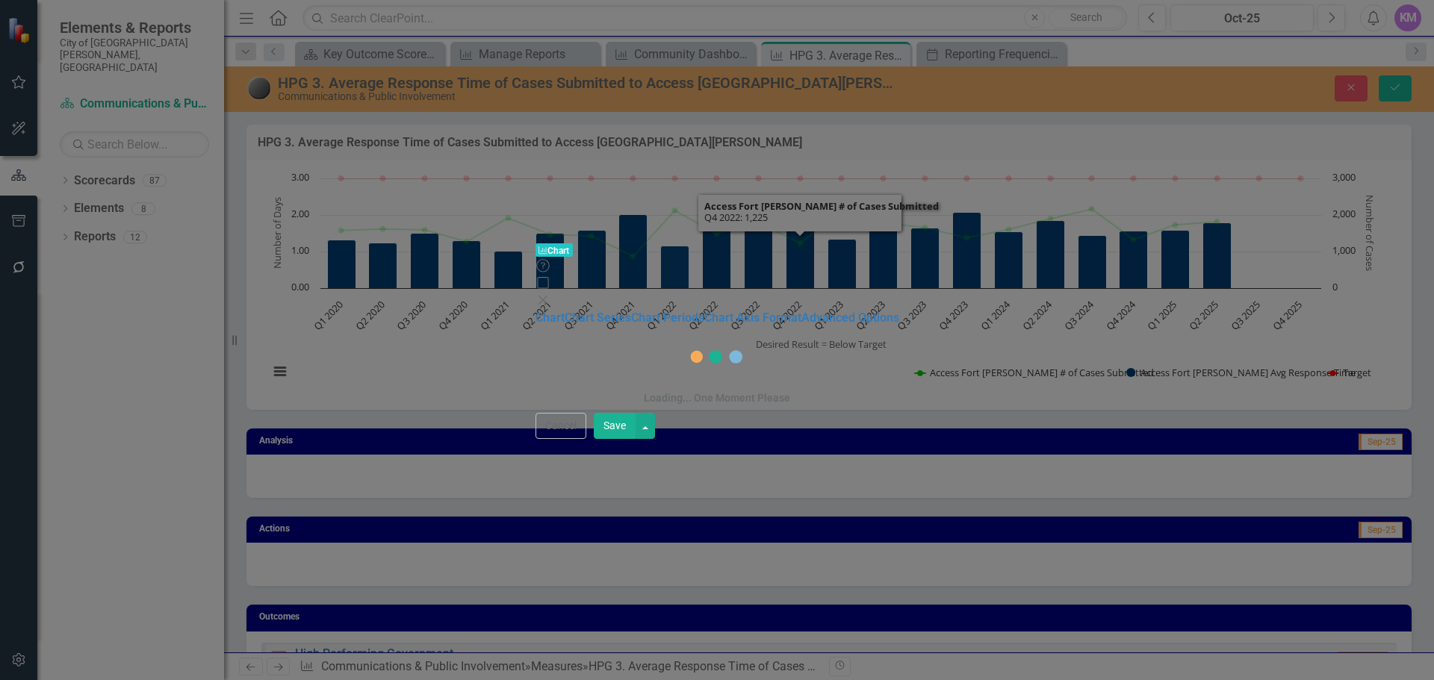
click at [364, 113] on div "Charts Chart Help Maximize Close Chart Chart Series Chart Periods Chart Axis Fo…" at bounding box center [717, 340] width 1434 height 680
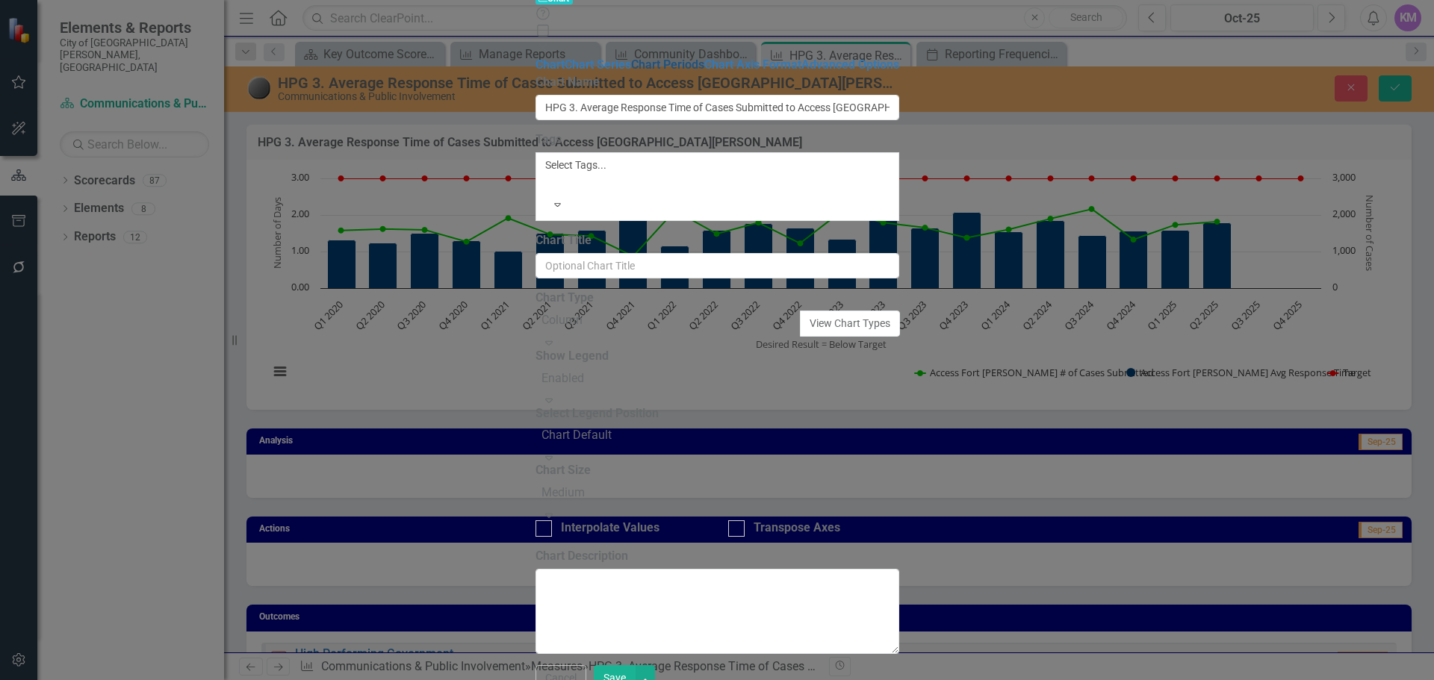
click at [631, 72] on link "Chart Periods" at bounding box center [667, 64] width 73 height 14
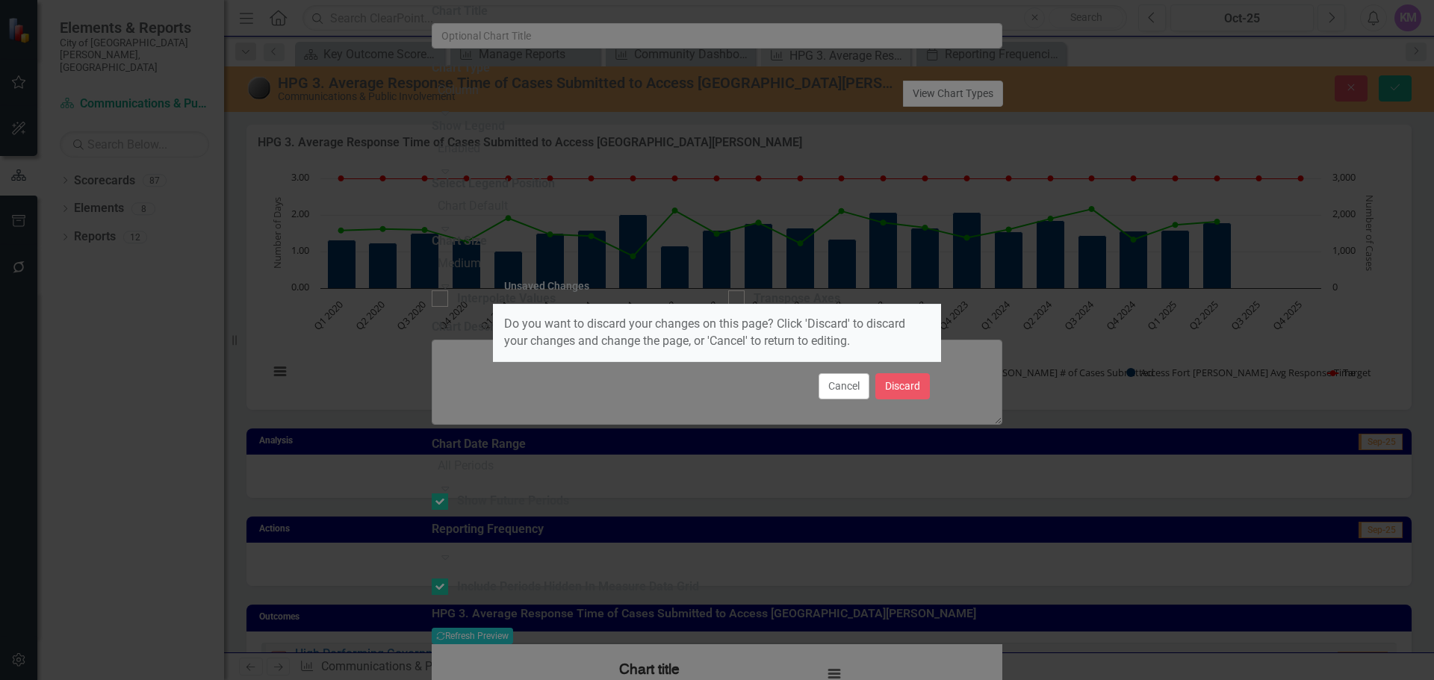
checkbox input "true"
click at [843, 382] on button "Cancel" at bounding box center [843, 386] width 51 height 26
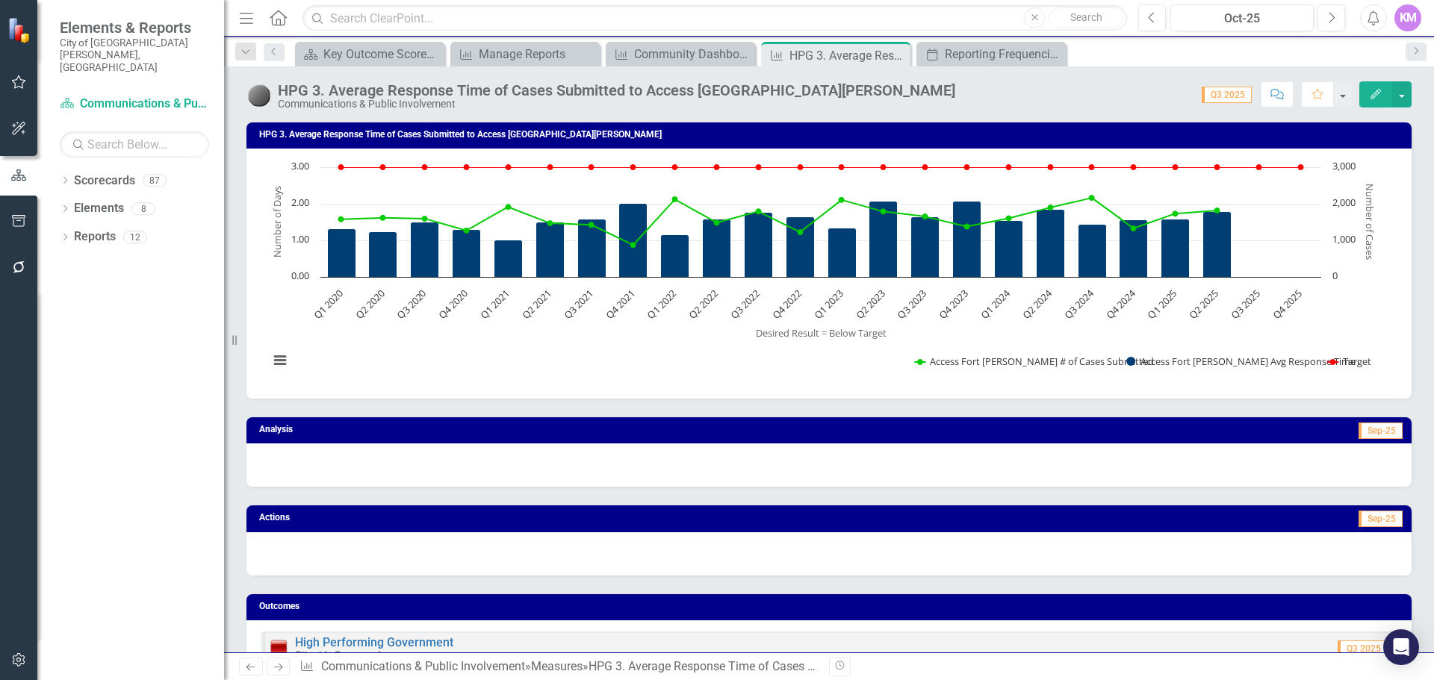
click at [1374, 96] on icon "Edit" at bounding box center [1375, 94] width 13 height 10
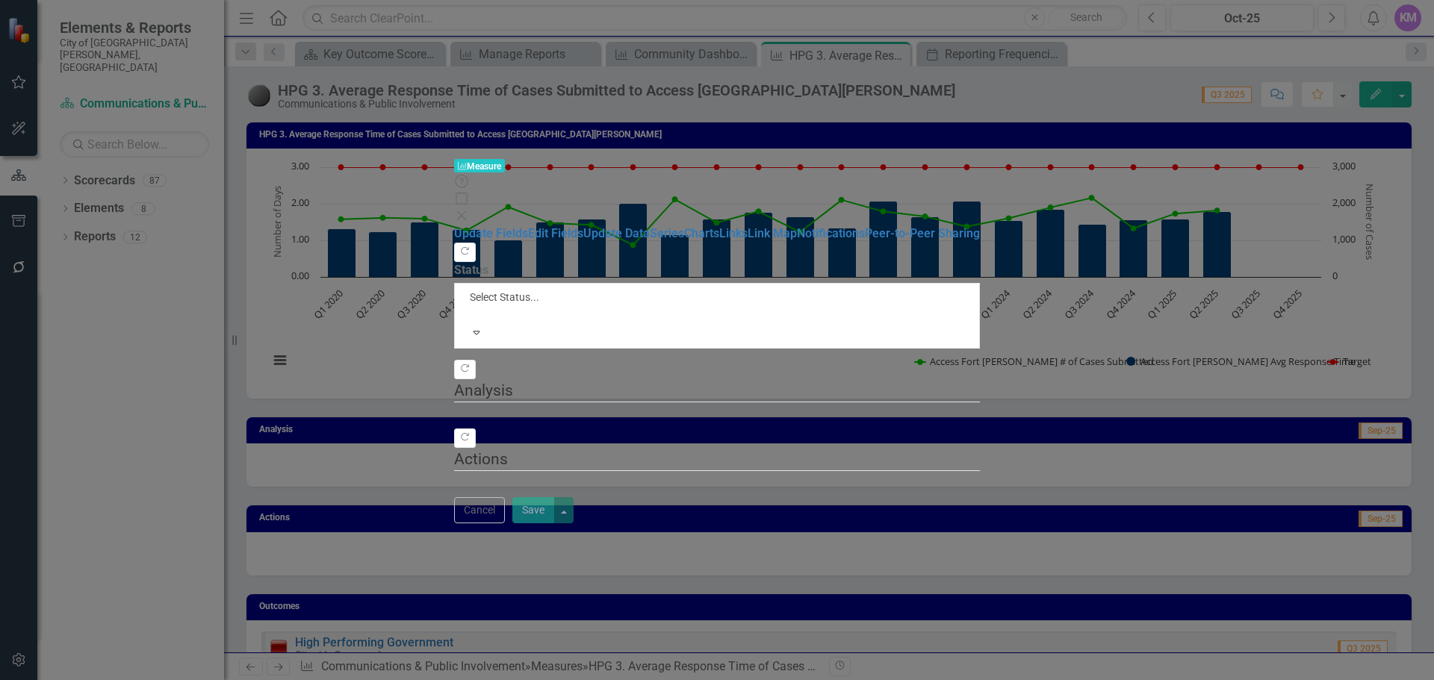
click at [454, 172] on div "Measure Measure Help Maximize Close Update Fields Edit Fields Update Data Serie…" at bounding box center [717, 340] width 526 height 366
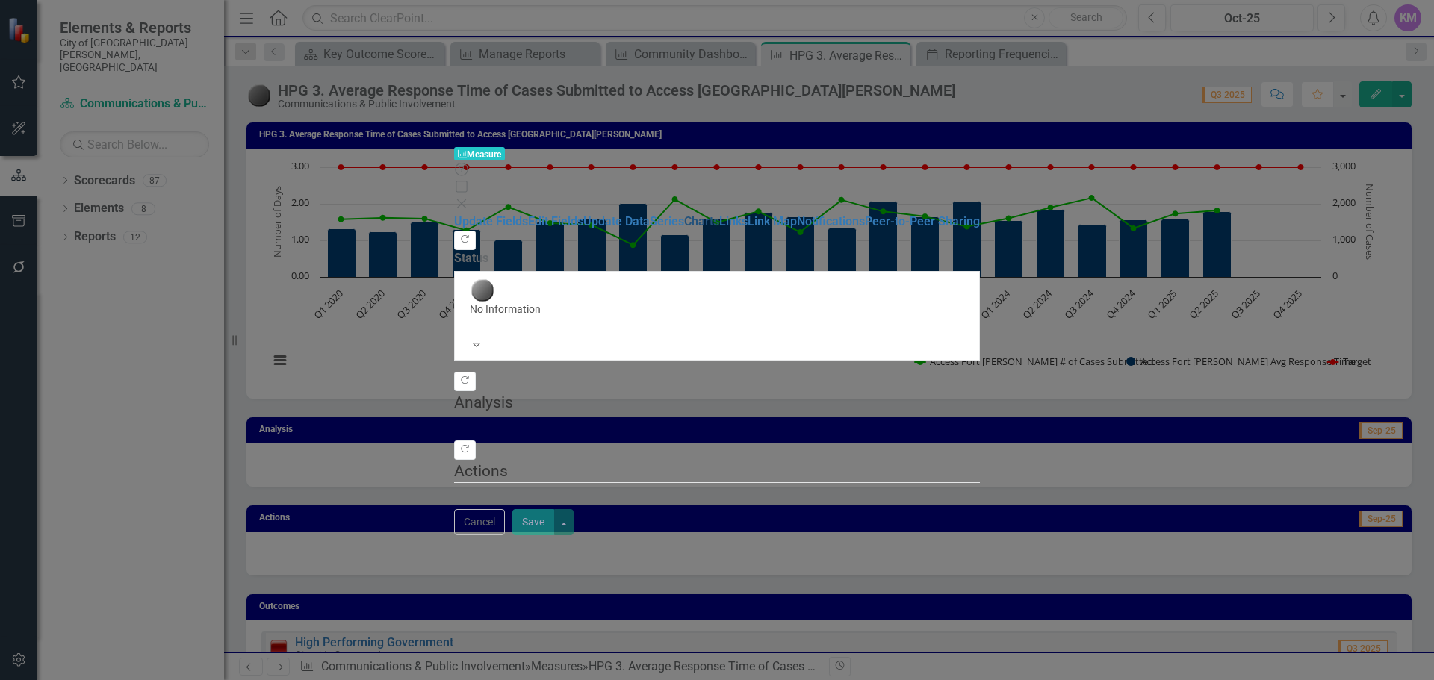
click at [684, 214] on link "Charts" at bounding box center [701, 221] width 35 height 14
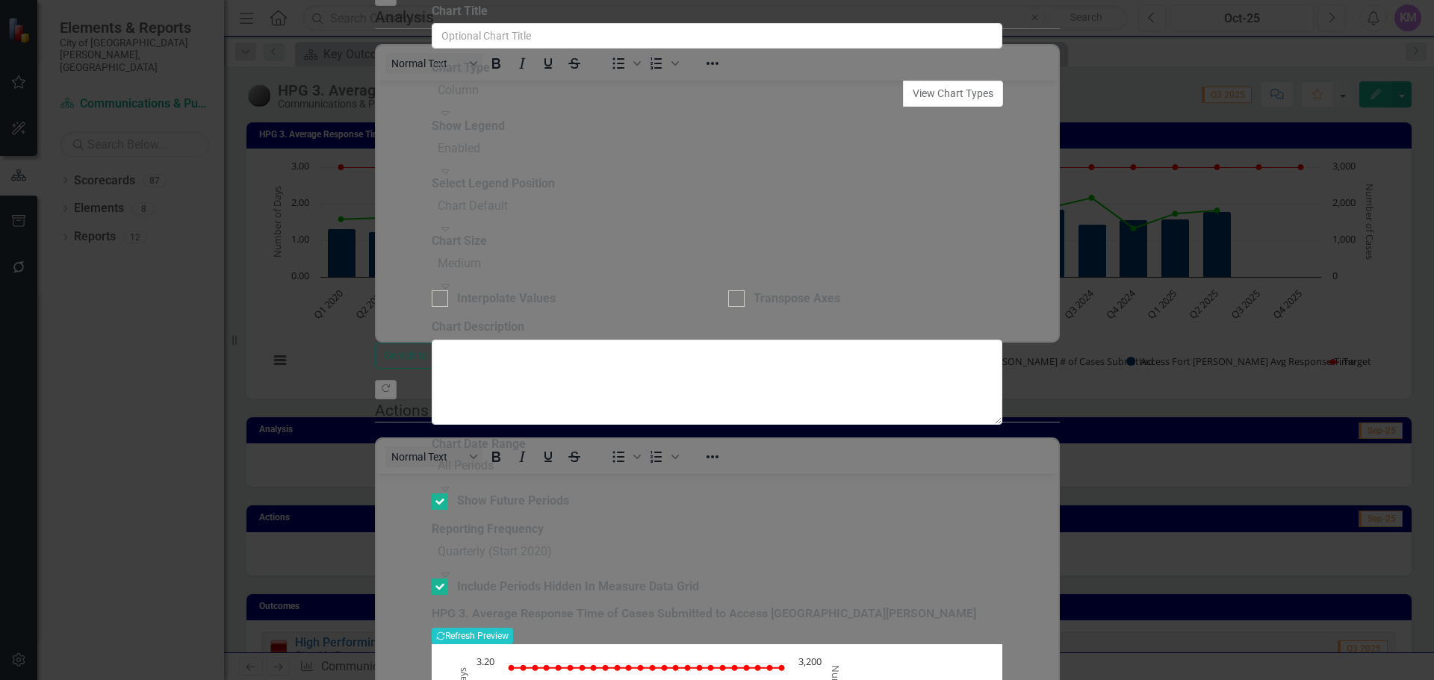
click at [552, 544] on div "Quarterly (Start 2020)" at bounding box center [495, 552] width 114 height 17
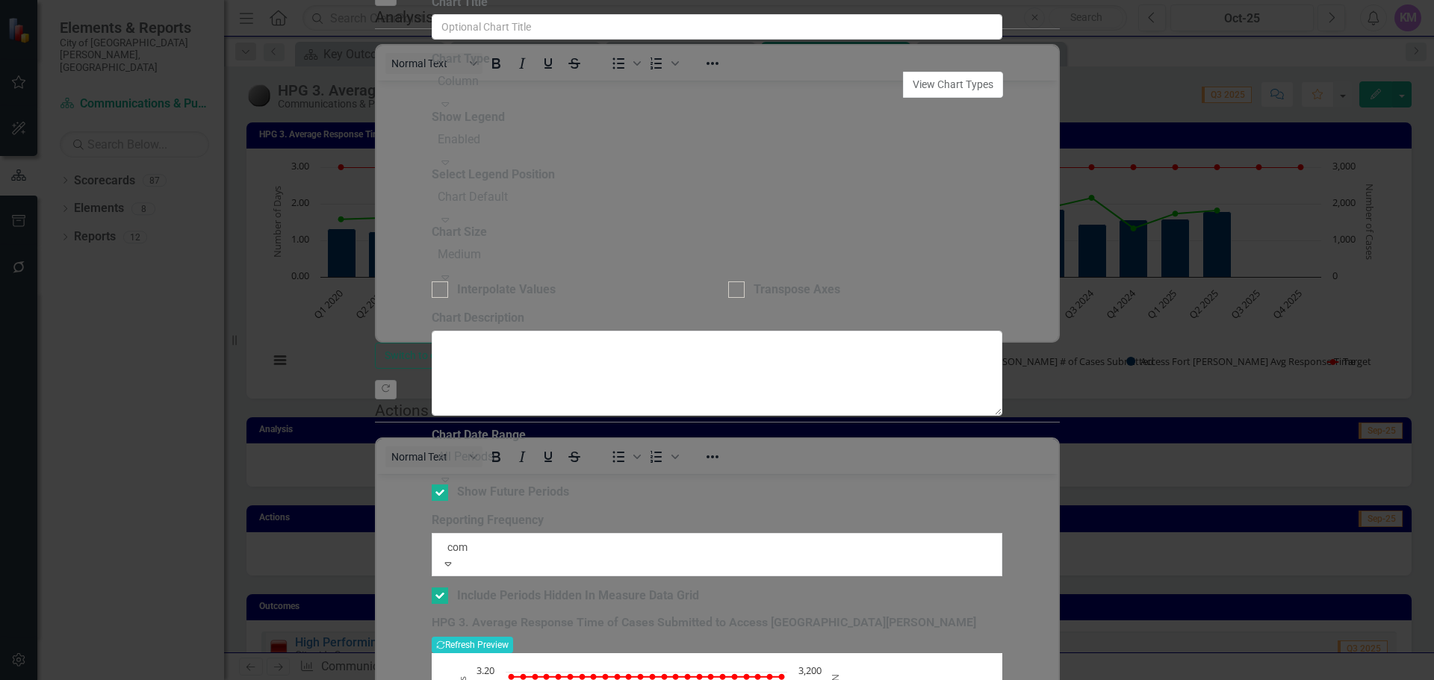
type input "comm"
click at [777, 679] on div "Comm Dash Graphs Quarterly (Start 2019)" at bounding box center [717, 688] width 1434 height 17
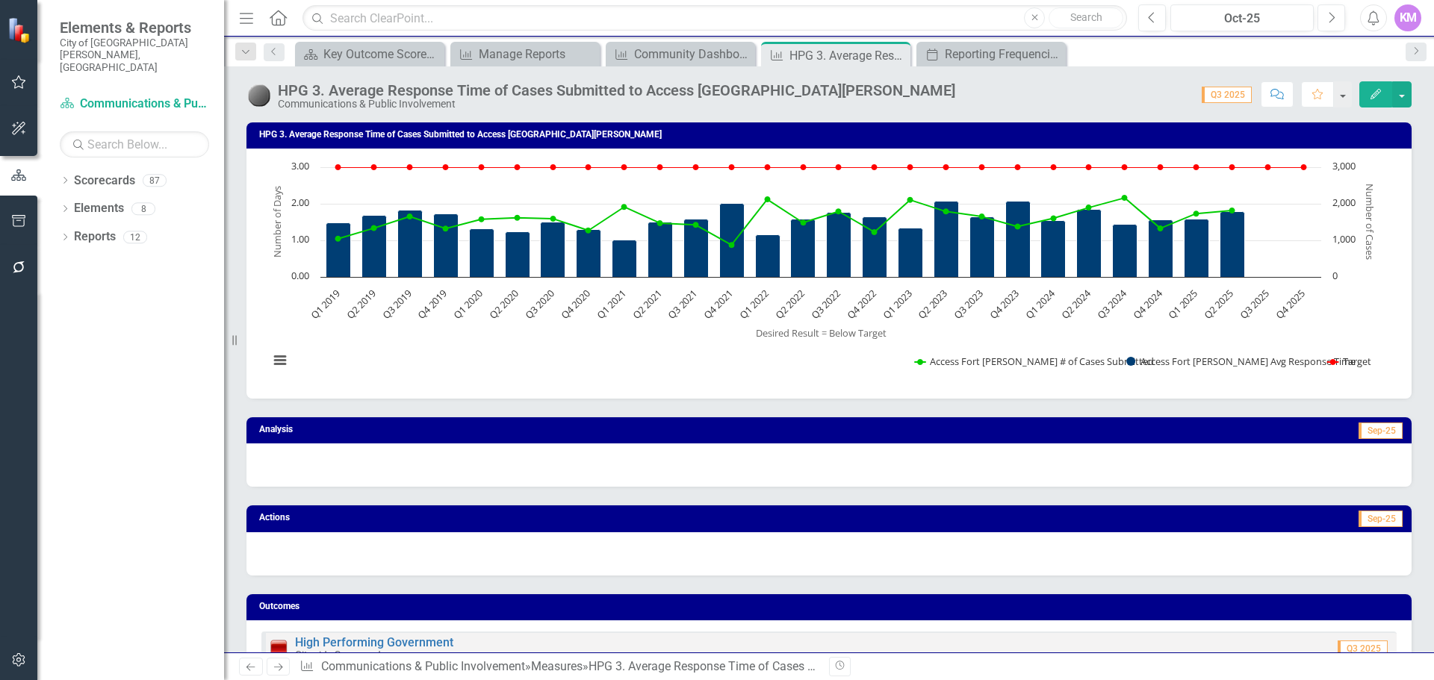
click at [1074, 408] on div "Analysis Sep-25" at bounding box center [828, 443] width 1187 height 88
click at [665, 50] on div "Community Dashboard Reminder (Budget Office)" at bounding box center [683, 54] width 99 height 19
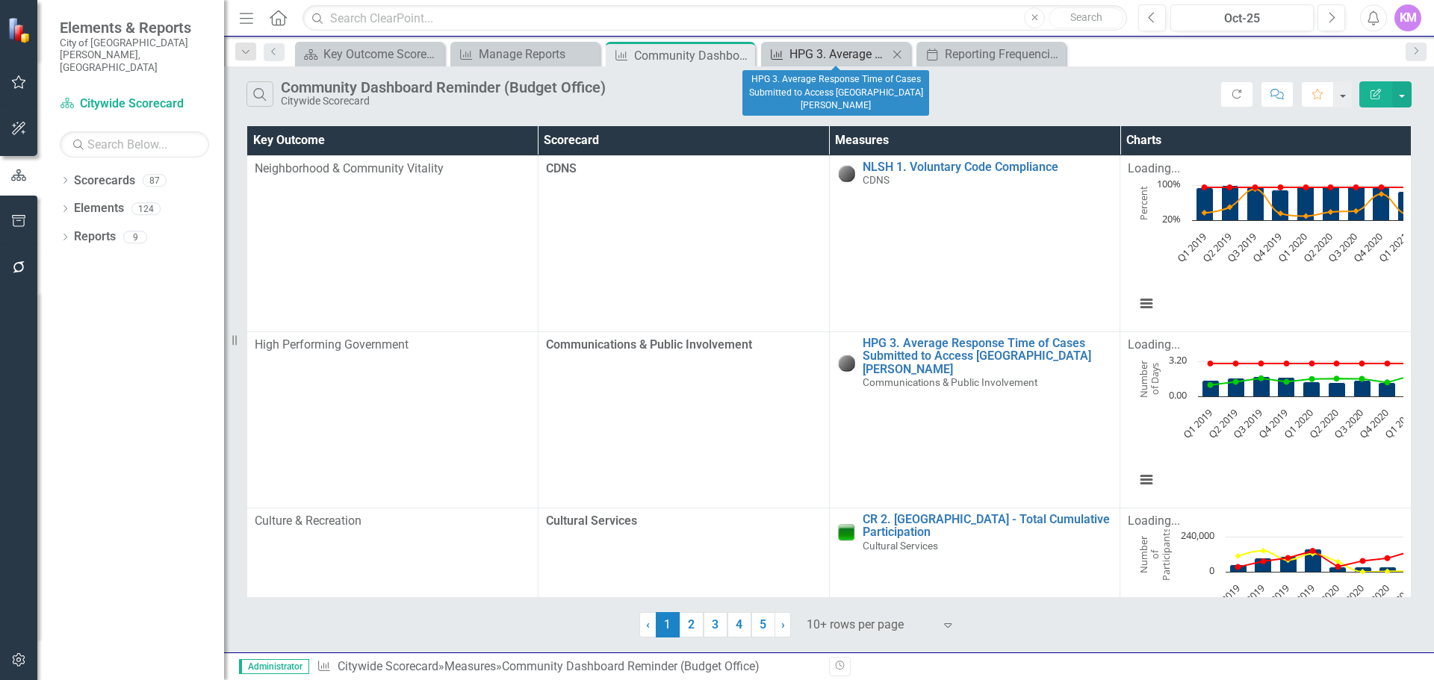
click at [834, 57] on div "HPG 3. Average Response Time of Cases Submitted to Access [GEOGRAPHIC_DATA][PER…" at bounding box center [838, 54] width 99 height 19
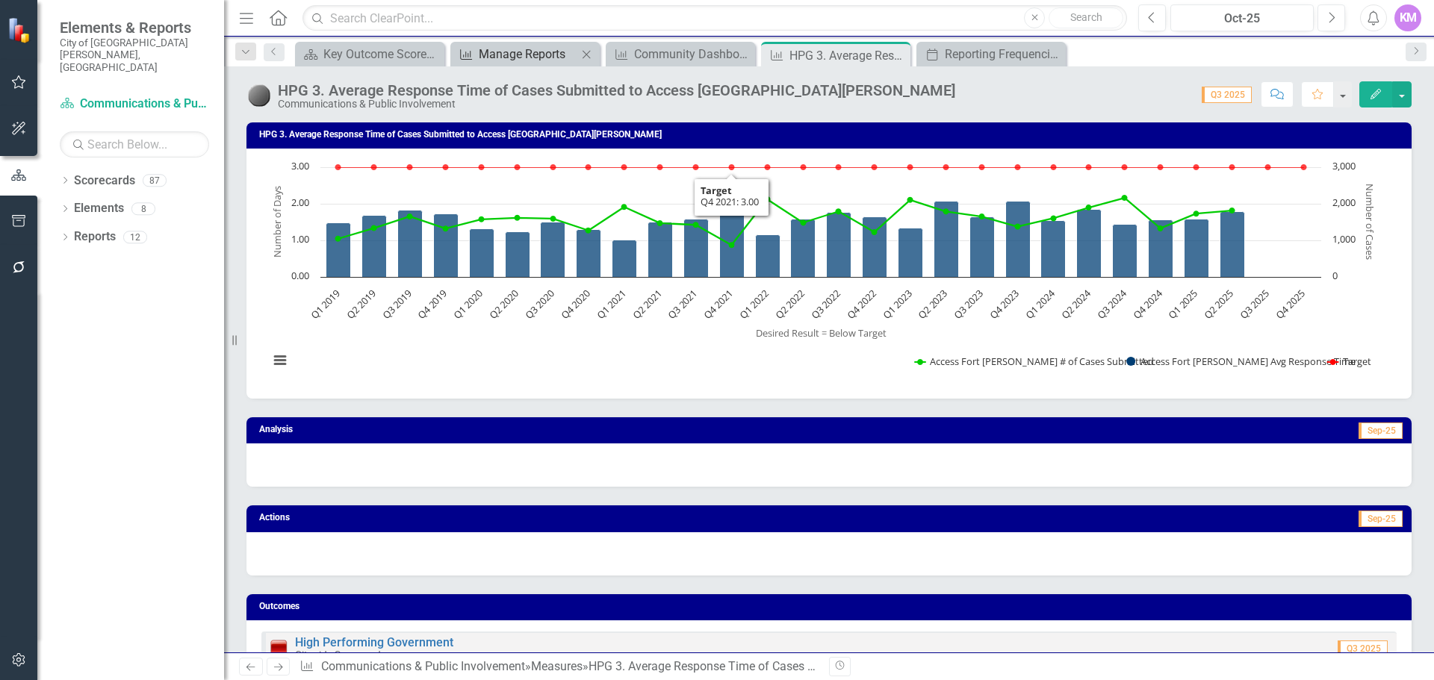
click at [500, 56] on div "Manage Reports" at bounding box center [528, 54] width 99 height 19
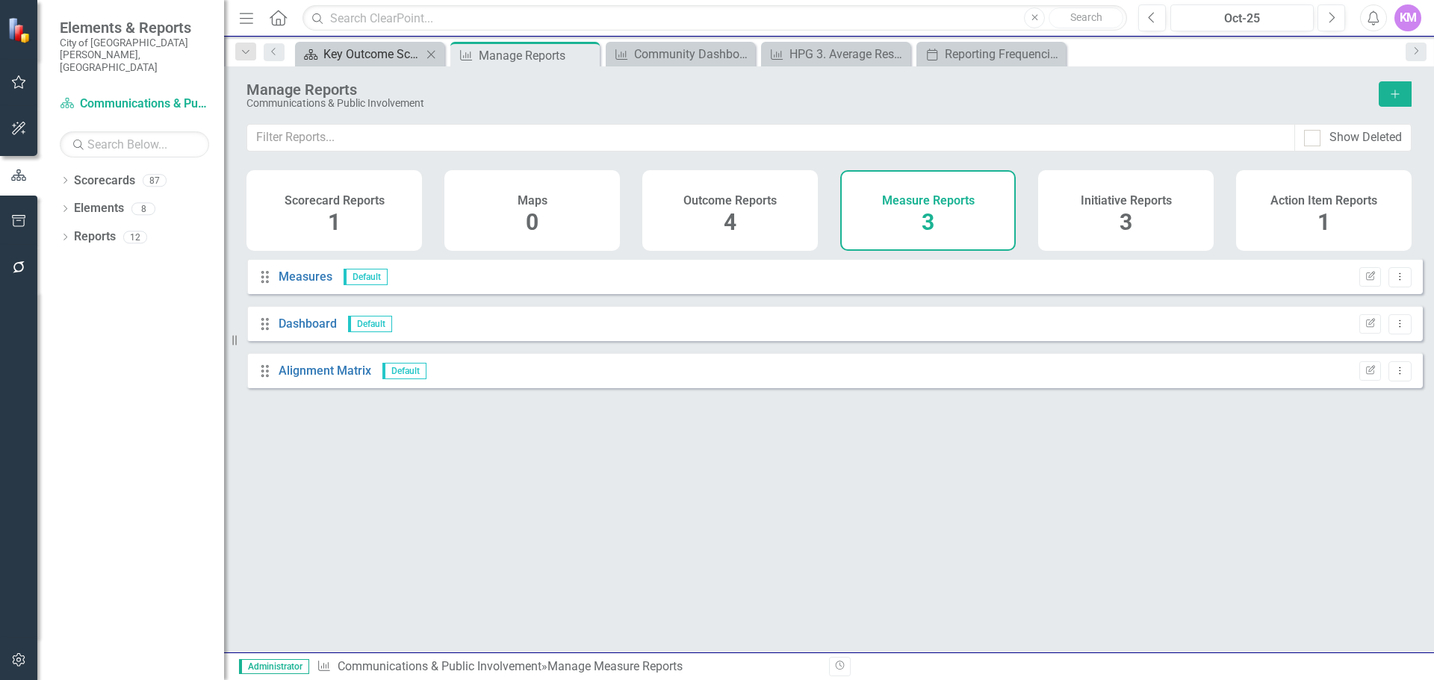
click at [375, 53] on div "Key Outcome Scorecard" at bounding box center [372, 54] width 99 height 19
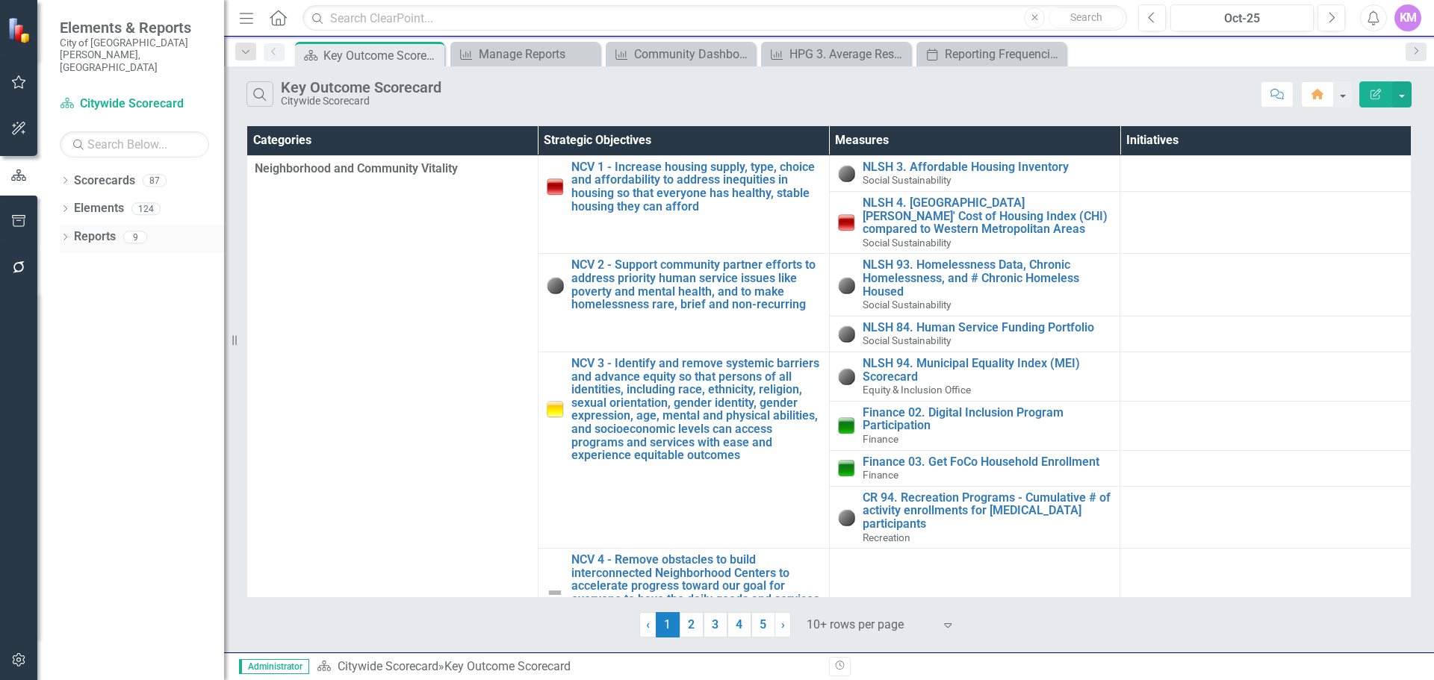
click at [91, 228] on link "Reports" at bounding box center [95, 236] width 42 height 17
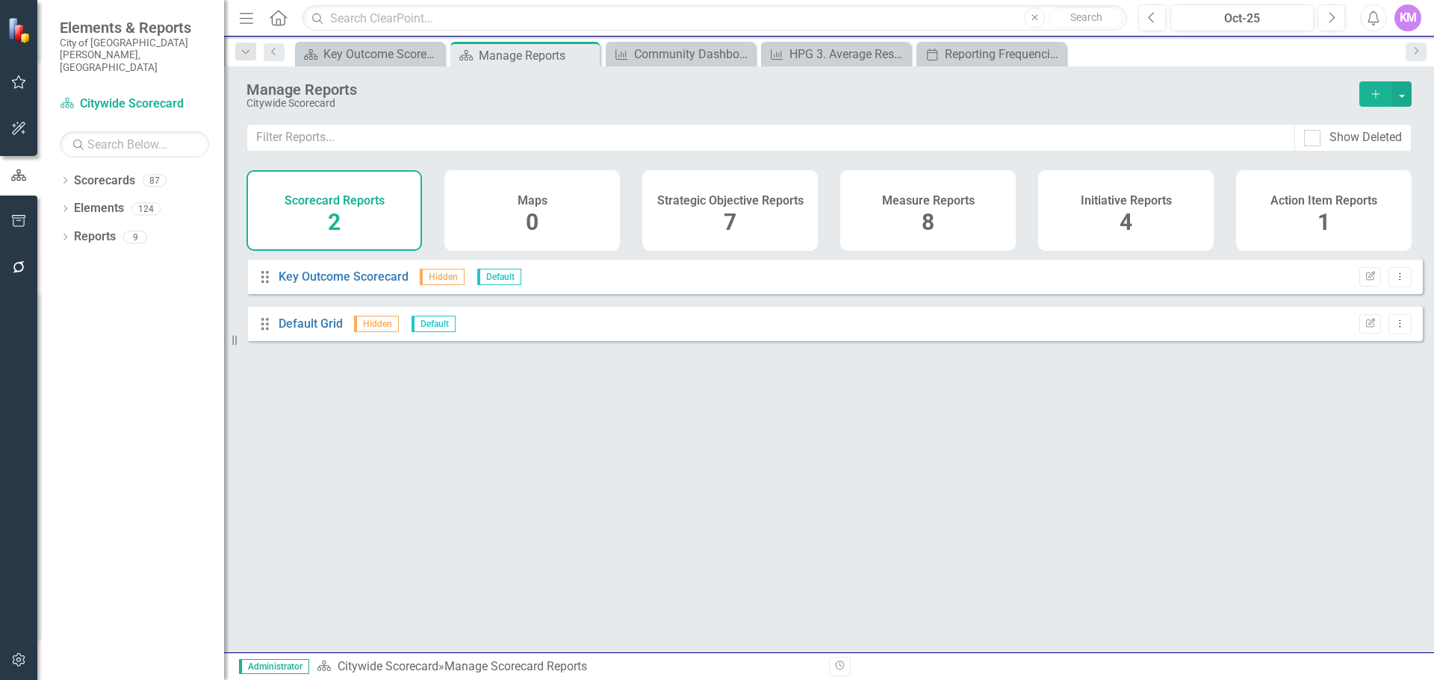
click at [915, 220] on div "Measure Reports 8" at bounding box center [927, 210] width 175 height 81
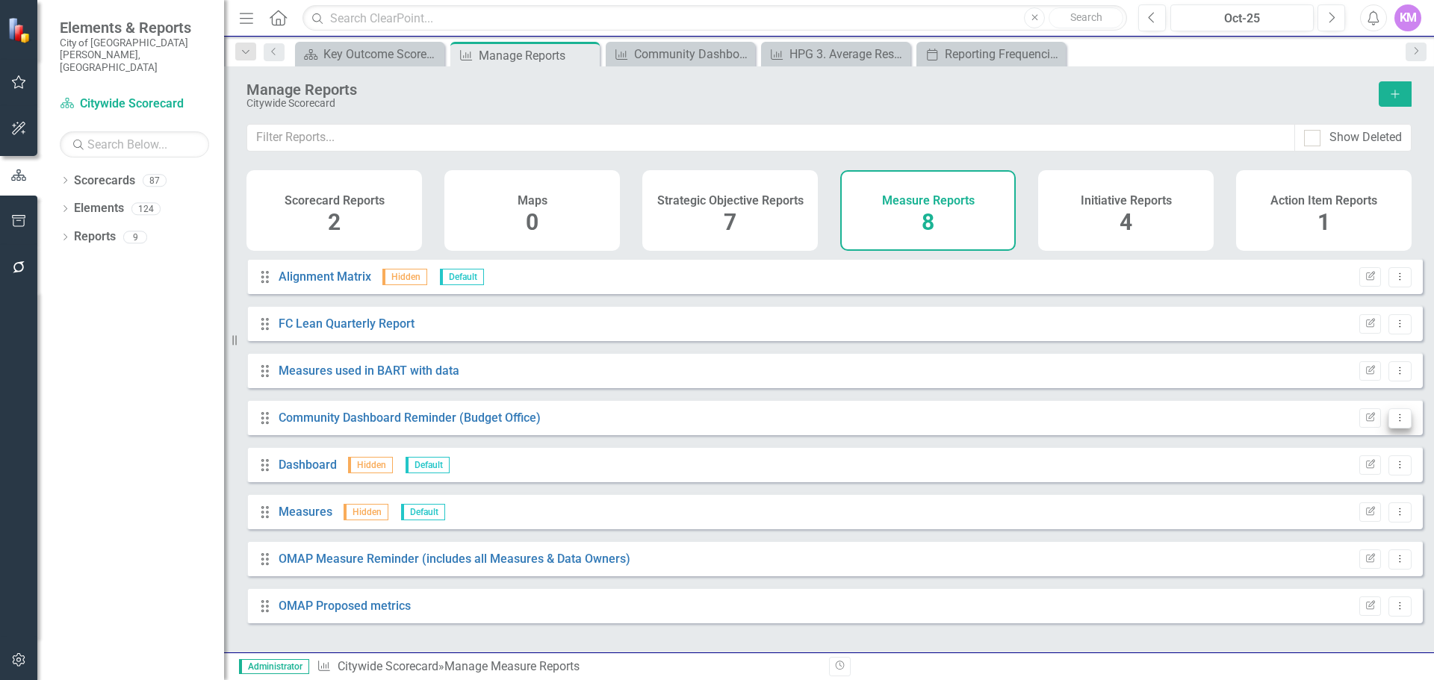
click at [1393, 423] on icon "Dropdown Menu" at bounding box center [1399, 418] width 13 height 10
click at [1352, 507] on link "Copy Duplicate Report" at bounding box center [1337, 510] width 123 height 28
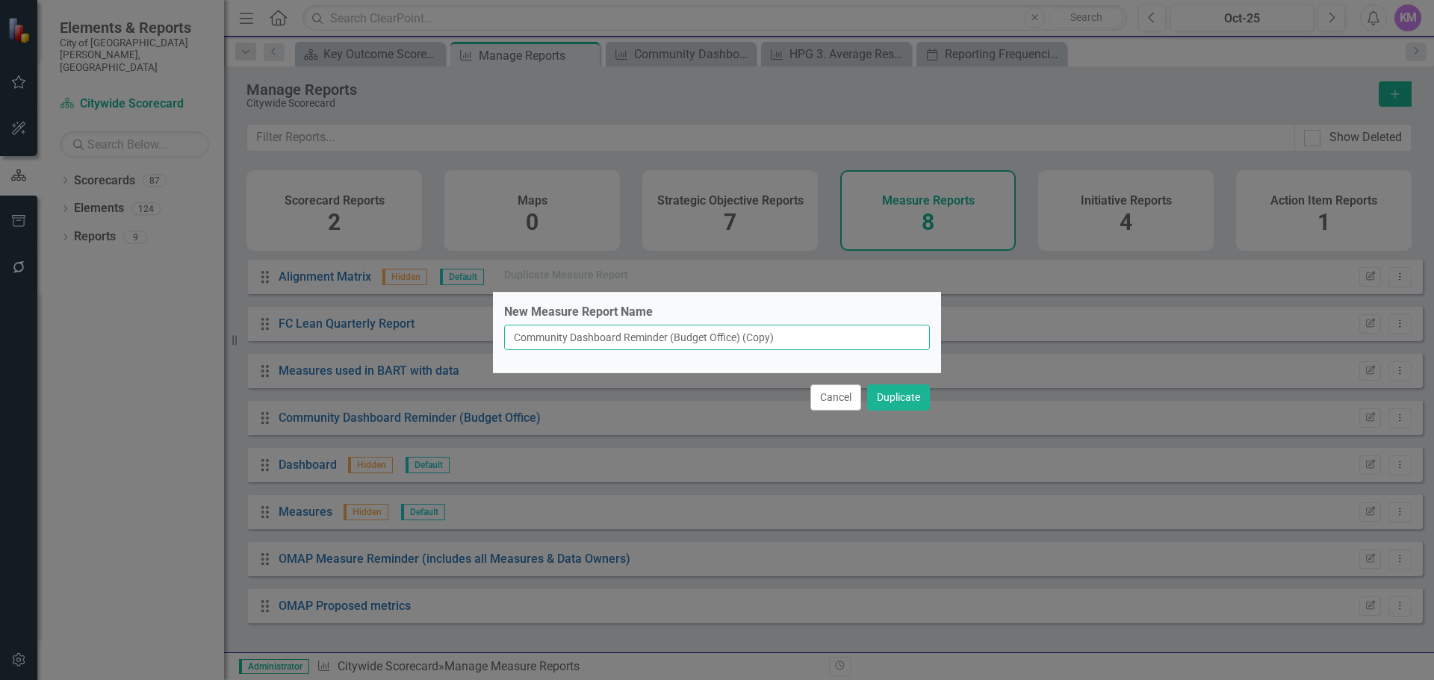
click at [690, 344] on input "Community Dashboard Reminder (Budget Office) (Copy)" at bounding box center [717, 337] width 426 height 25
type input "Community Dashboard Charts Only - Karolina"
click at [899, 402] on button "Duplicate" at bounding box center [898, 398] width 63 height 26
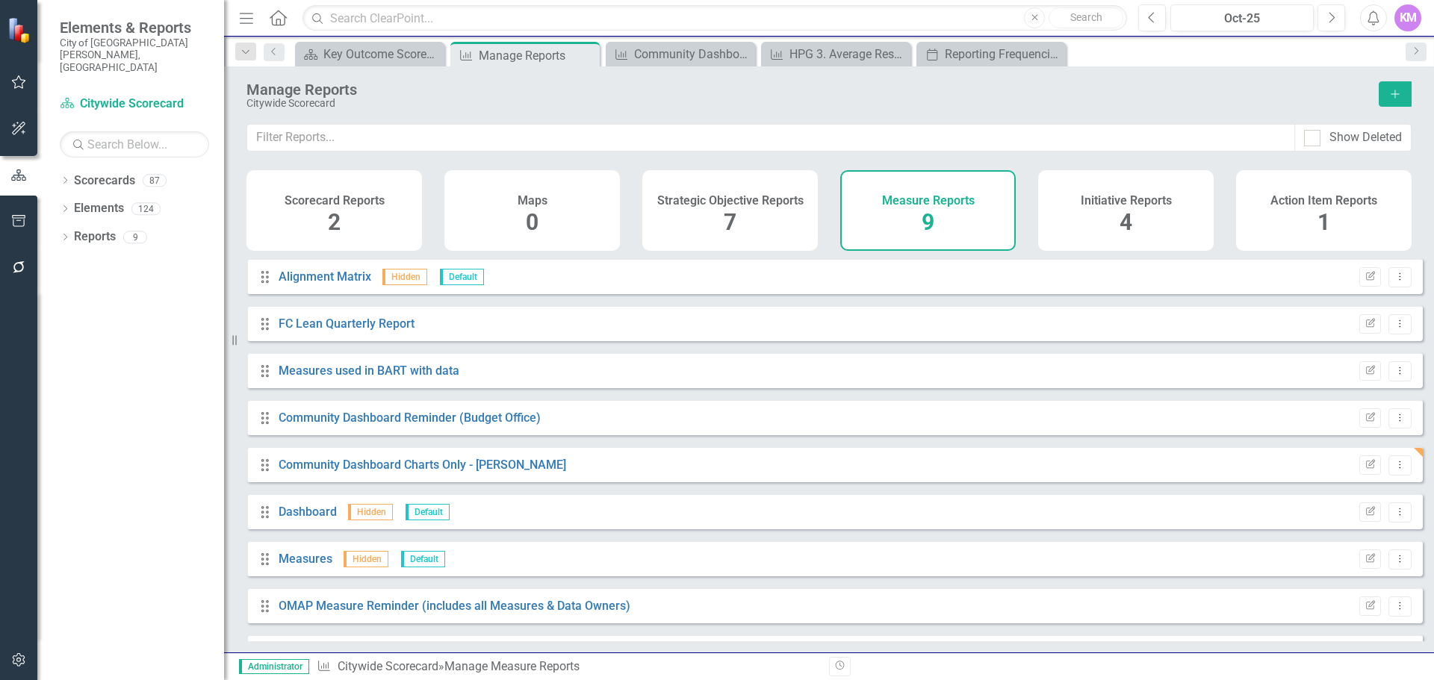
click at [1098, 102] on div "Citywide Scorecard" at bounding box center [804, 103] width 1117 height 11
click at [1052, 50] on icon "Close" at bounding box center [1052, 55] width 15 height 12
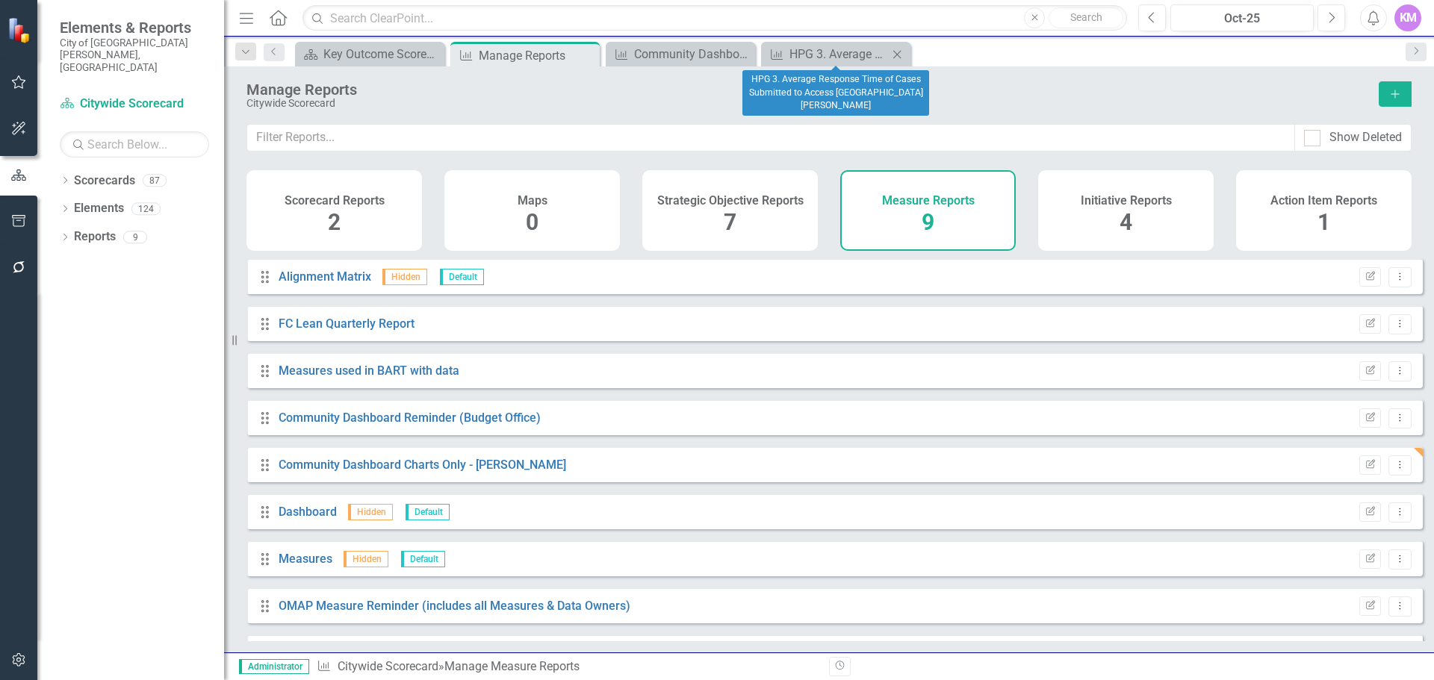
click at [898, 55] on icon "Close" at bounding box center [896, 55] width 15 height 12
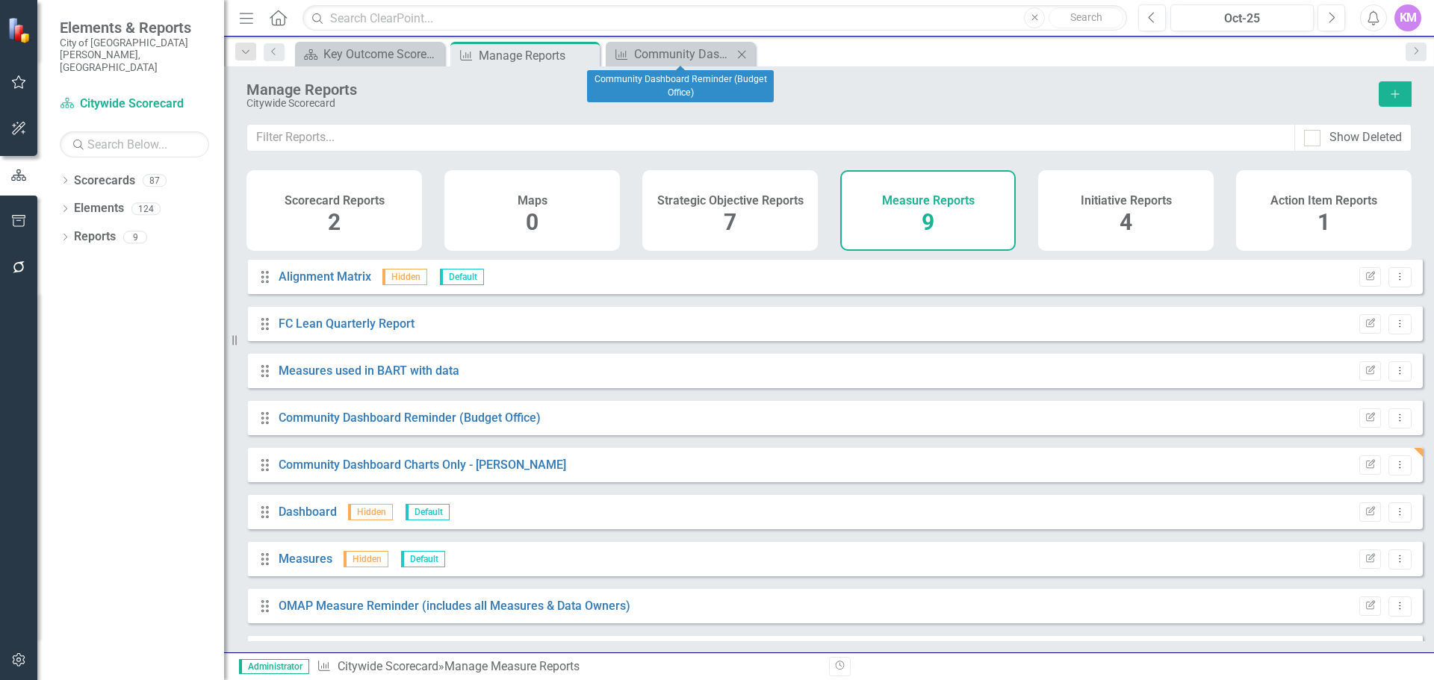
click at [739, 53] on icon "Close" at bounding box center [741, 55] width 15 height 12
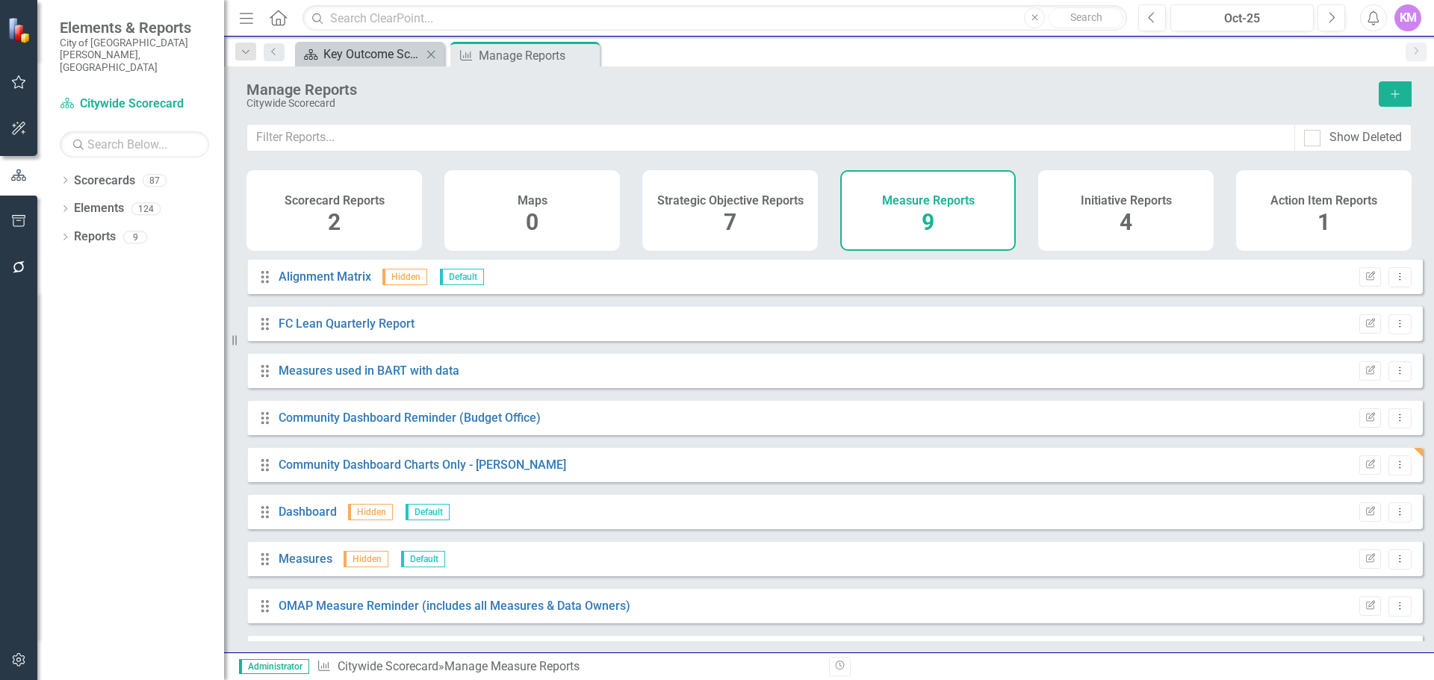
click at [386, 50] on div "Key Outcome Scorecard" at bounding box center [372, 54] width 99 height 19
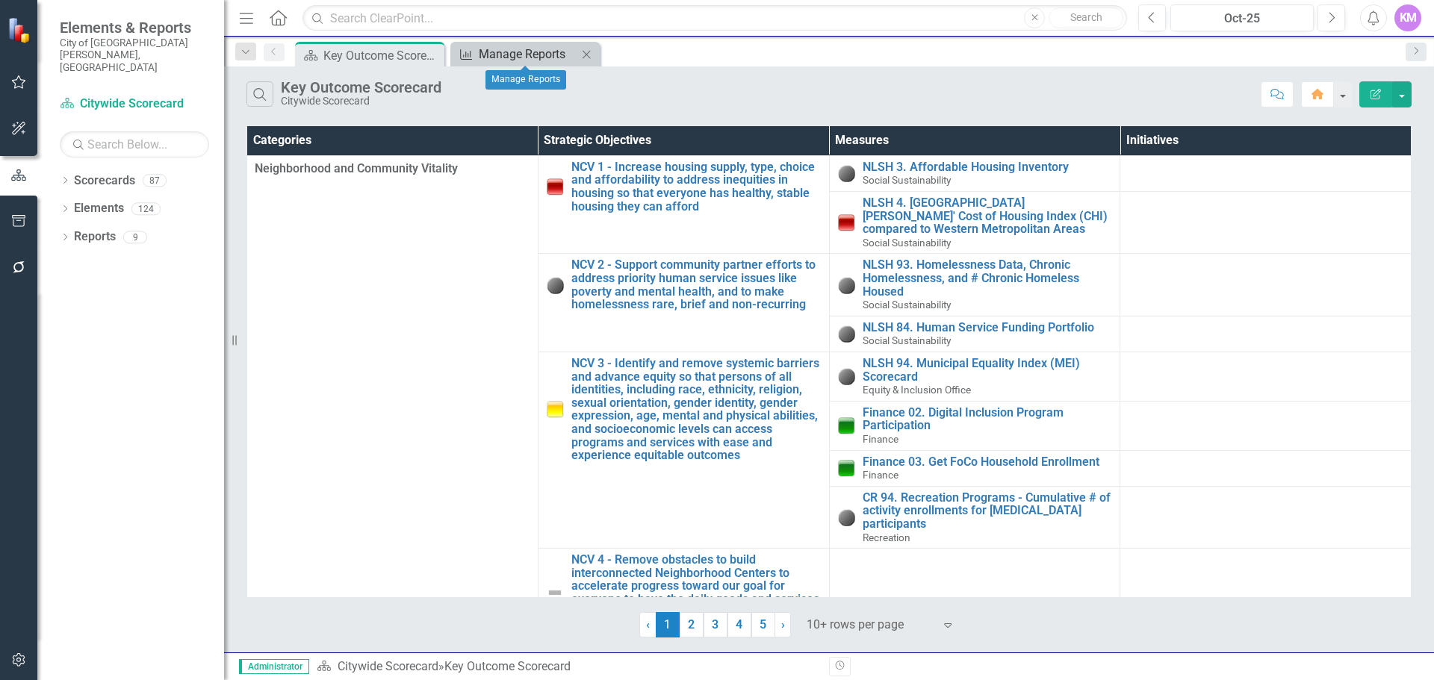
click at [475, 55] on link "Measure Manage Reports" at bounding box center [515, 54] width 123 height 19
